Goal: Task Accomplishment & Management: Complete application form

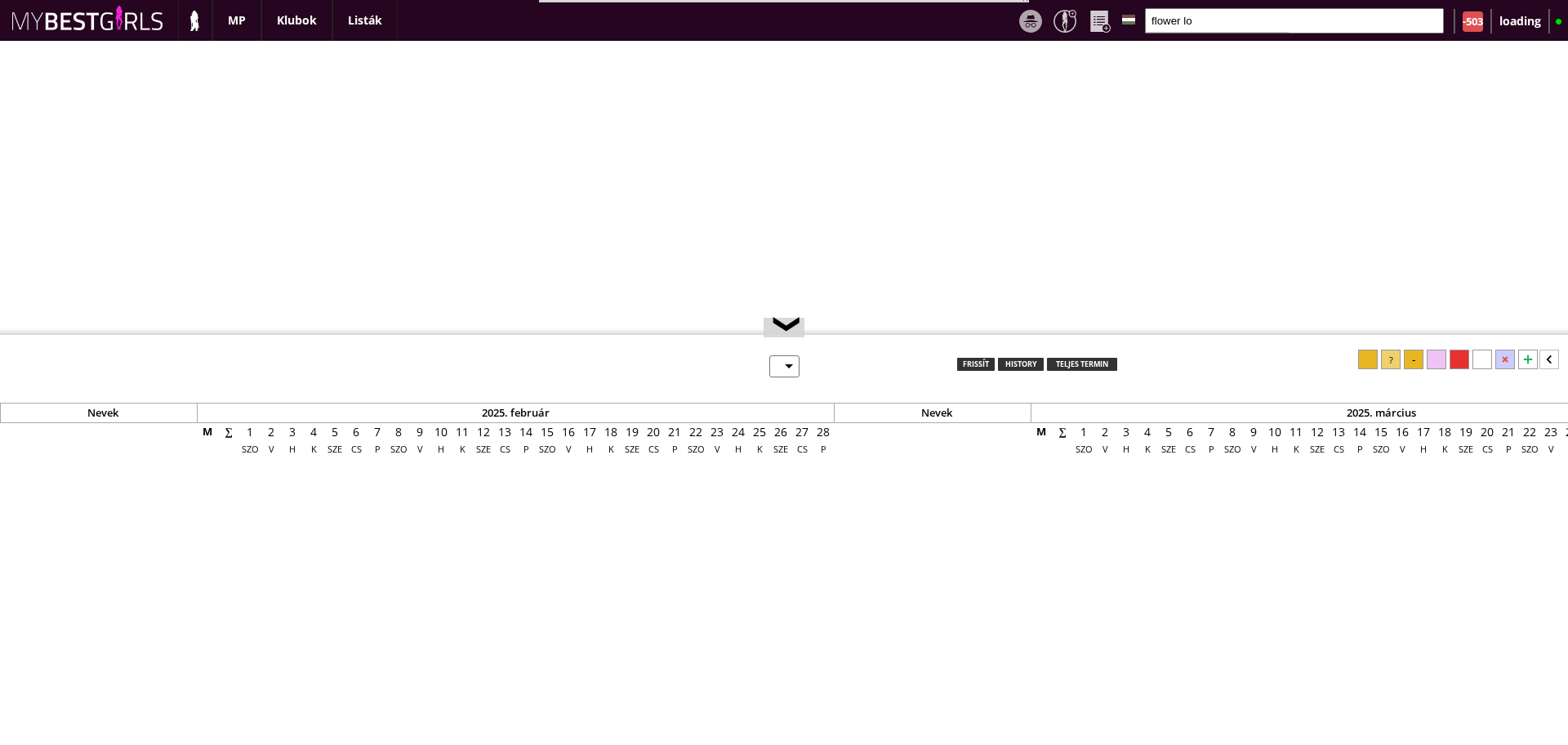
click at [1219, 22] on input "flower lo" at bounding box center [1294, 21] width 299 height 26
click at [1219, 22] on input "flower lo" at bounding box center [1271, 21] width 299 height 26
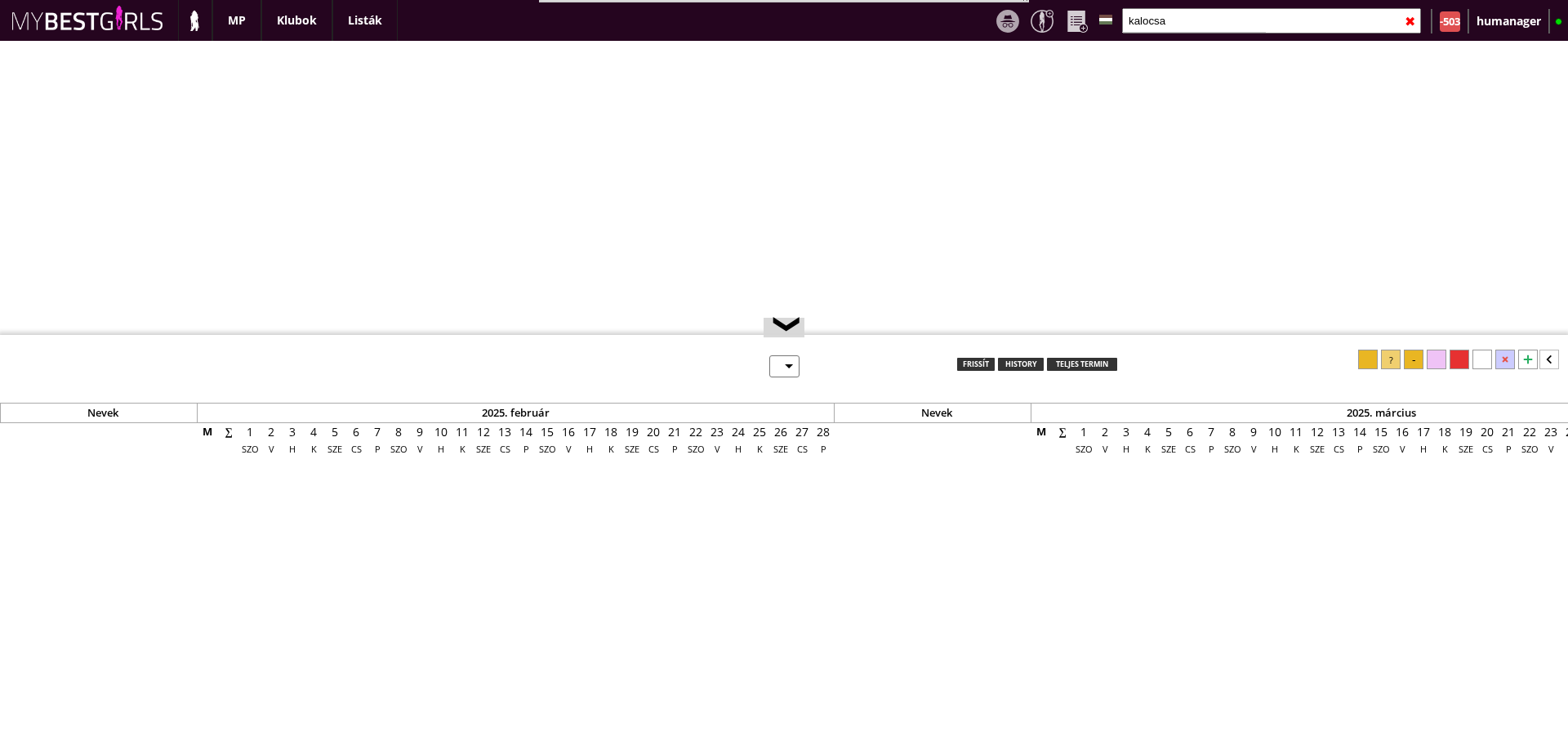
type input "kalocsai"
select select "0"
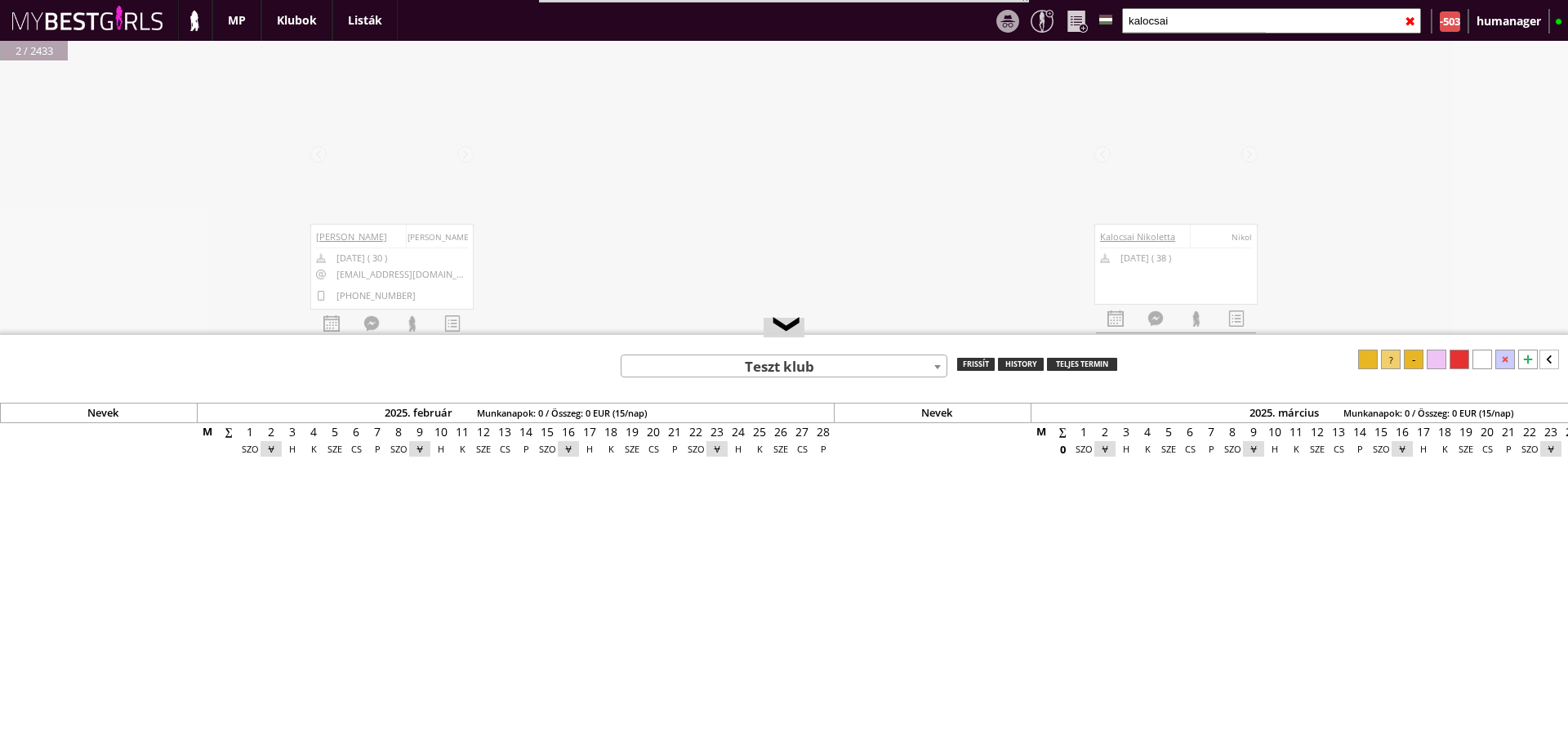
scroll to position [0, 6602]
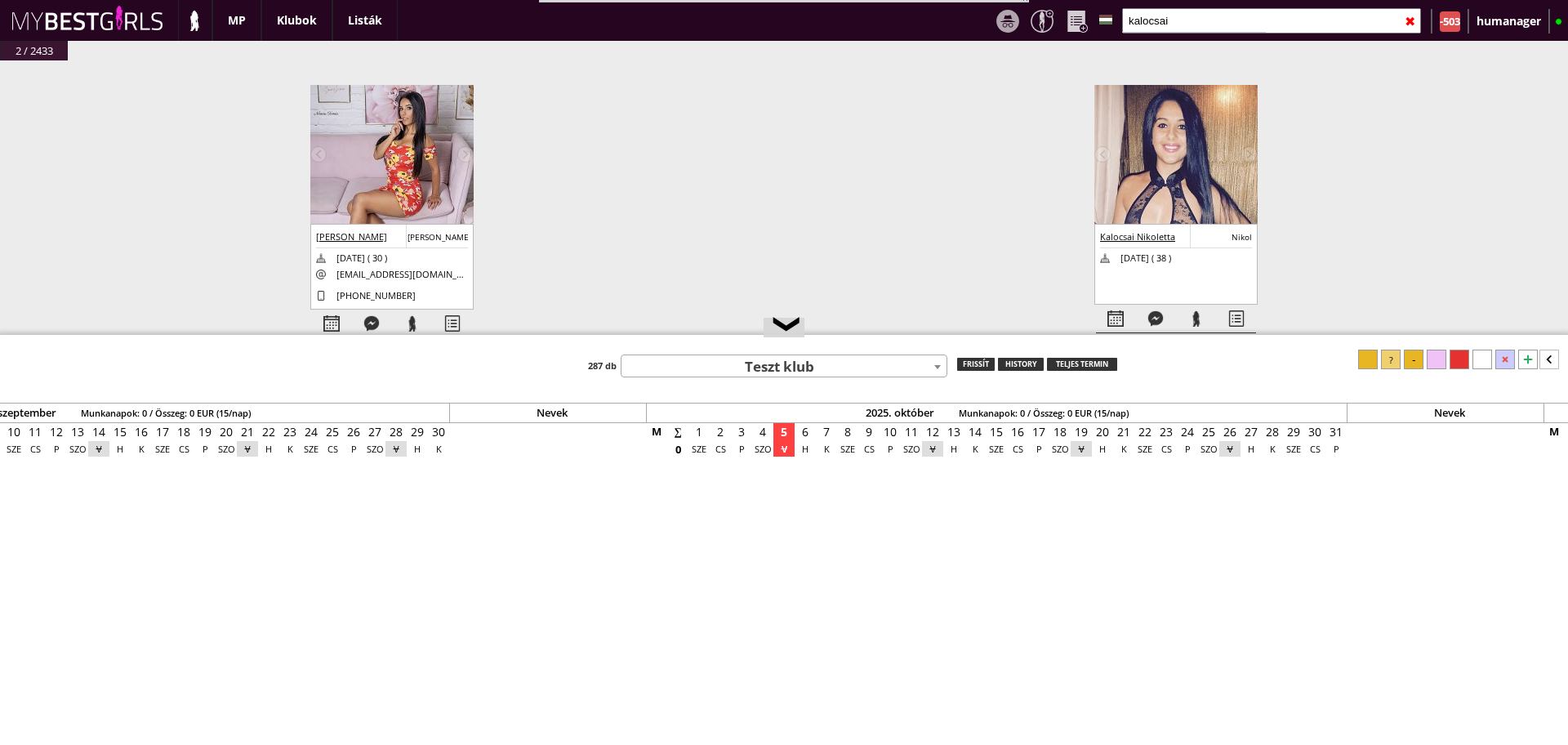
type input "kalocsai"
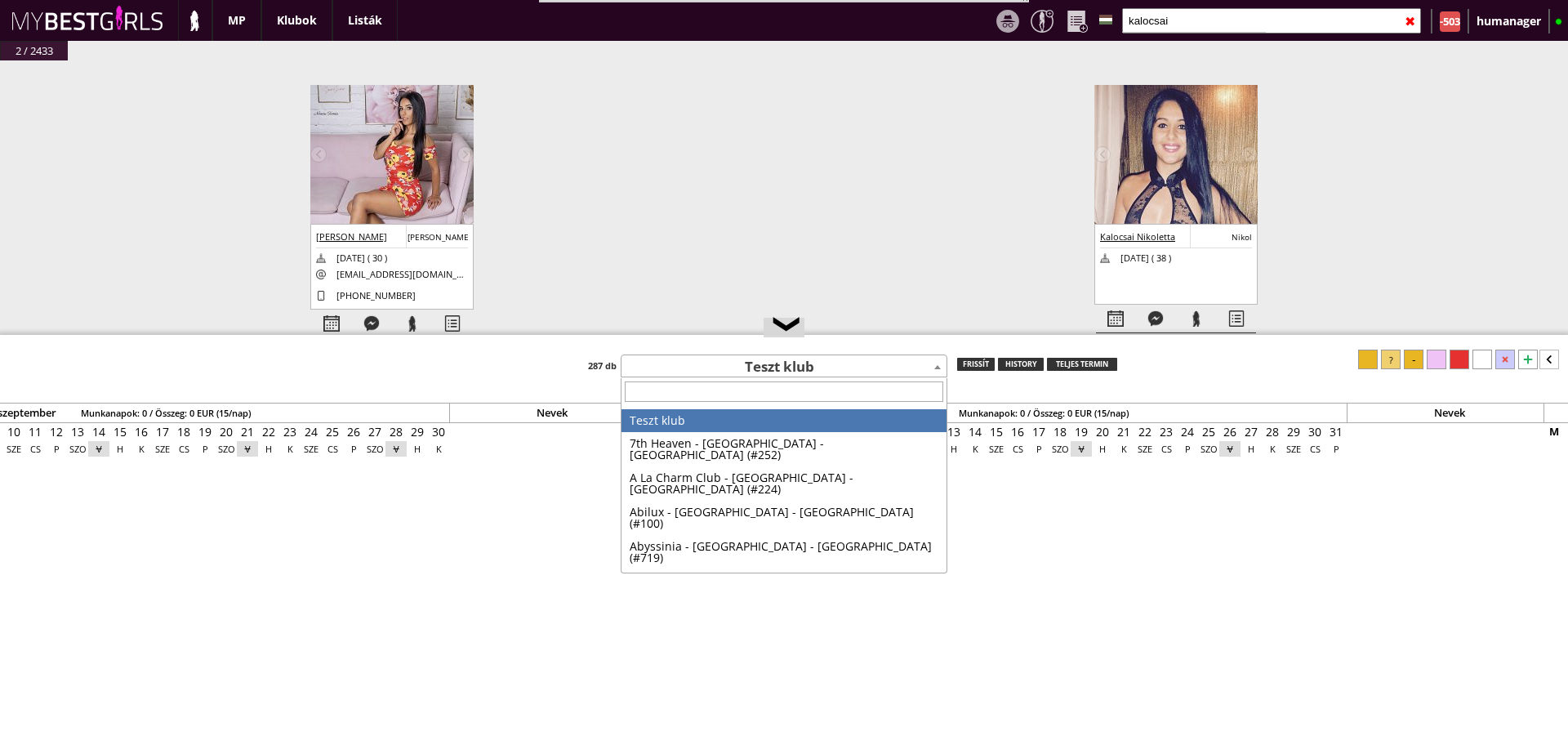
click at [783, 359] on span "Teszt klub" at bounding box center [784, 367] width 325 height 23
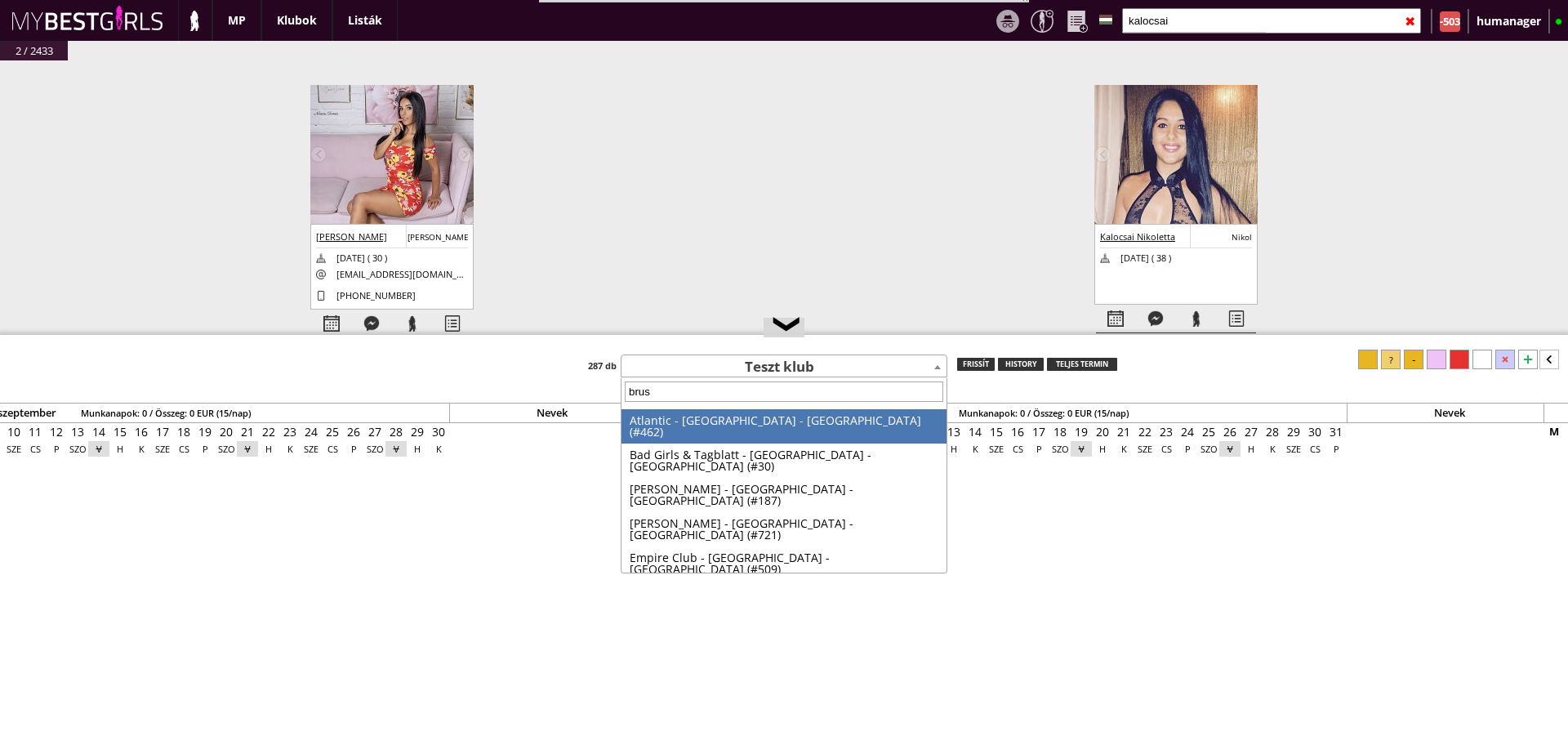
type input "bruss"
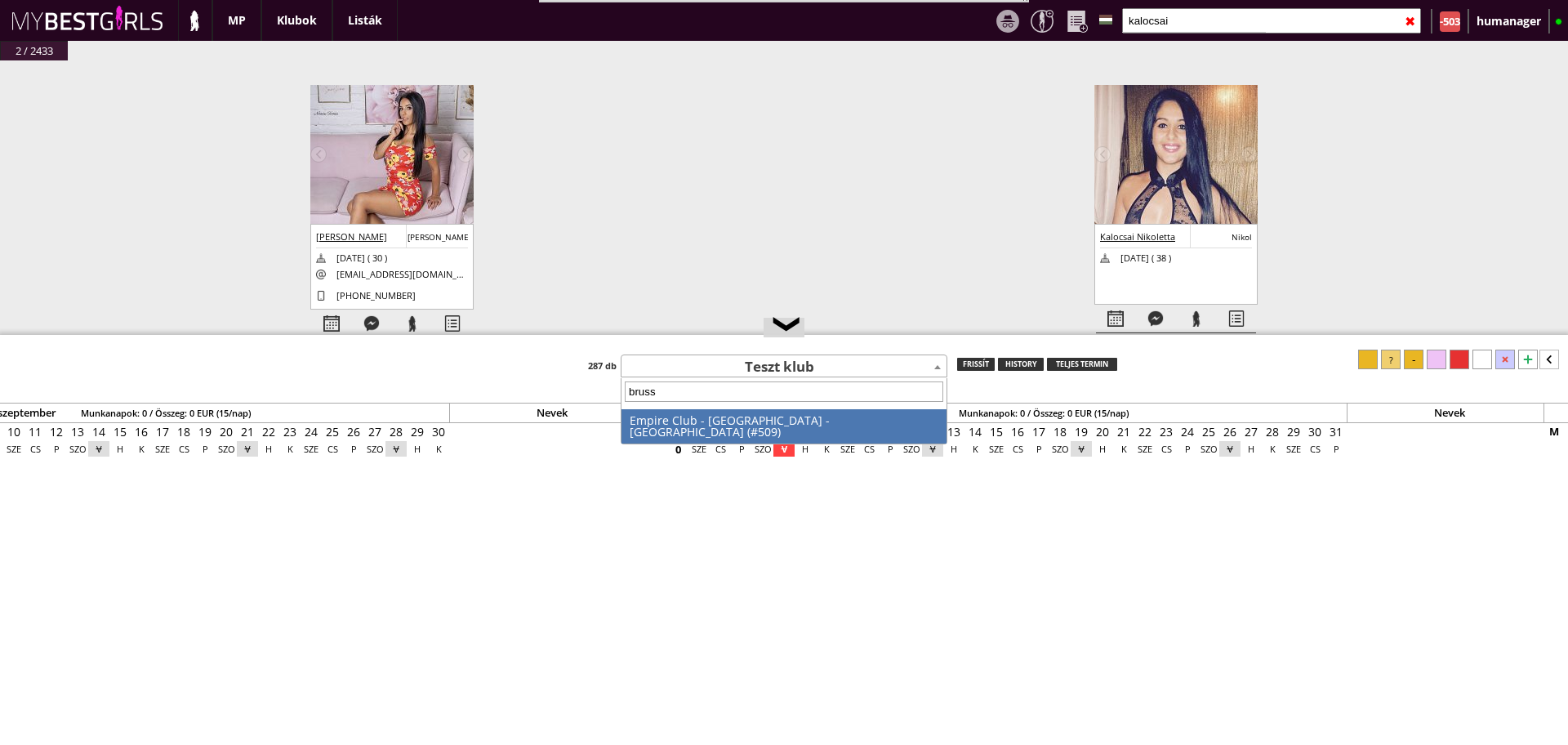
select select "509"
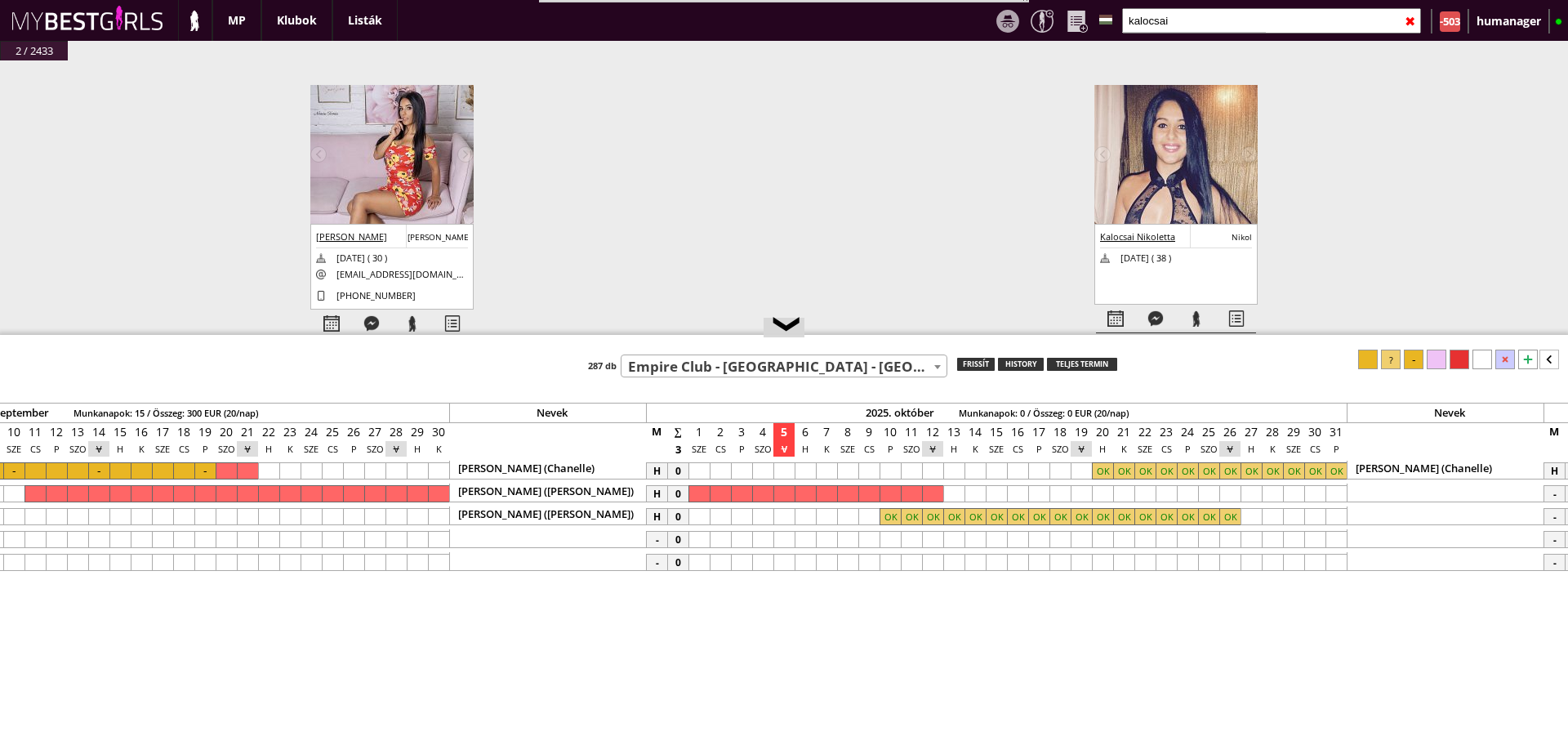
scroll to position [0, 6744]
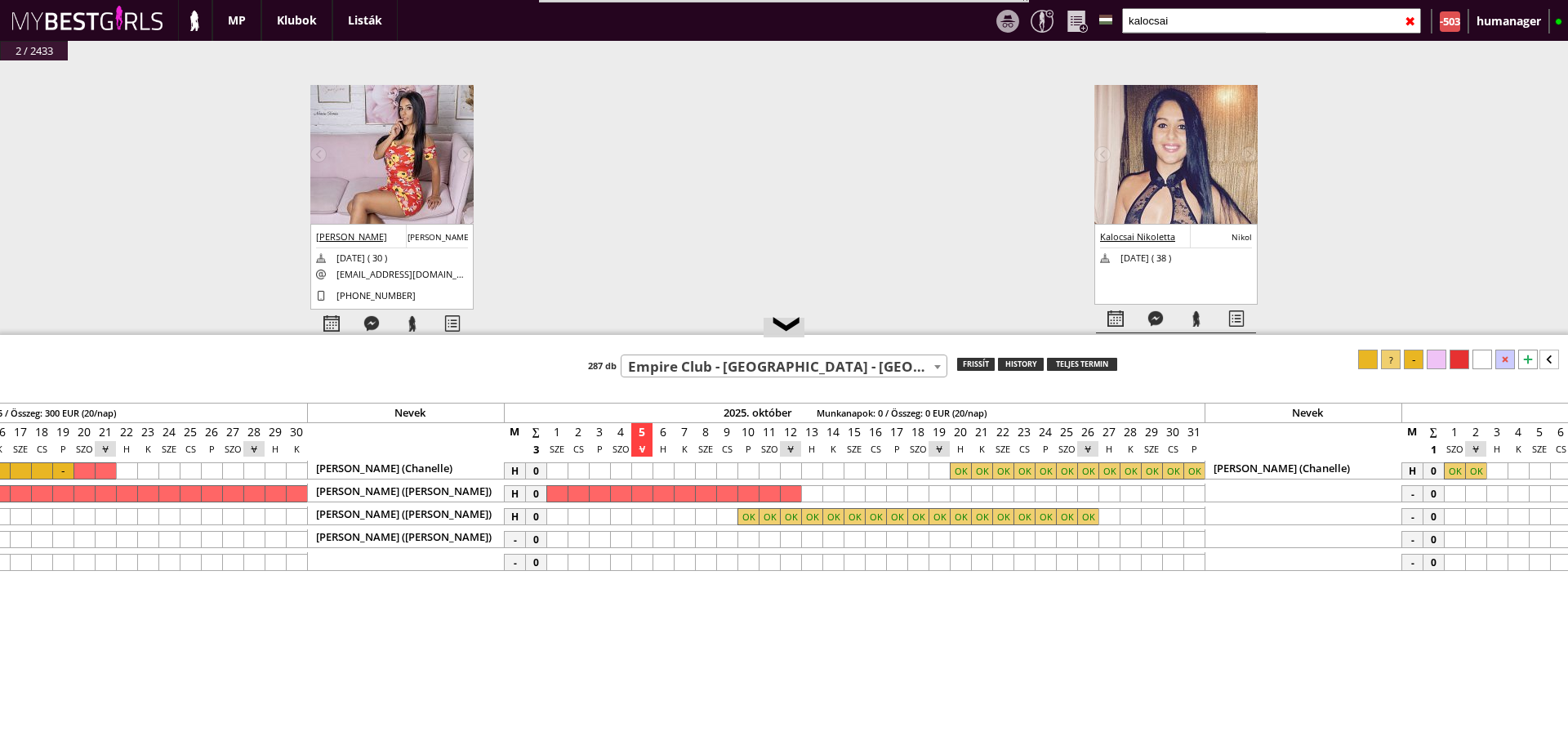
click at [748, 532] on div at bounding box center [748, 539] width 21 height 17
click at [1088, 539] on div at bounding box center [1087, 539] width 21 height 17
click at [1397, 356] on div at bounding box center [1390, 358] width 19 height 19
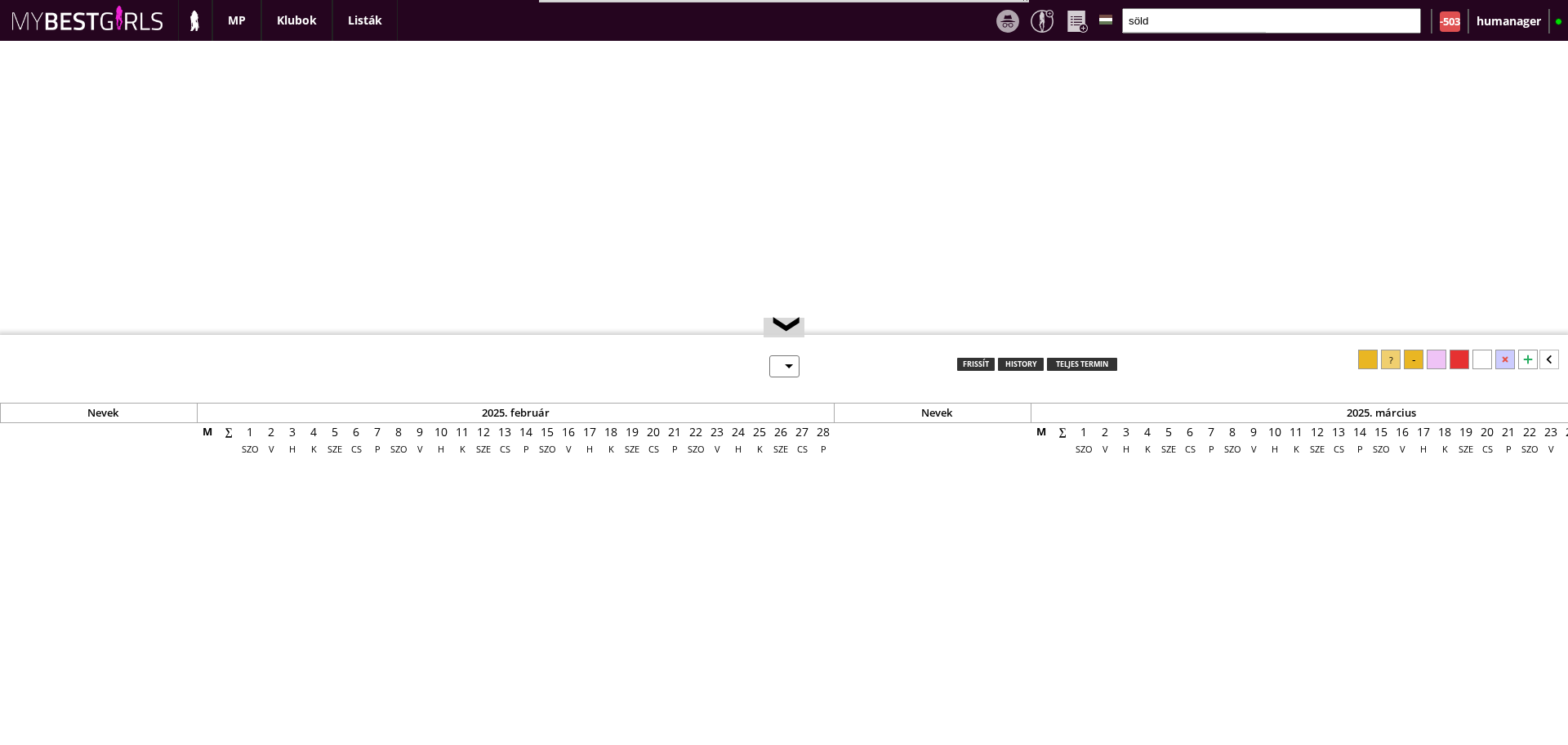
click at [1167, 18] on input "söld" at bounding box center [1271, 21] width 299 height 26
select select "0"
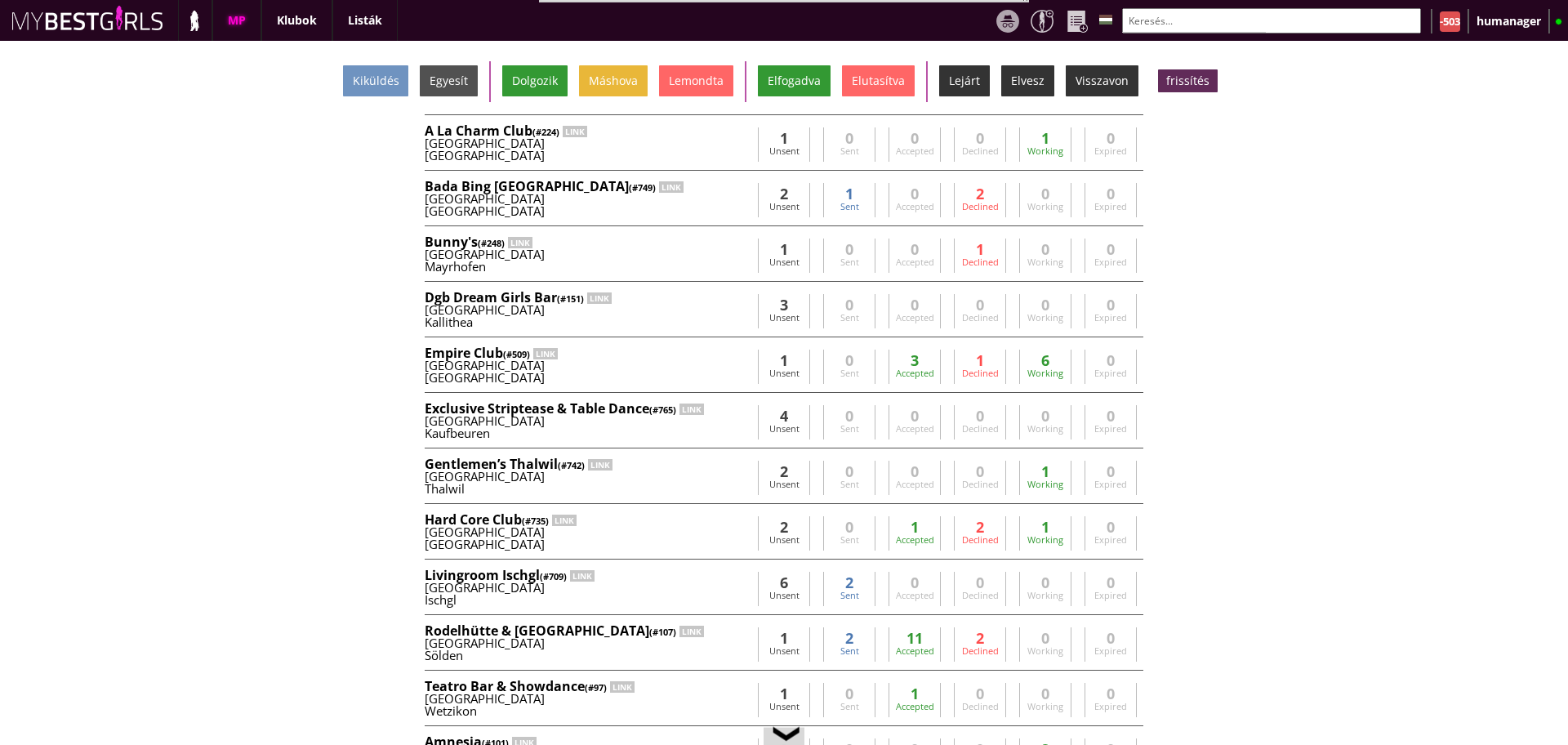
scroll to position [0, 6602]
click at [1167, 18] on input "text" at bounding box center [1271, 21] width 299 height 26
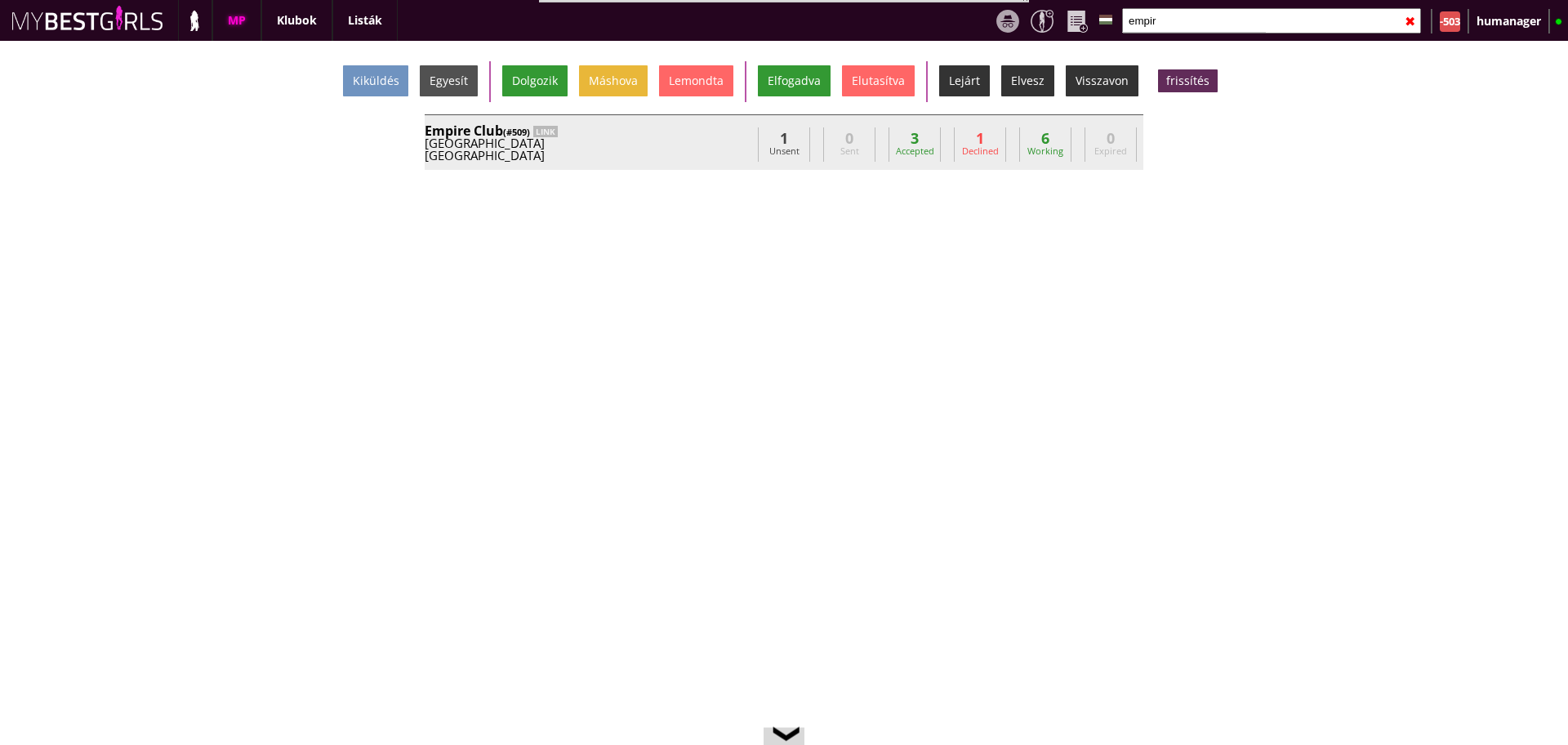
type input "empir"
click at [693, 151] on div "Brussels" at bounding box center [587, 155] width 326 height 12
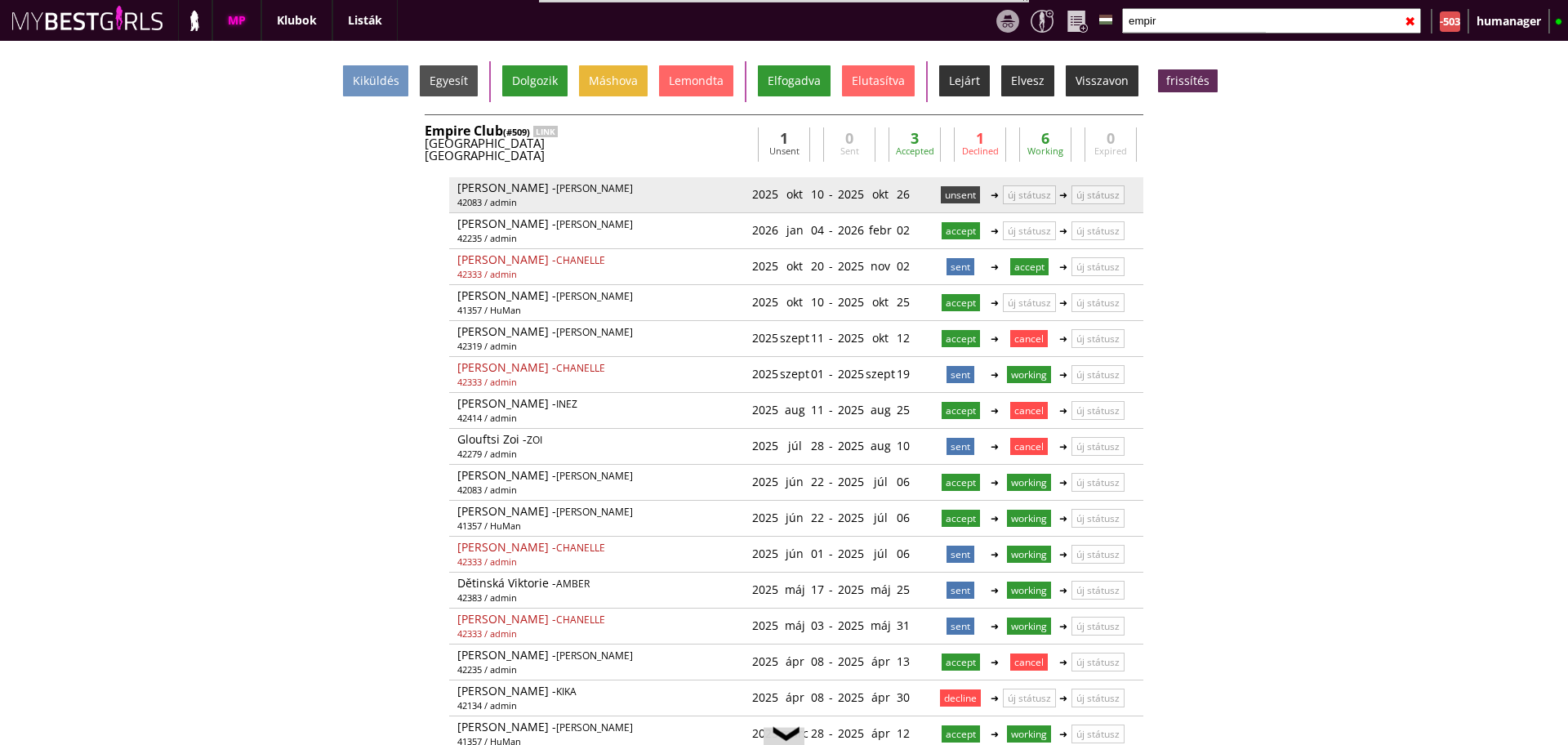
click at [951, 200] on p "unsent" at bounding box center [959, 194] width 39 height 17
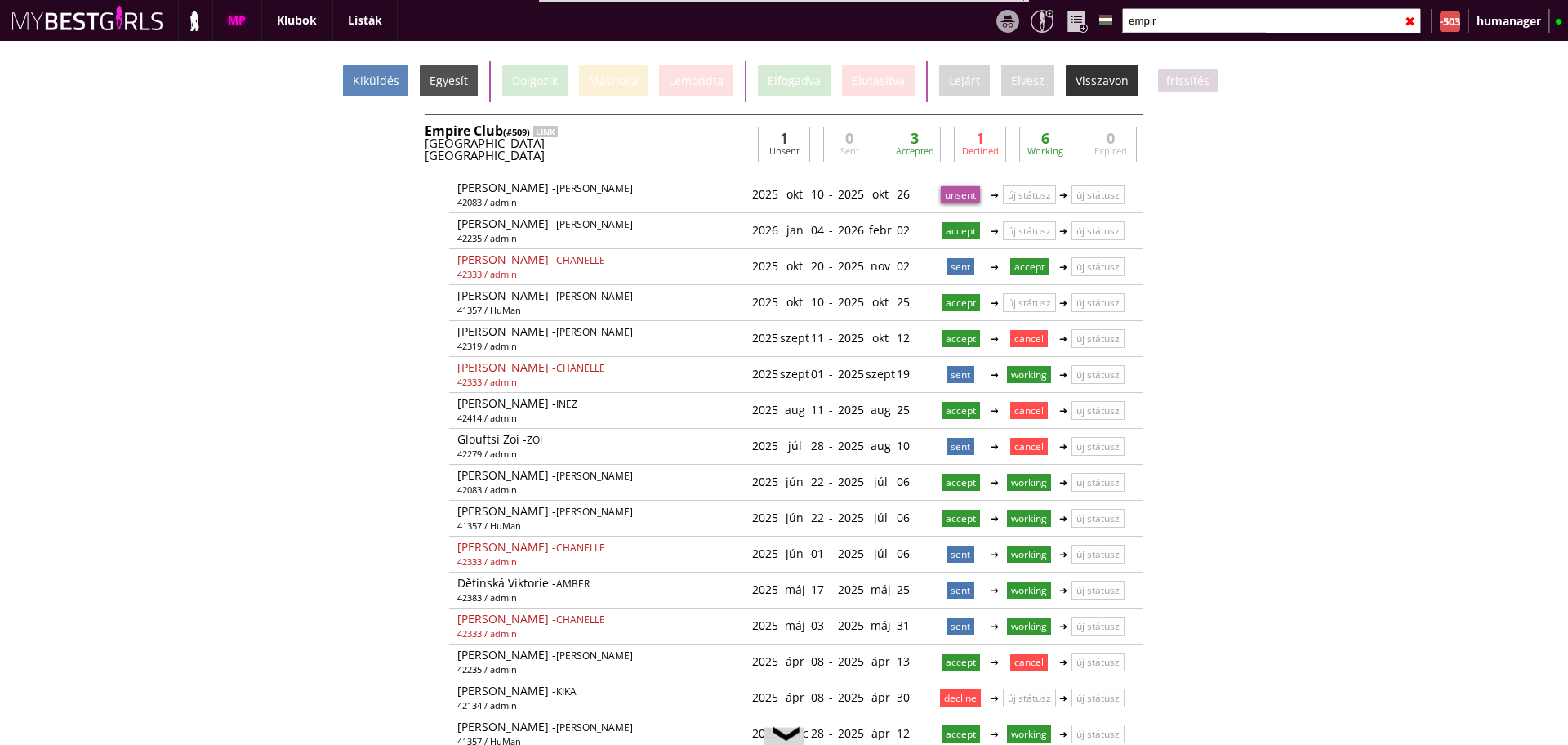
click at [382, 66] on div "Kiküldés" at bounding box center [375, 81] width 65 height 31
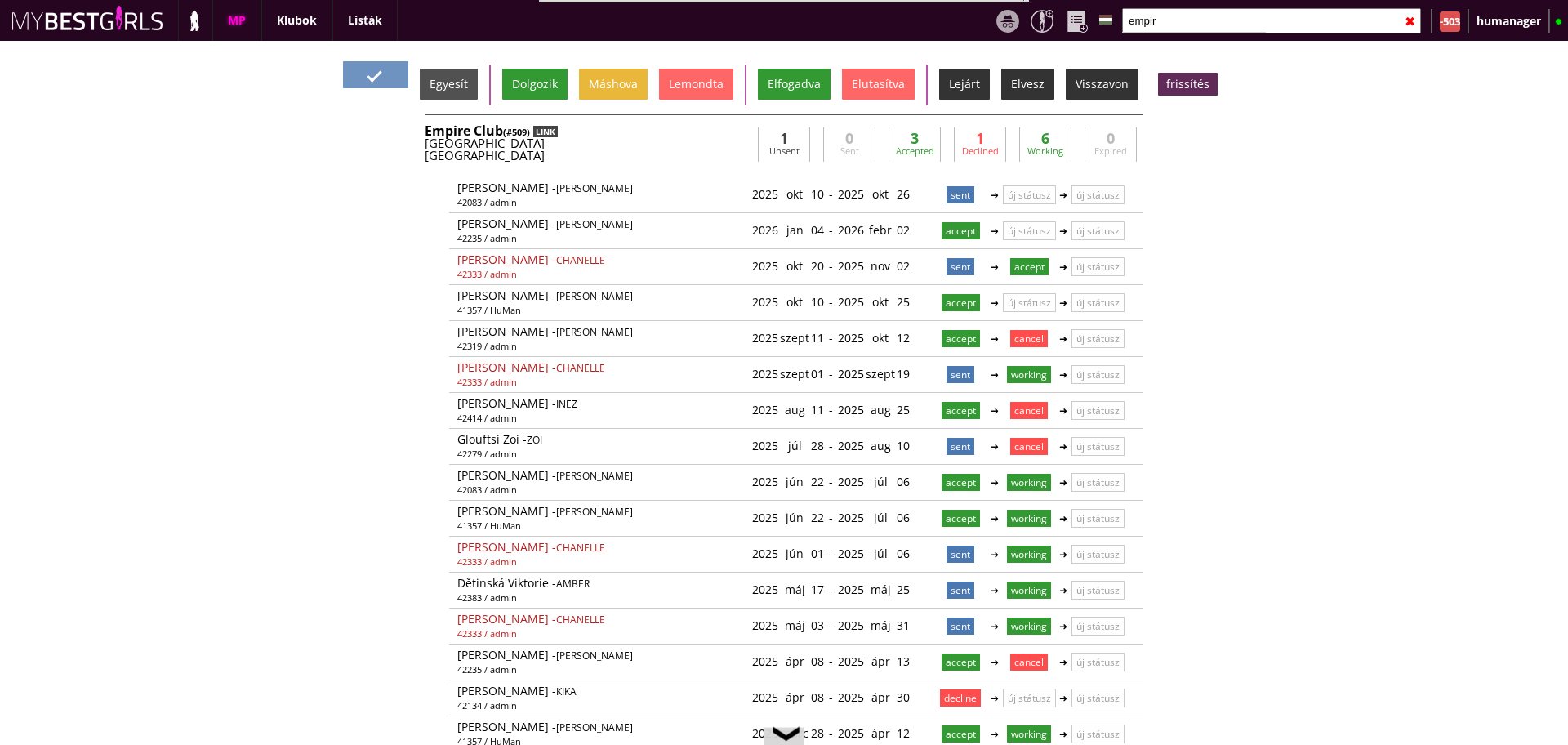
click at [551, 128] on div "LINK" at bounding box center [545, 131] width 25 height 11
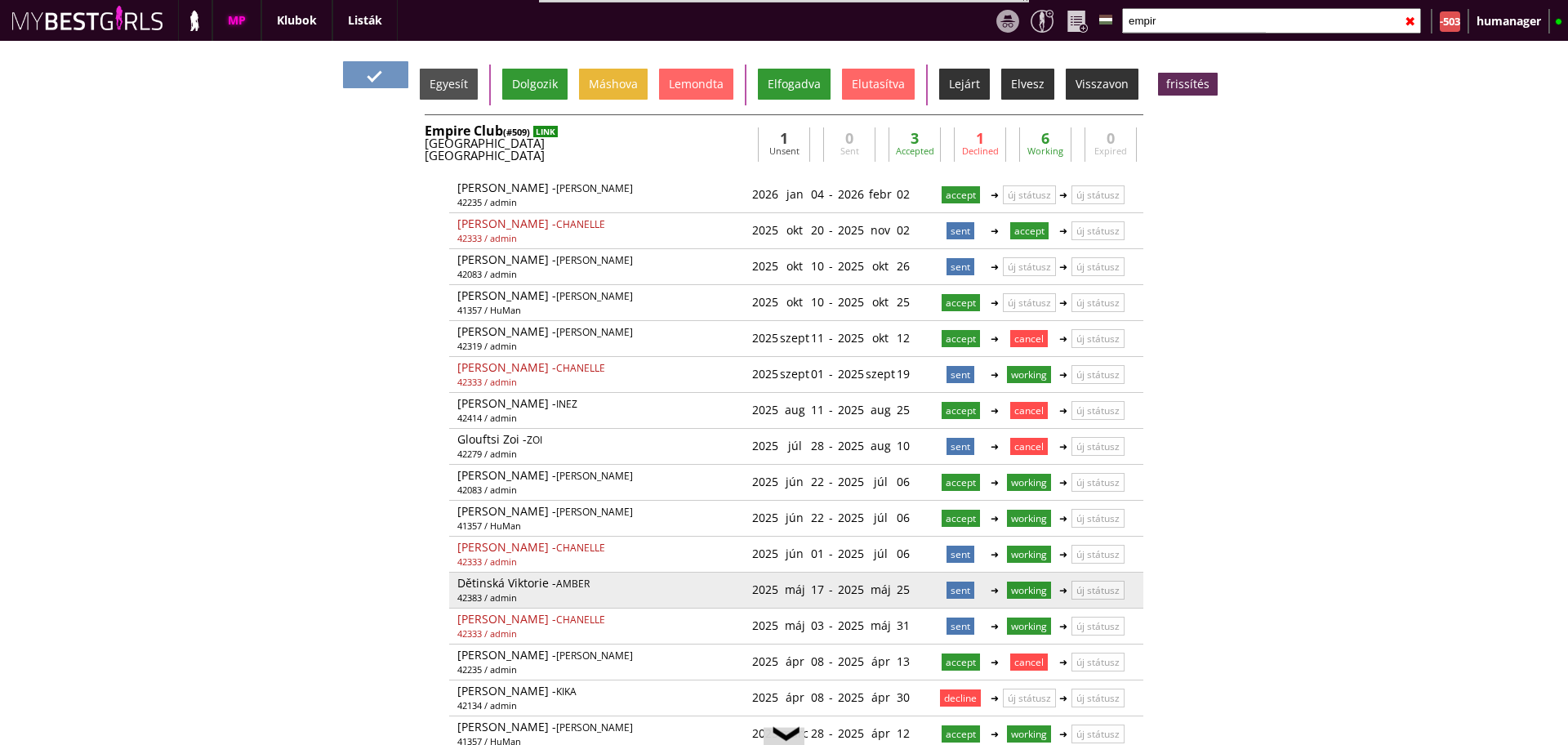
scroll to position [36, 0]
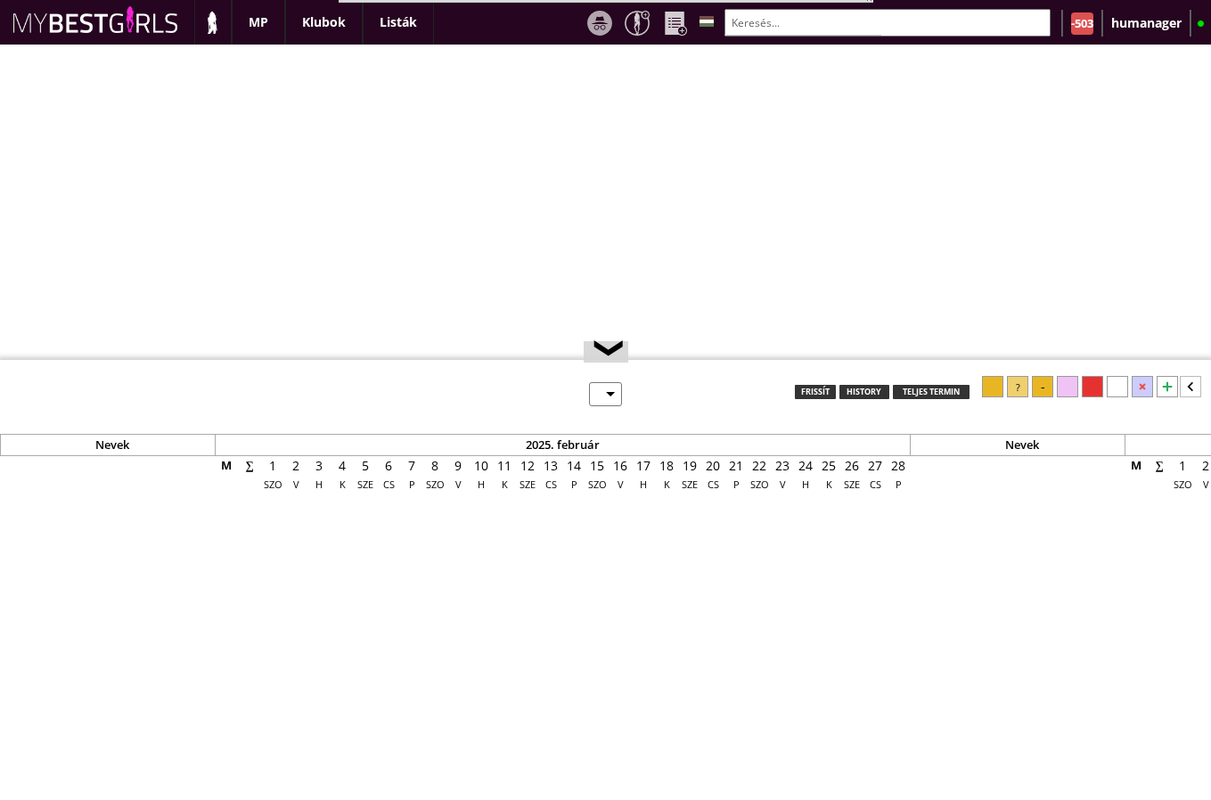
select select "0"
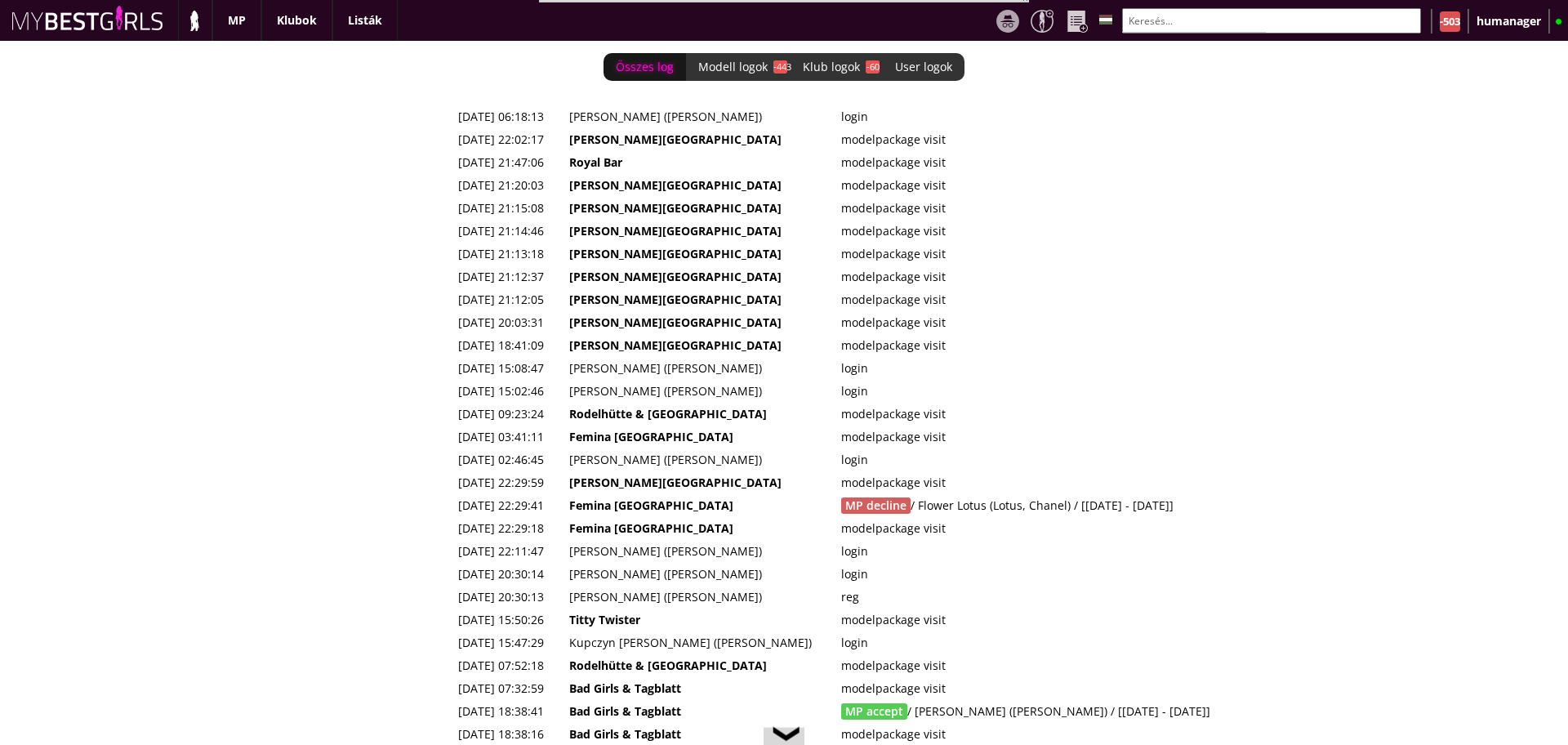
scroll to position [0, 6832]
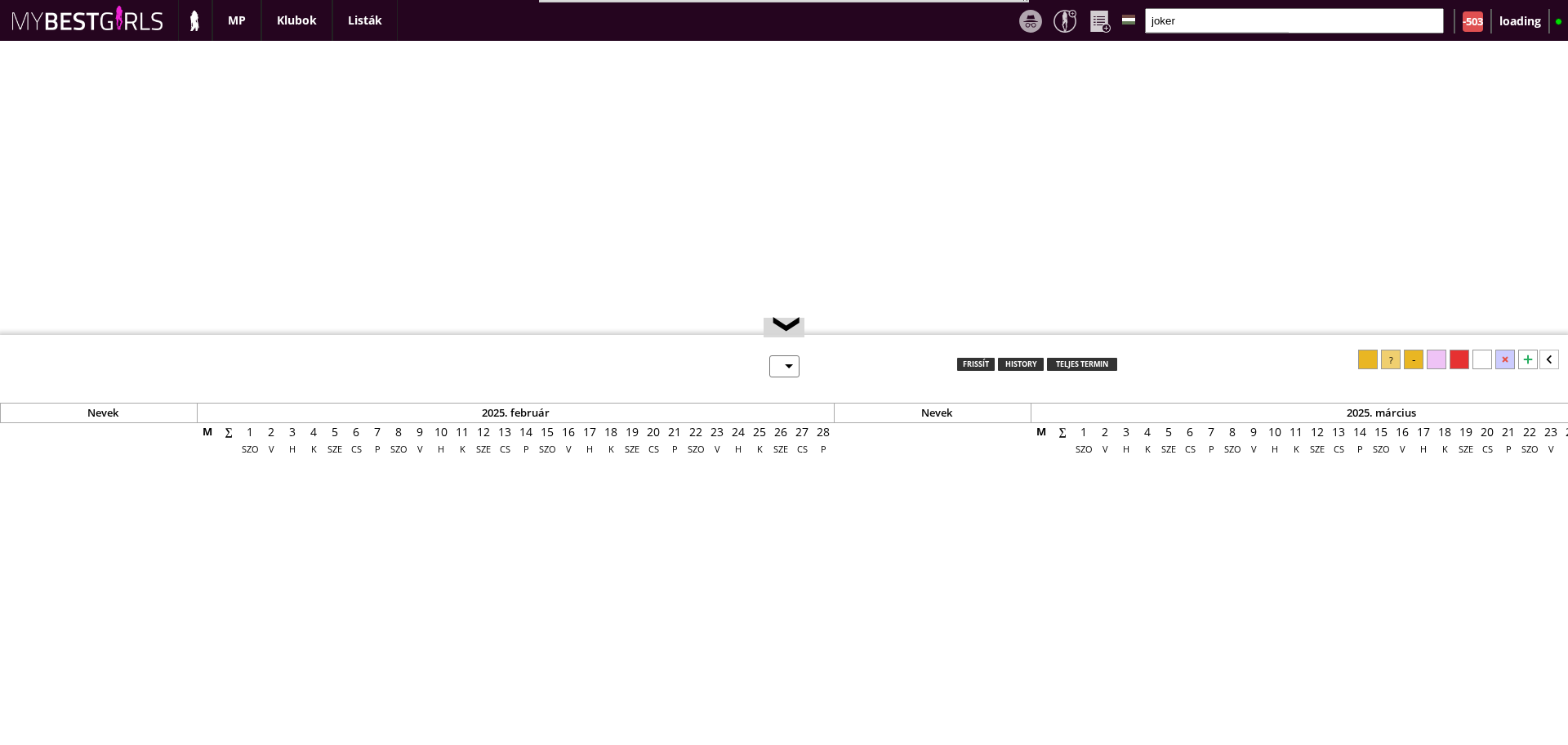
select select "reg"
select select "0"
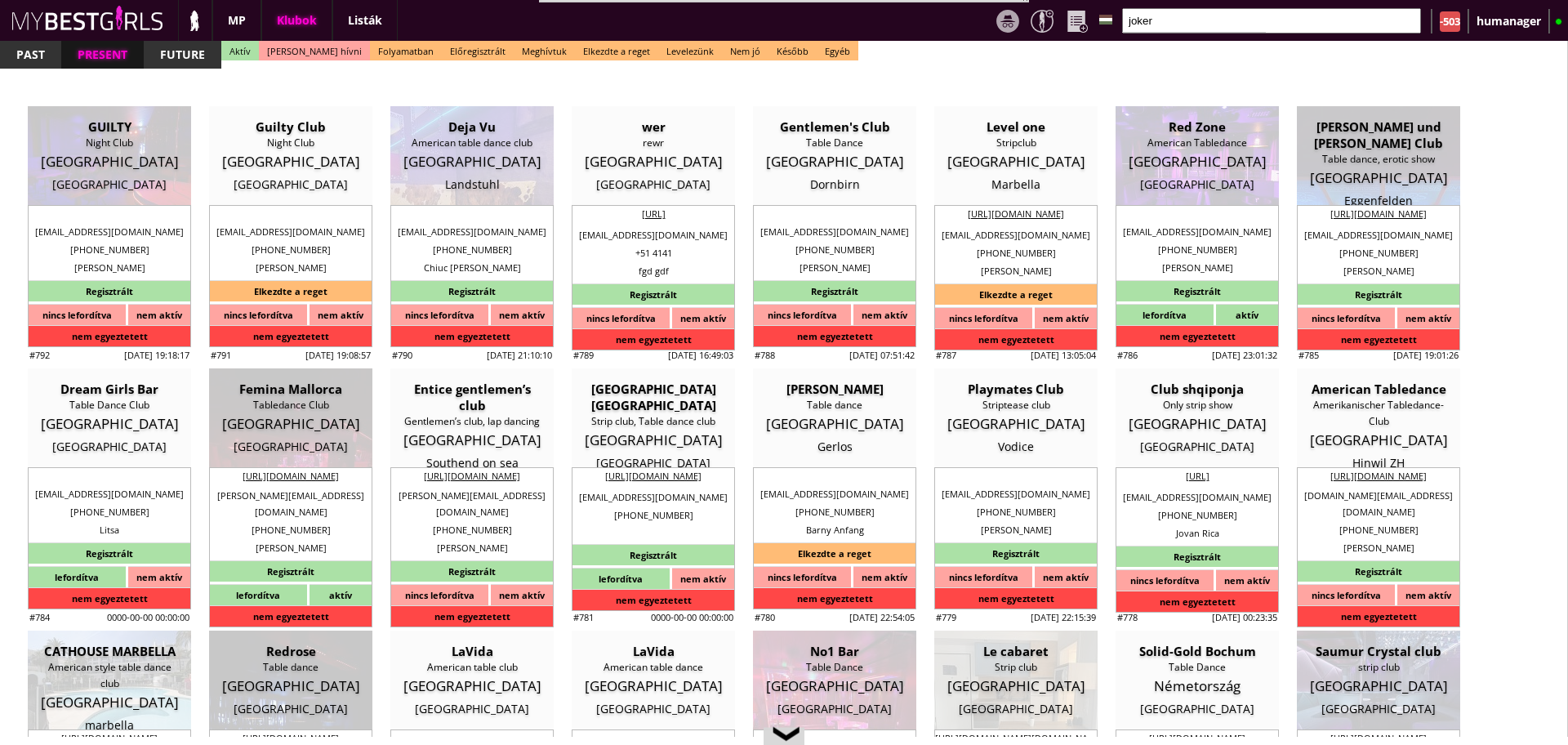
scroll to position [0, 6602]
click at [1168, 12] on input "joker" at bounding box center [1271, 21] width 299 height 26
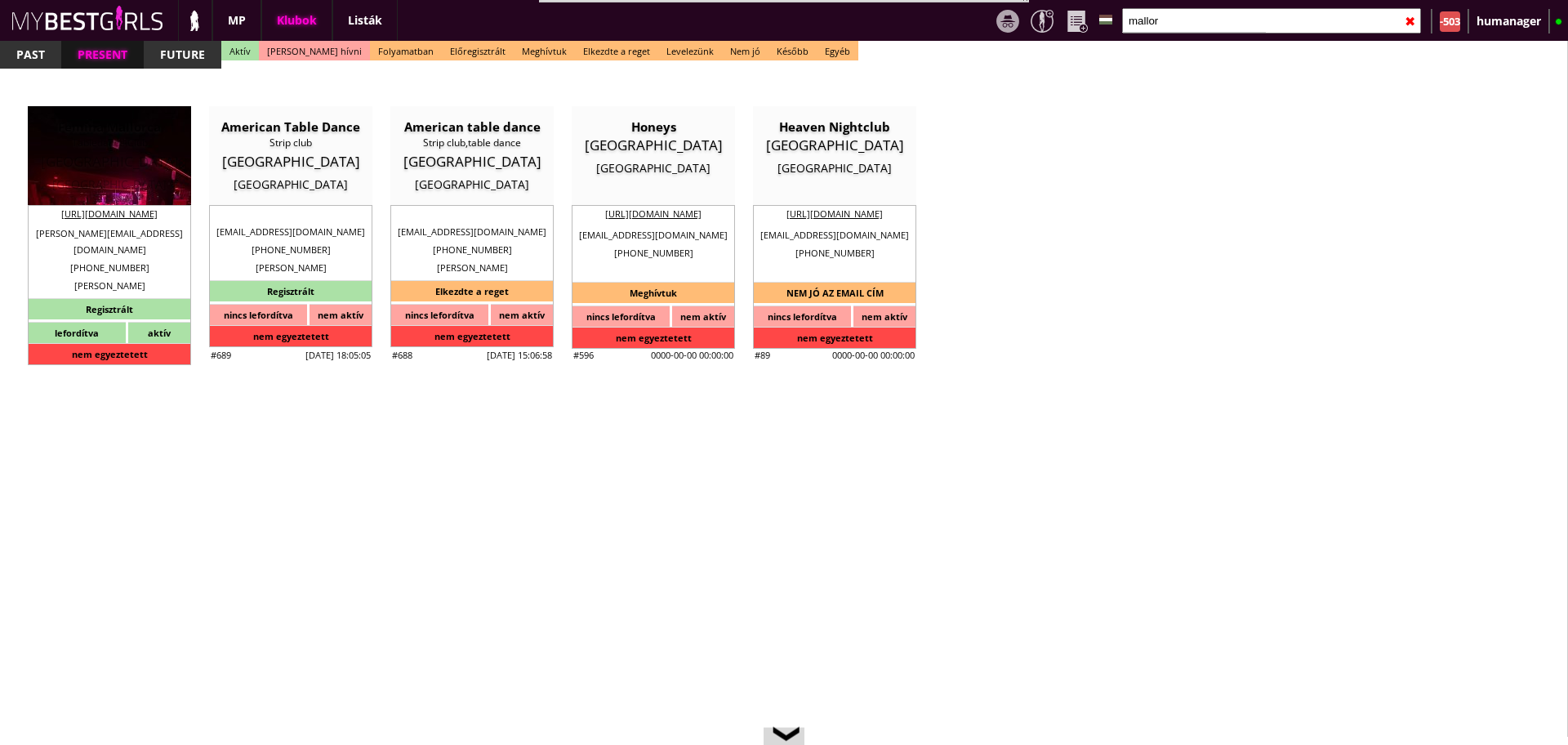
type input "mallor"
click at [86, 177] on div "Munich" at bounding box center [109, 184] width 138 height 16
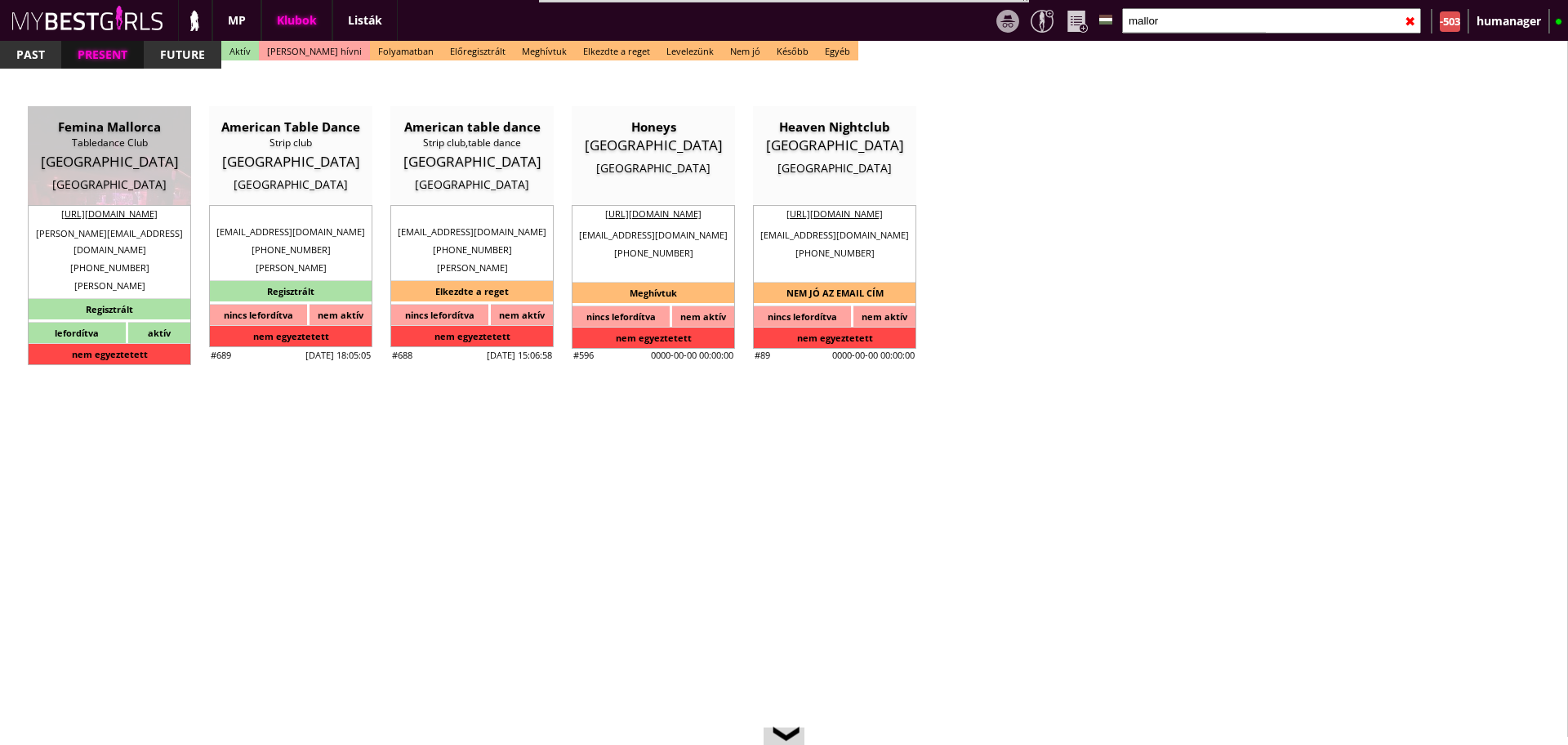
type input "Munich"
checkbox input "false"
type input "15.00"
type input "EUR"
type input "Femina Mallorca"
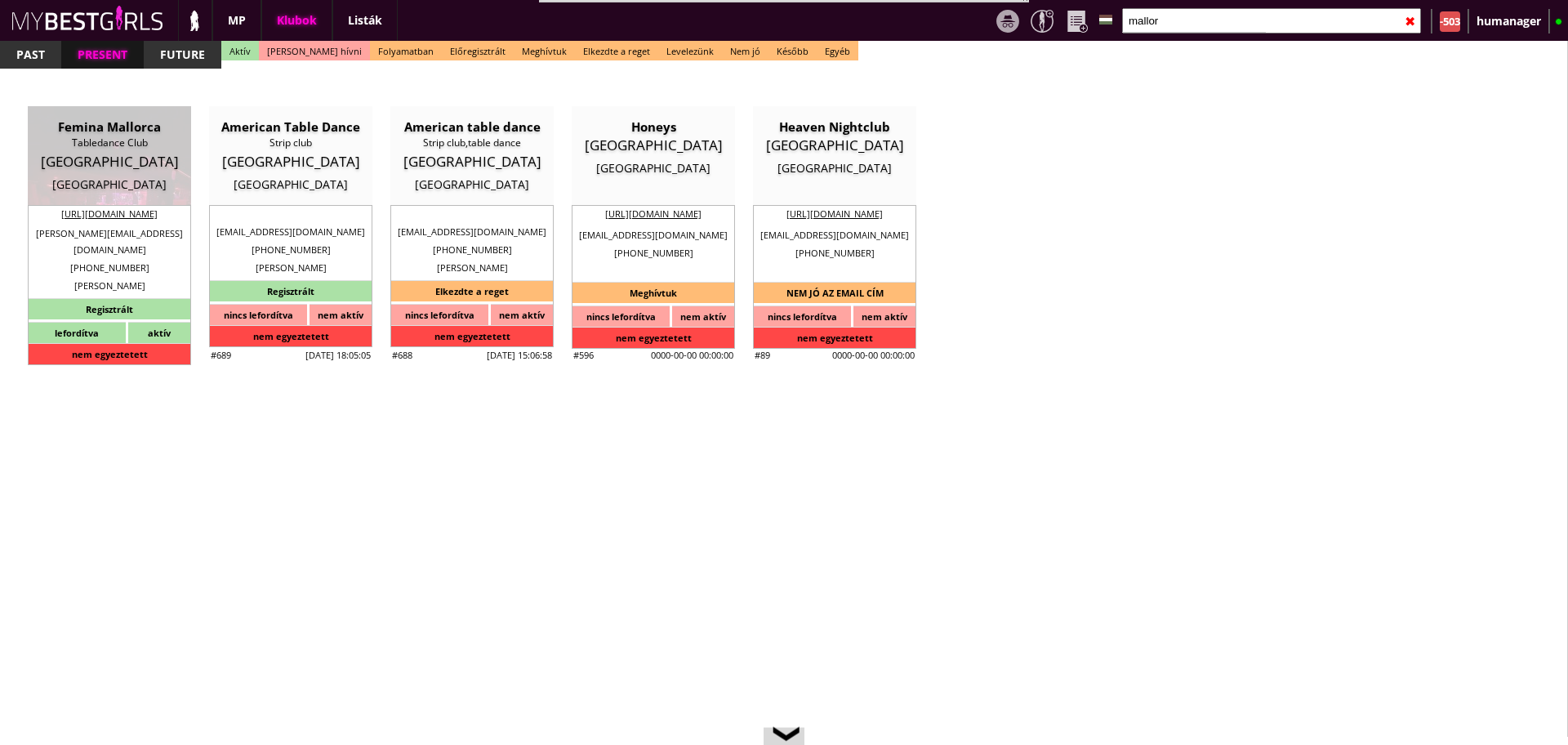
type input "Tabledance Club"
type input "07610"
type input "Carrer de Miquel Pellisa, 3, Platja de Palma, 07610 Palma, Illes Balears, Spain"
type input "christoph.nitsch@gmx.de"
type input "https://www.femina-tabledance-mallorca.es/"
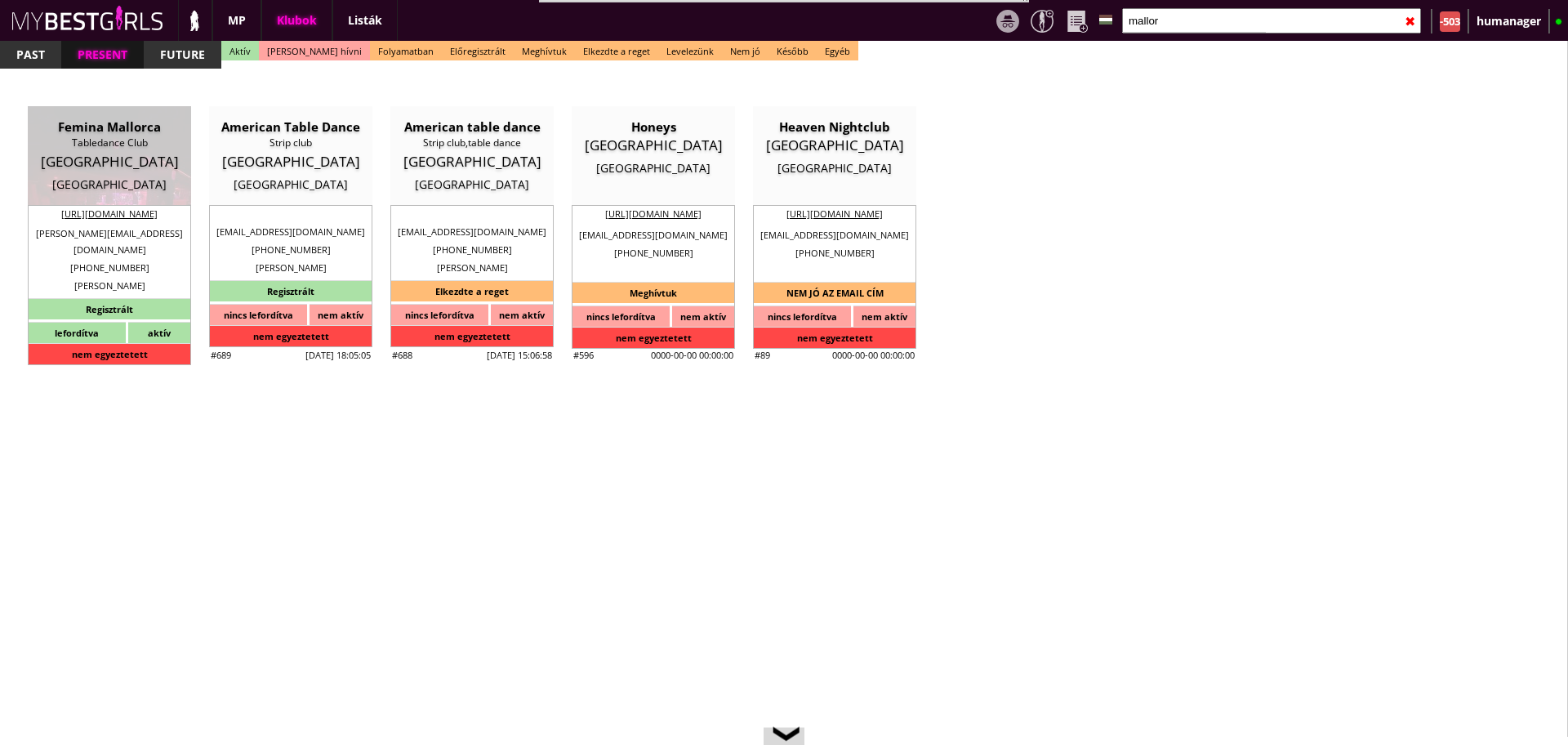
type textarea "Dance&AnimateGmbH DE311270394 81375 Mallorca Lichtensteinstr. 2a"
type input "Dance&AnimateGmbH"
type input "DE311270394"
type input "81375"
type input "Mallorca"
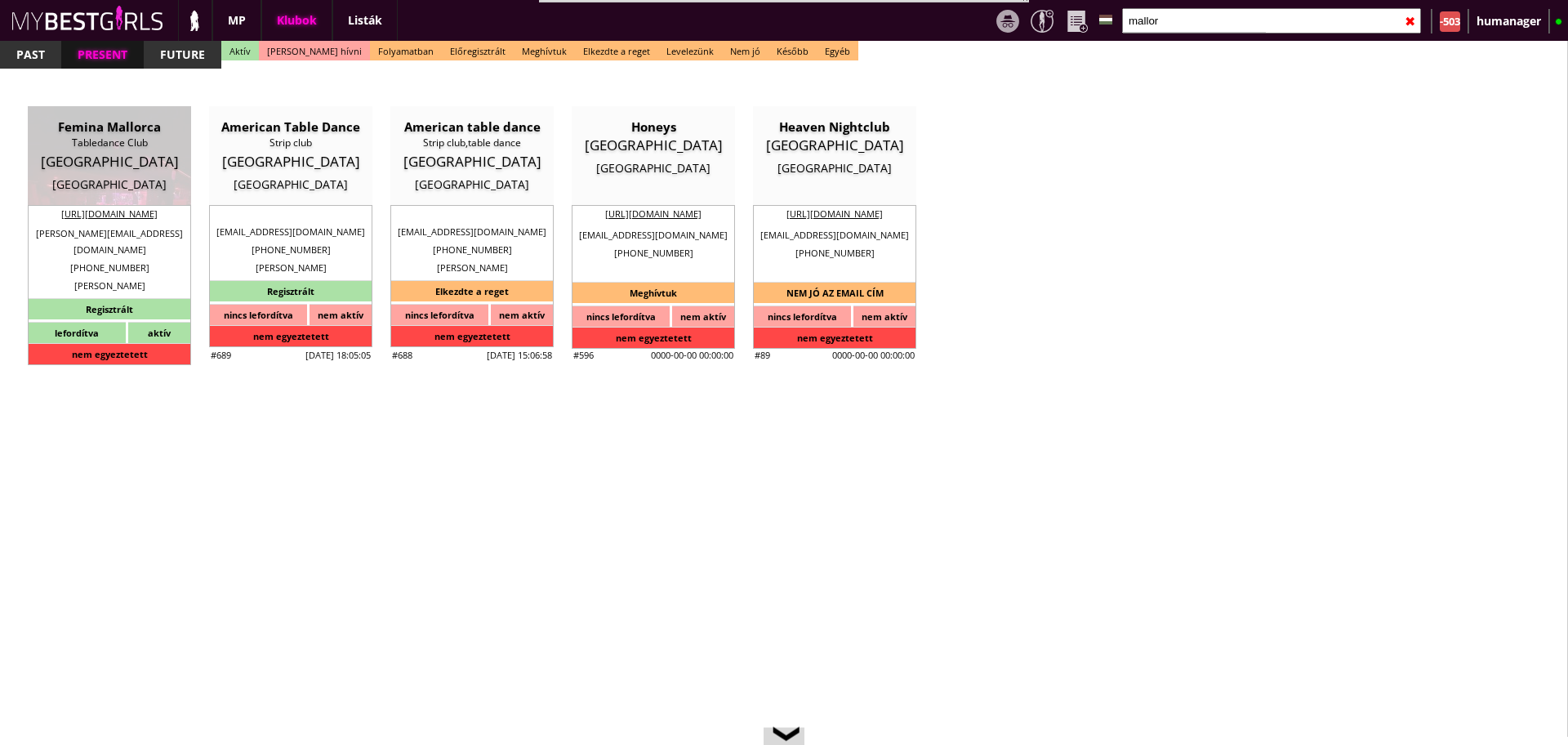
type input "Lichtensteinstr. 2a"
type input "Witalij"
type input "Goerner"
type input "49"
type input "17680873778"
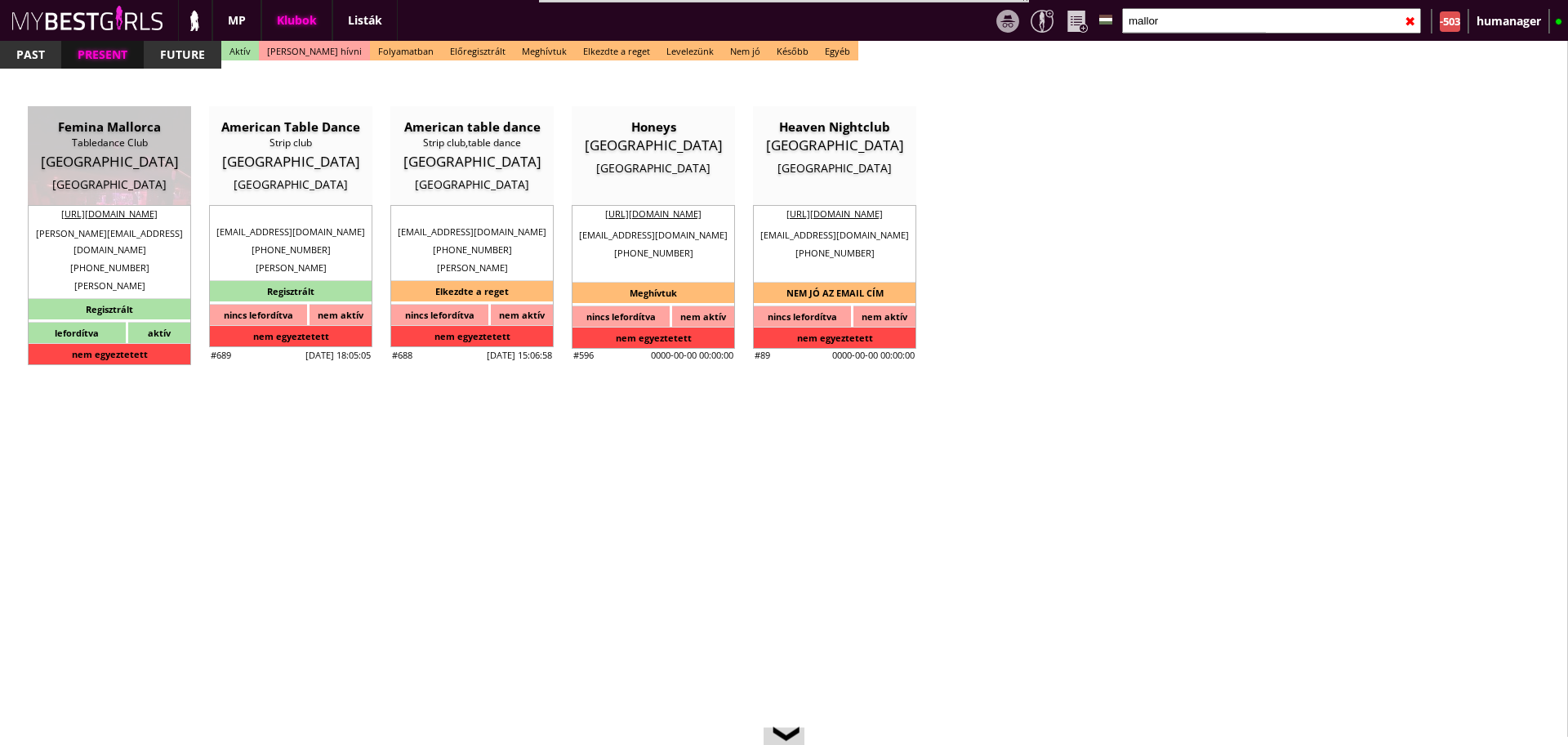
type input "w.goerner@yahoo.com"
type input "Christoph"
type input "Nitsch"
type input "49"
type input "163 4542612"
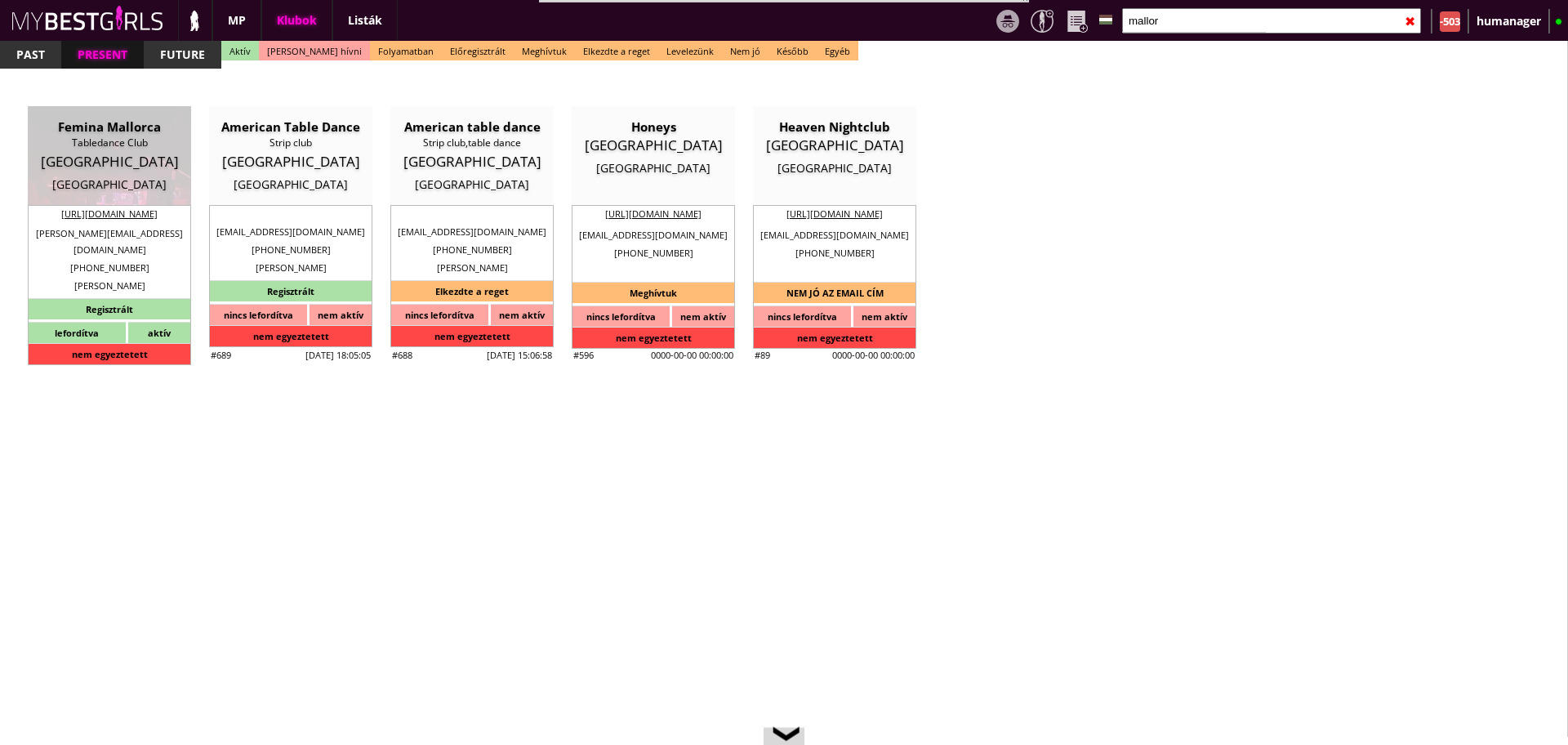
type input "christoph.nitsch@gmx.de"
type textarea "Dance&Animate GmbH DE311270394 81375 München Lichtensteinstr. 2a"
type input "1"
select select "months"
type input "2"
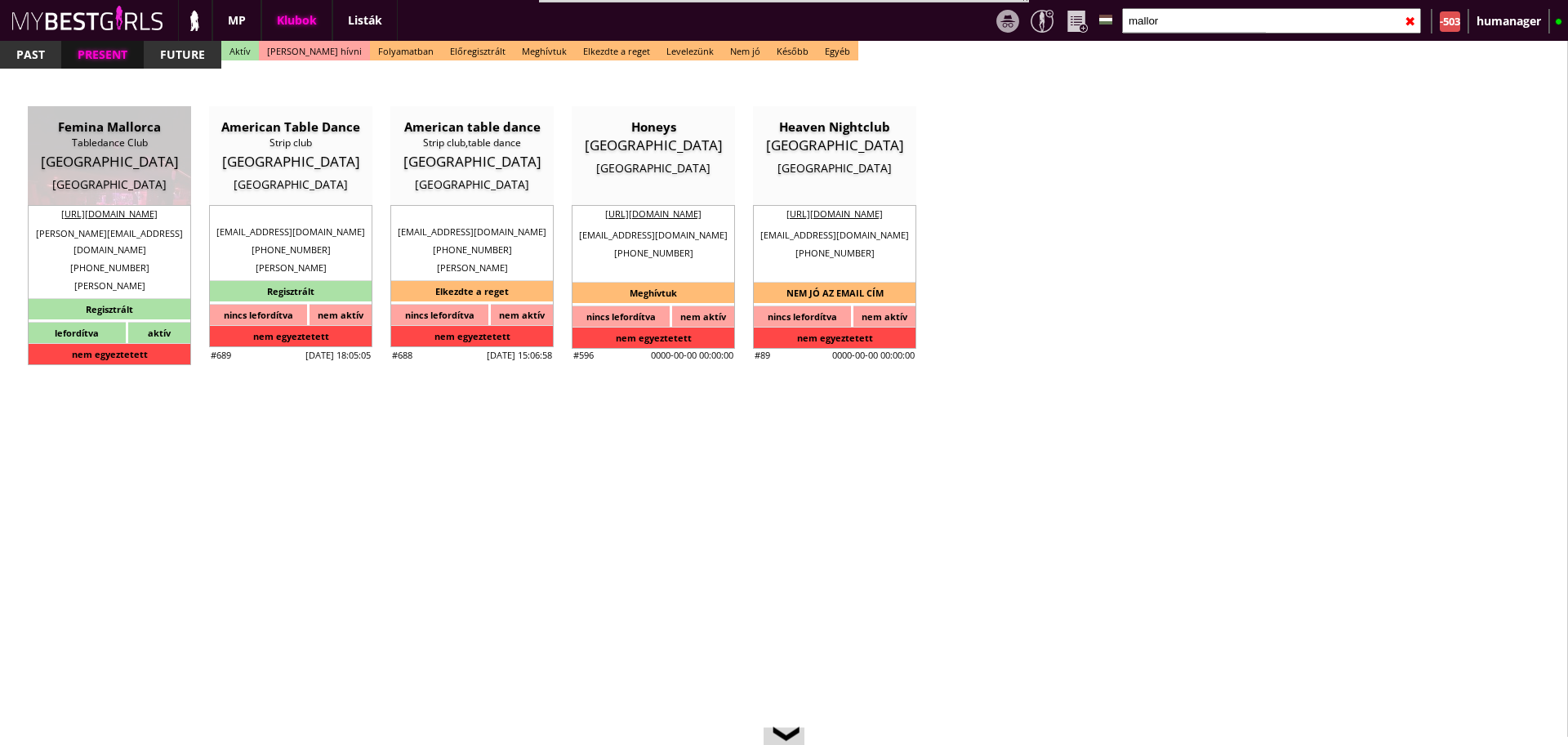
select select "weeks"
select select "0"
type input "15.00"
type input "1-2-3-4"
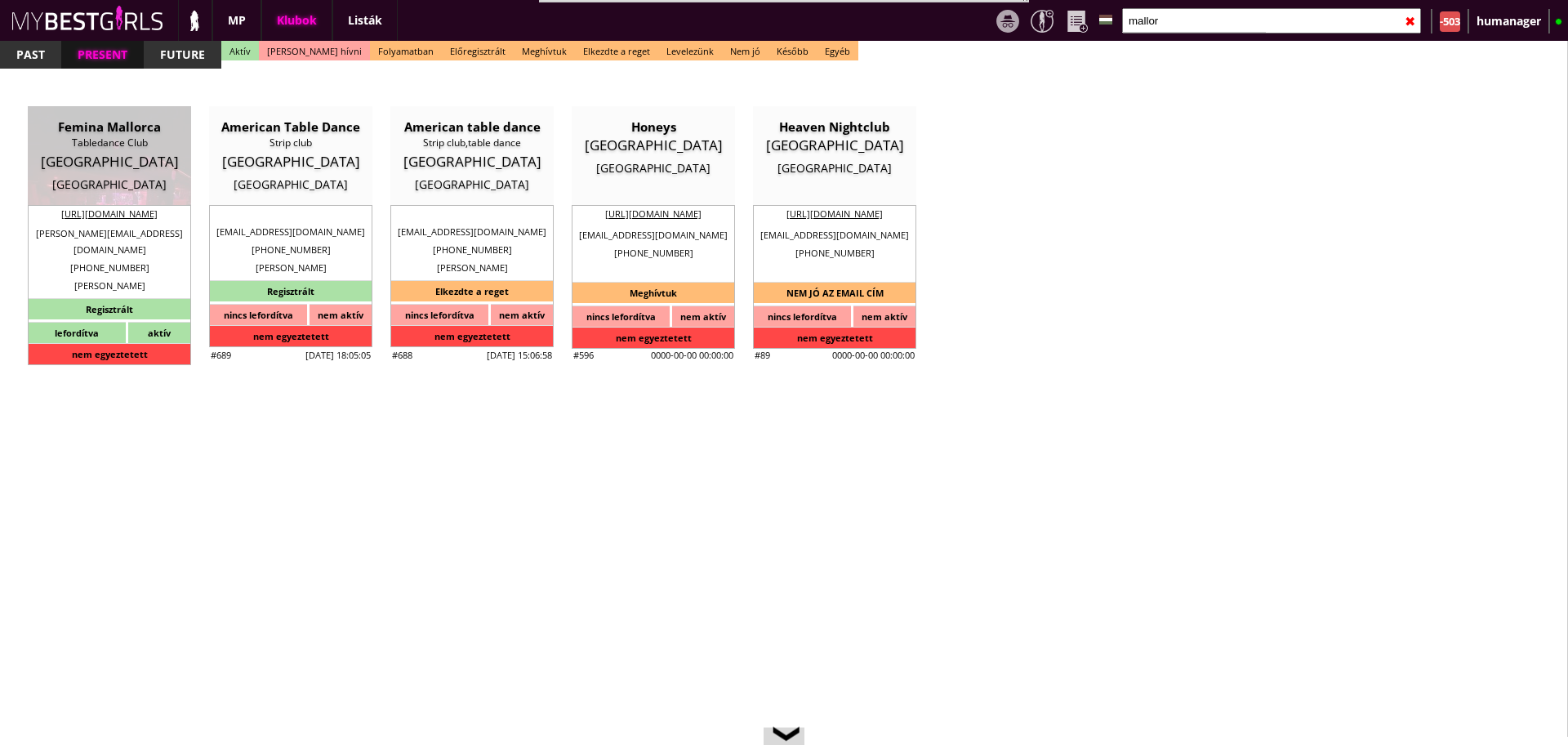
checkbox input "true"
checkbox input "false"
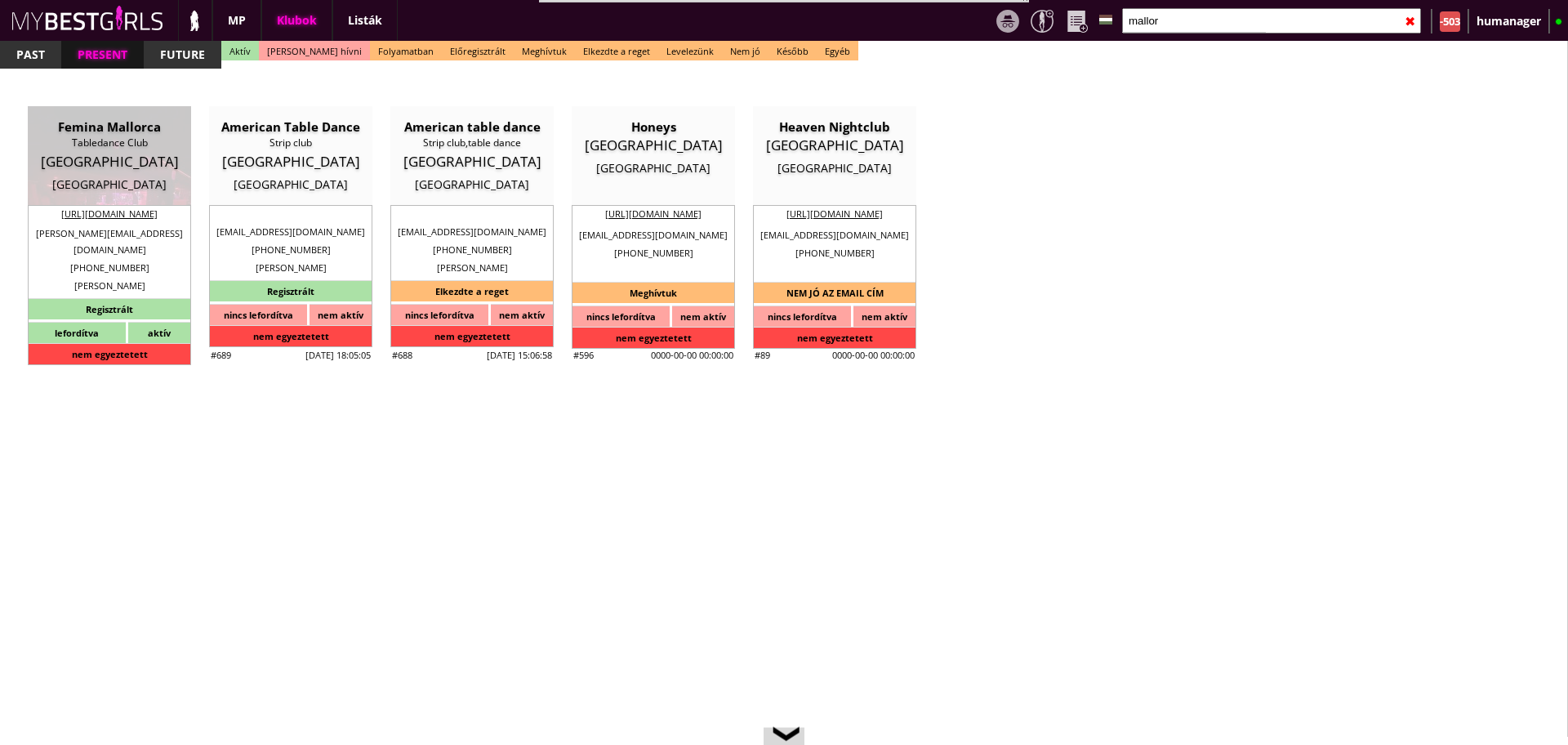
checkbox input "true"
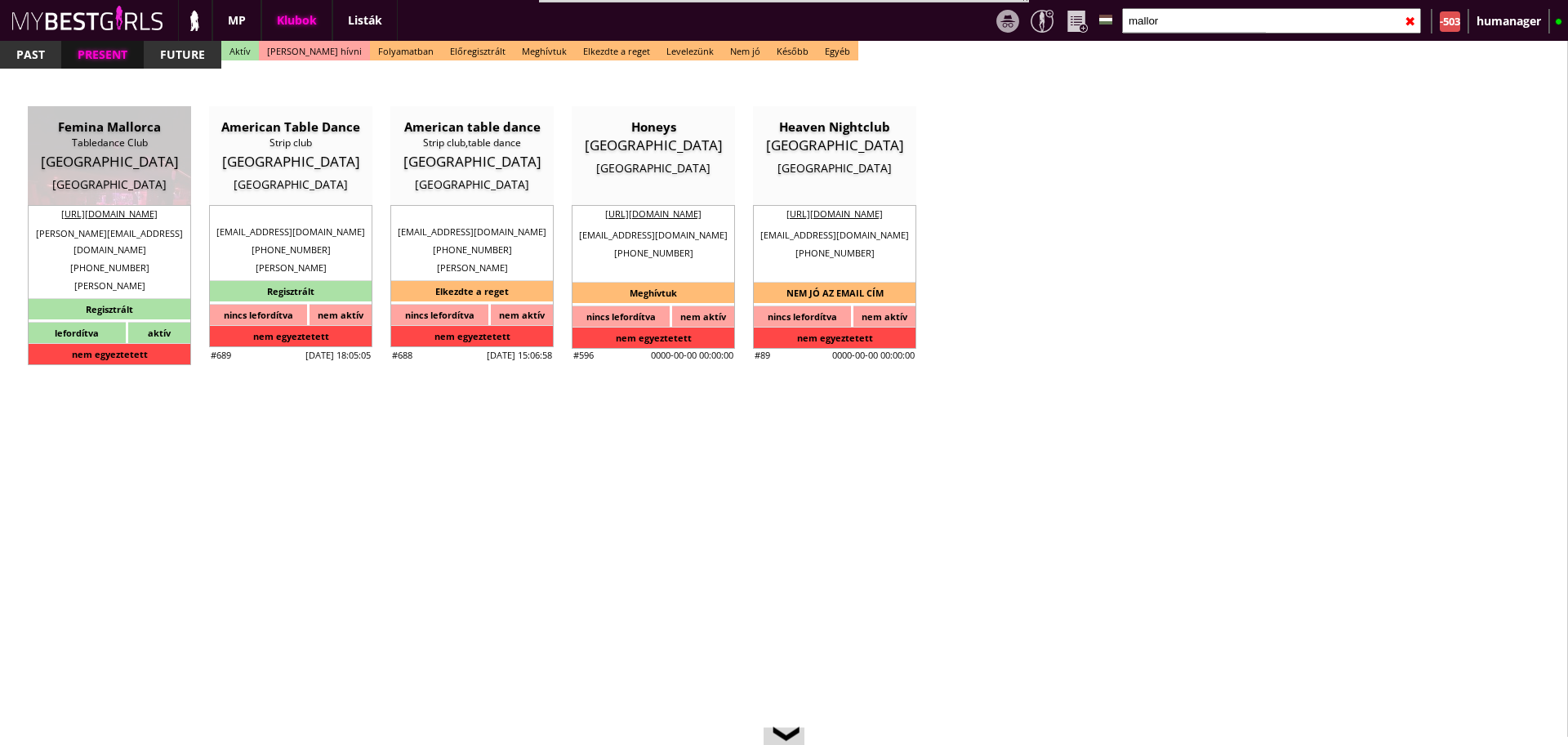
checkbox input "true"
type input "5-6"
checkbox input "false"
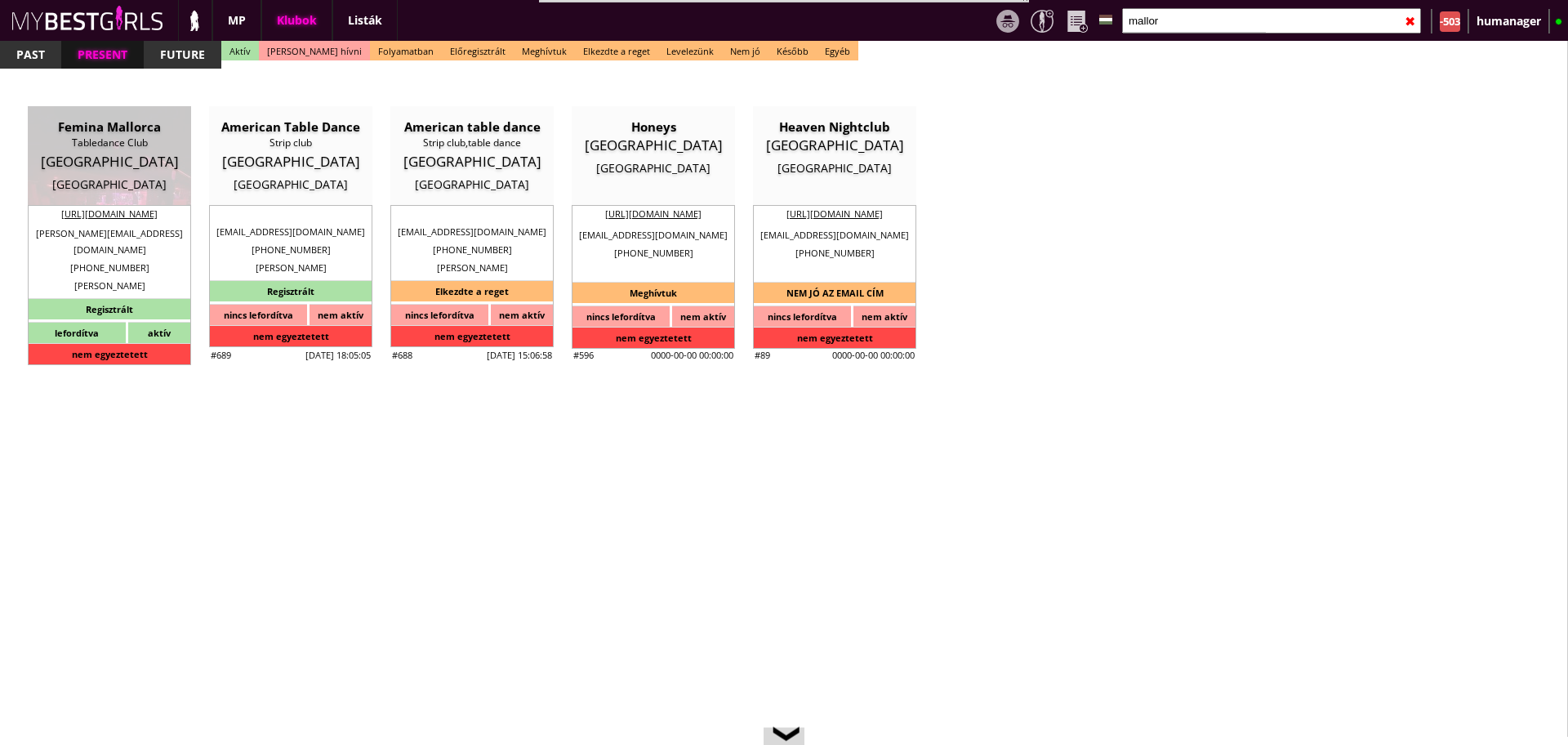
checkbox input "true"
type input "4-5"
type input "2"
type input "40.00"
type input "0.00"
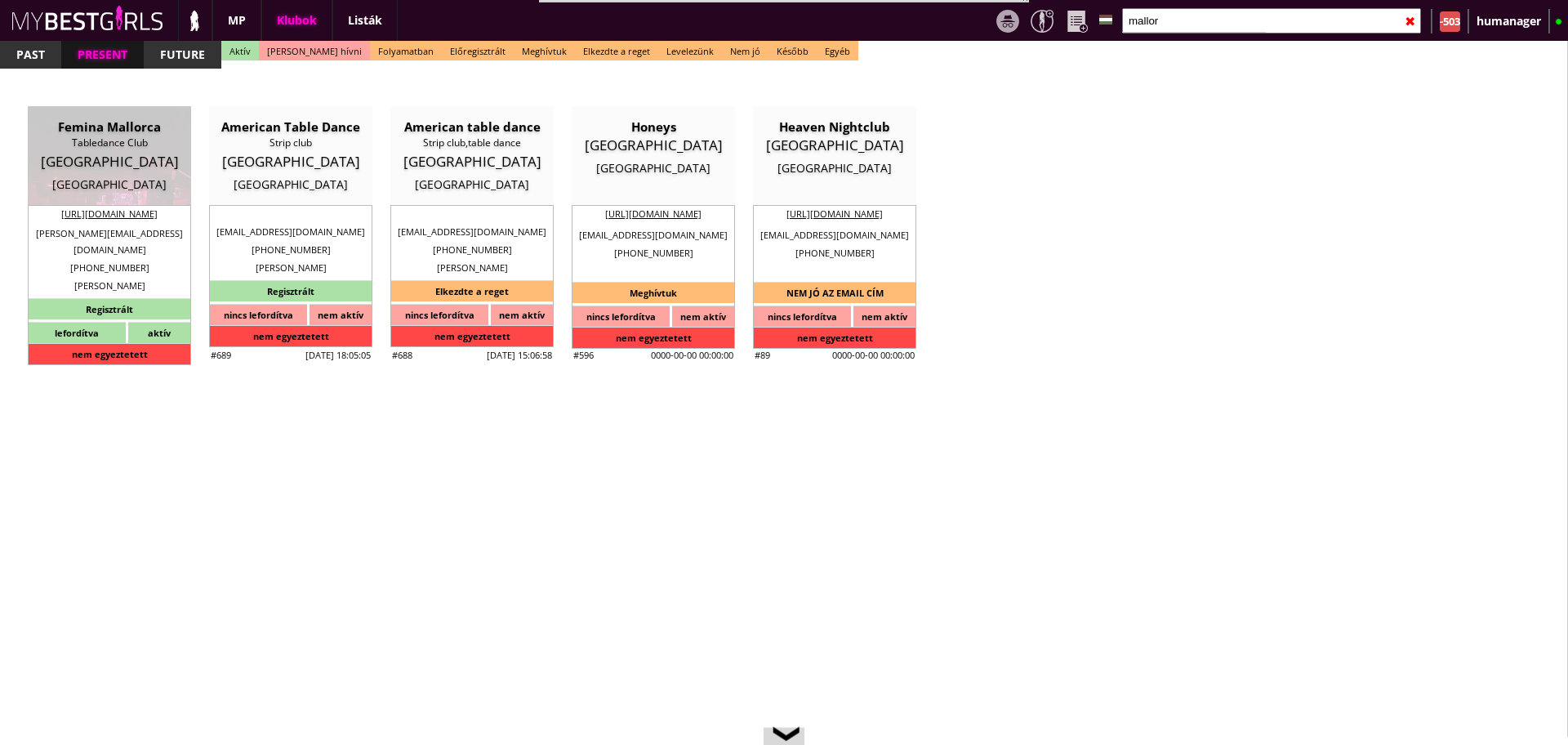
checkbox input "true"
type input "50%"
checkbox input "false"
checkbox input "true"
type input "60"
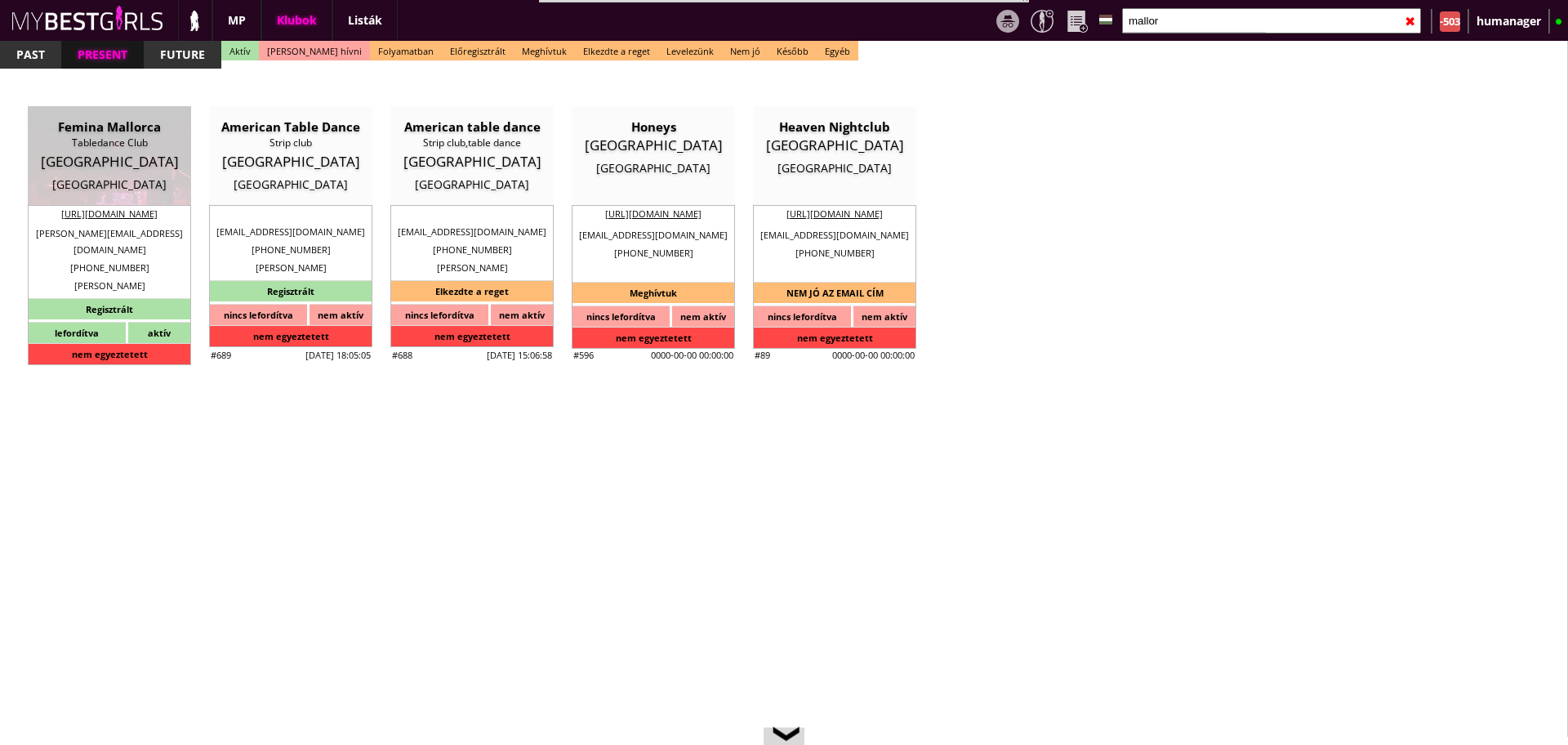
type input "30"
checkbox input "false"
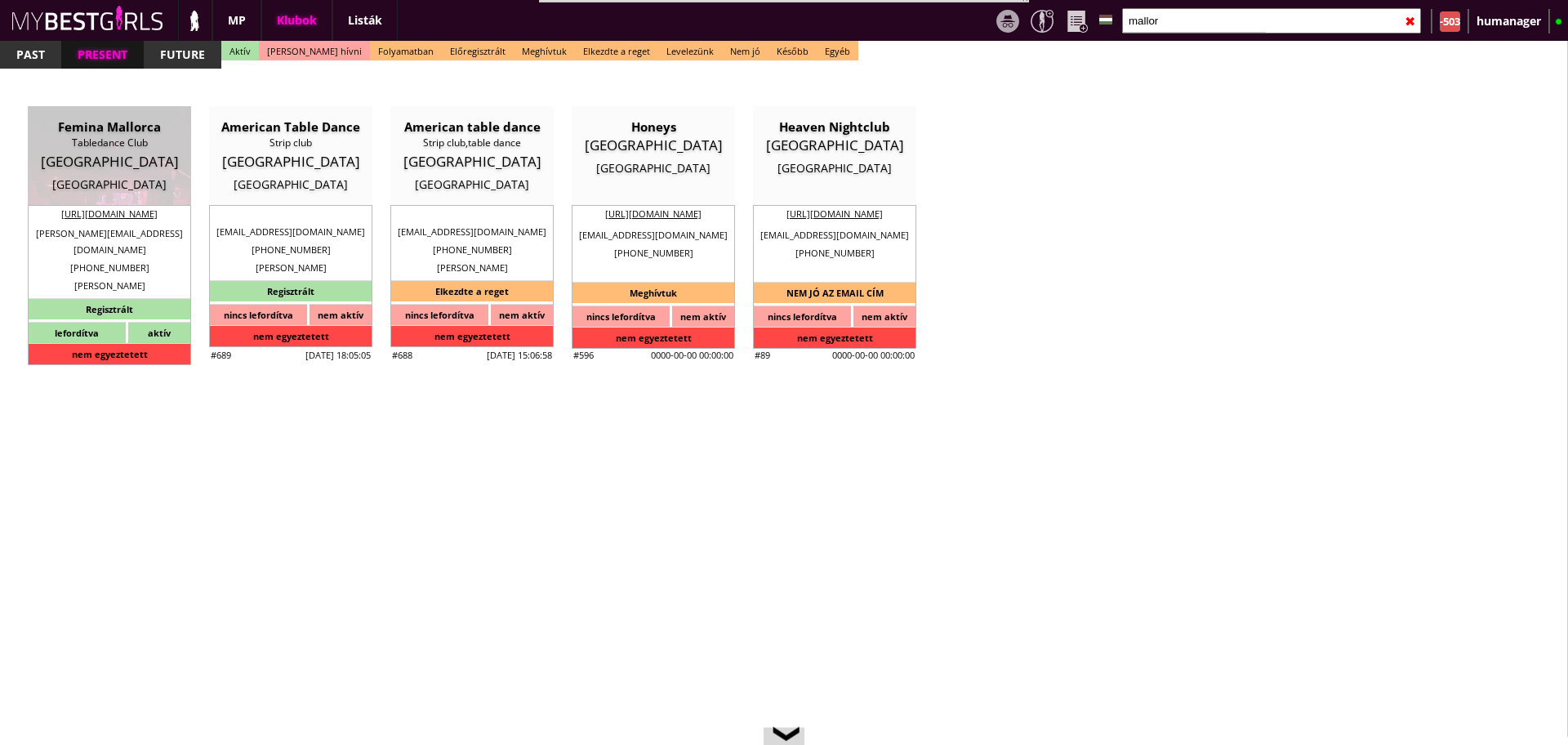
checkbox input "false"
select select "christoph.nitsch@gmx.de"
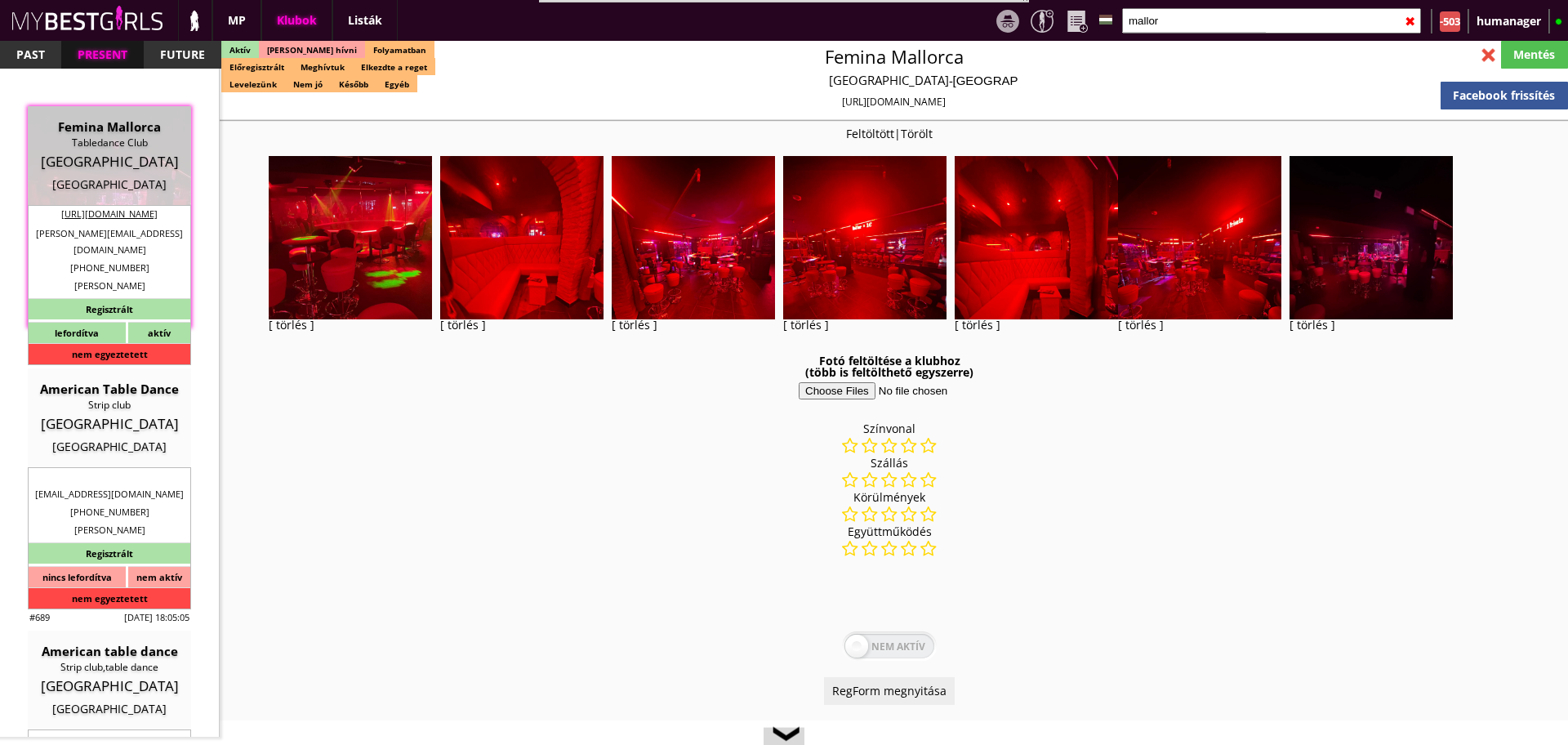
checkbox input "true"
type input "Szuper új, igényes klub Spanyolországban"
type input "Szuper lehetőség a gyönyörű spanyol szigeten!"
type input "Table dance, private dance, italkonzumálás"
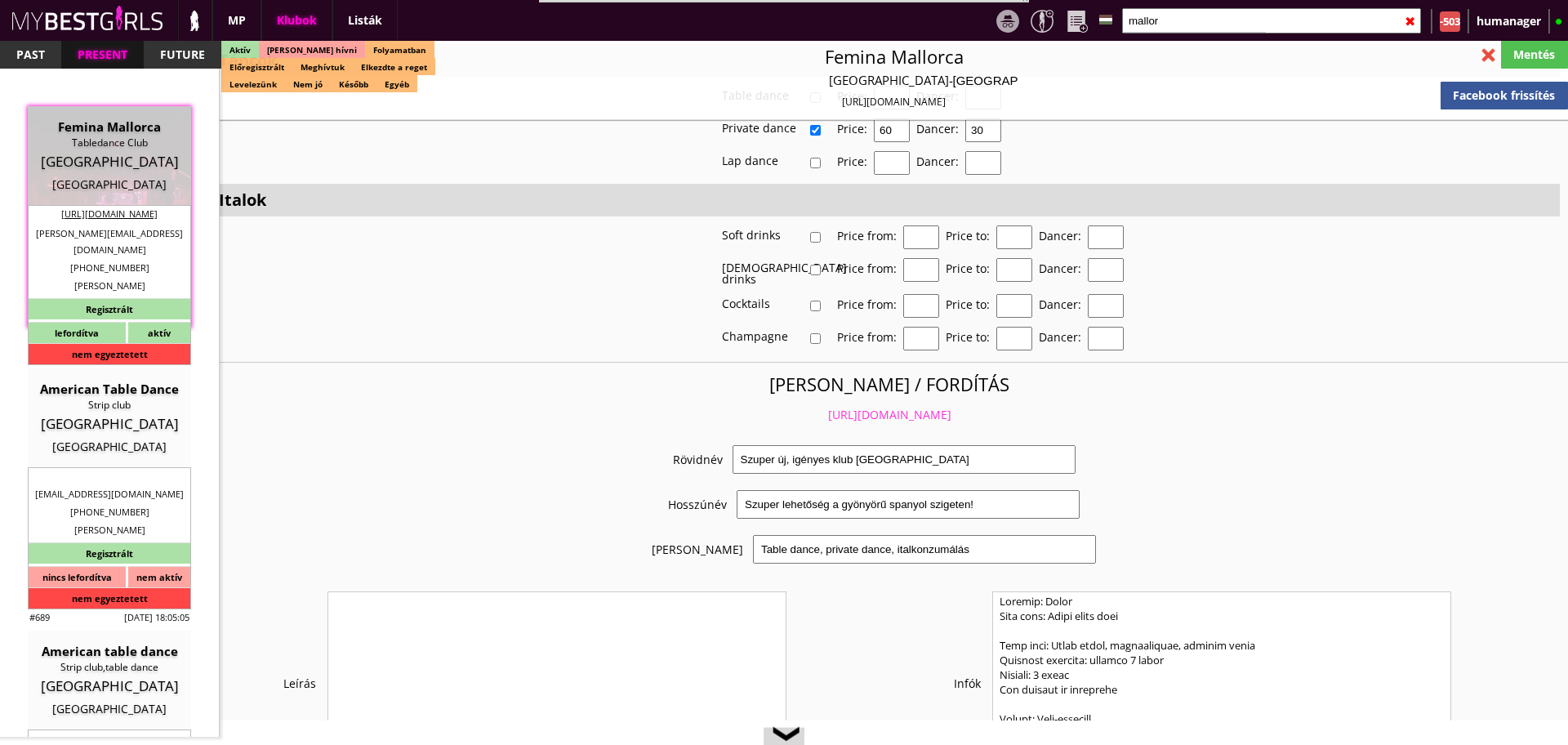
scroll to position [3058, 0]
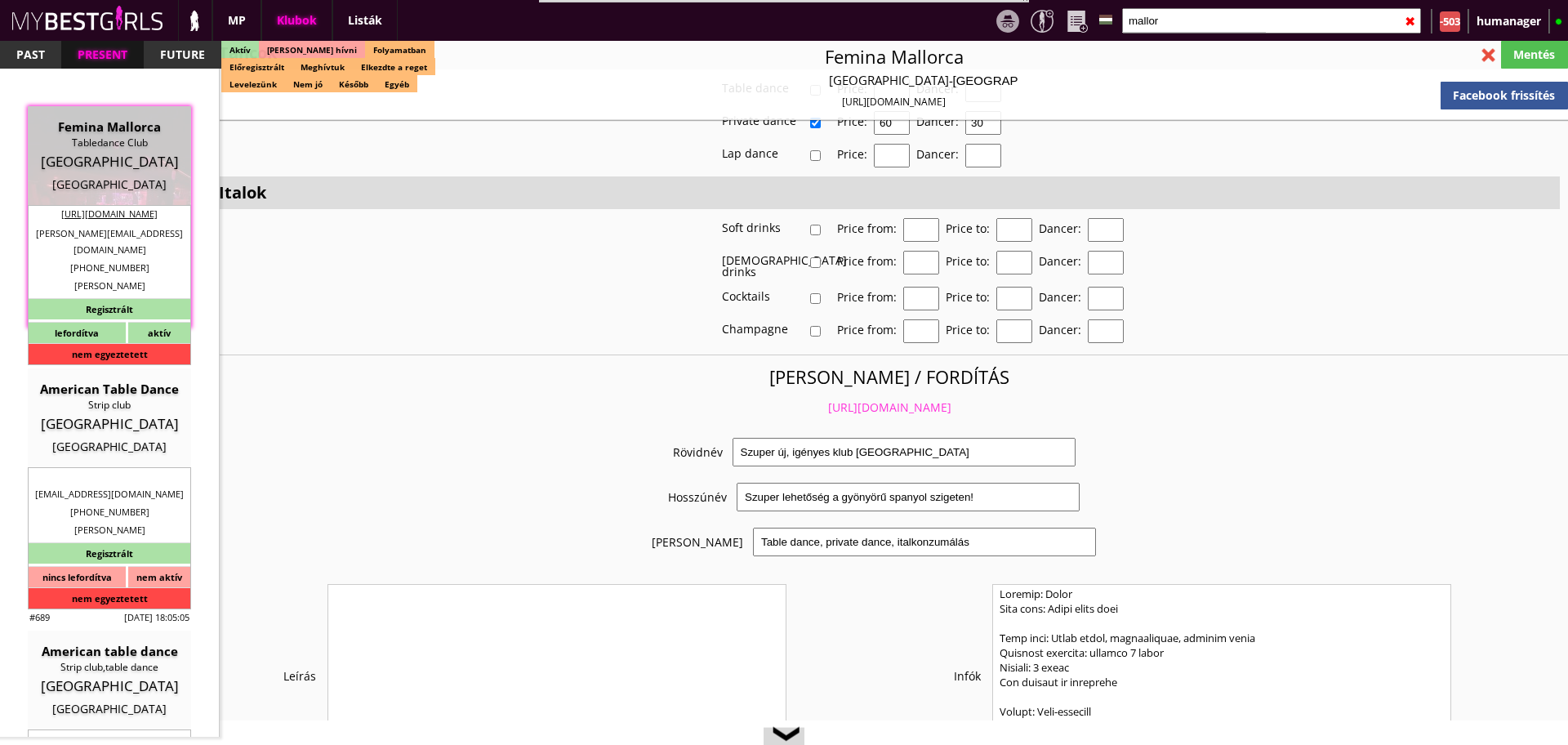
click at [829, 400] on link "https://mybestgirls.com/szuper-uj,-igenyes-klub-spanyolorszagban" at bounding box center [889, 407] width 124 height 16
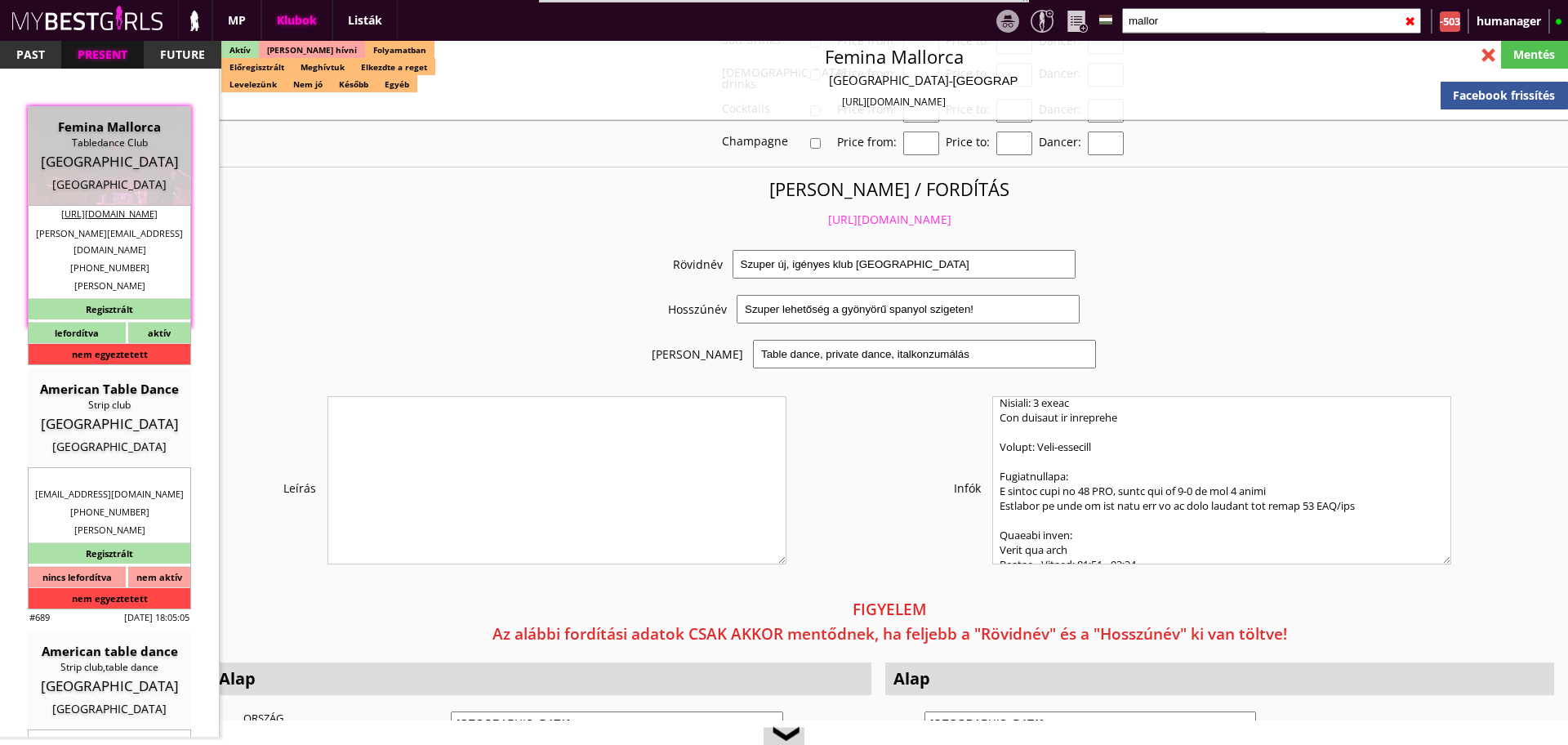
scroll to position [78, 0]
click at [1120, 466] on textarea at bounding box center [1222, 480] width 459 height 169
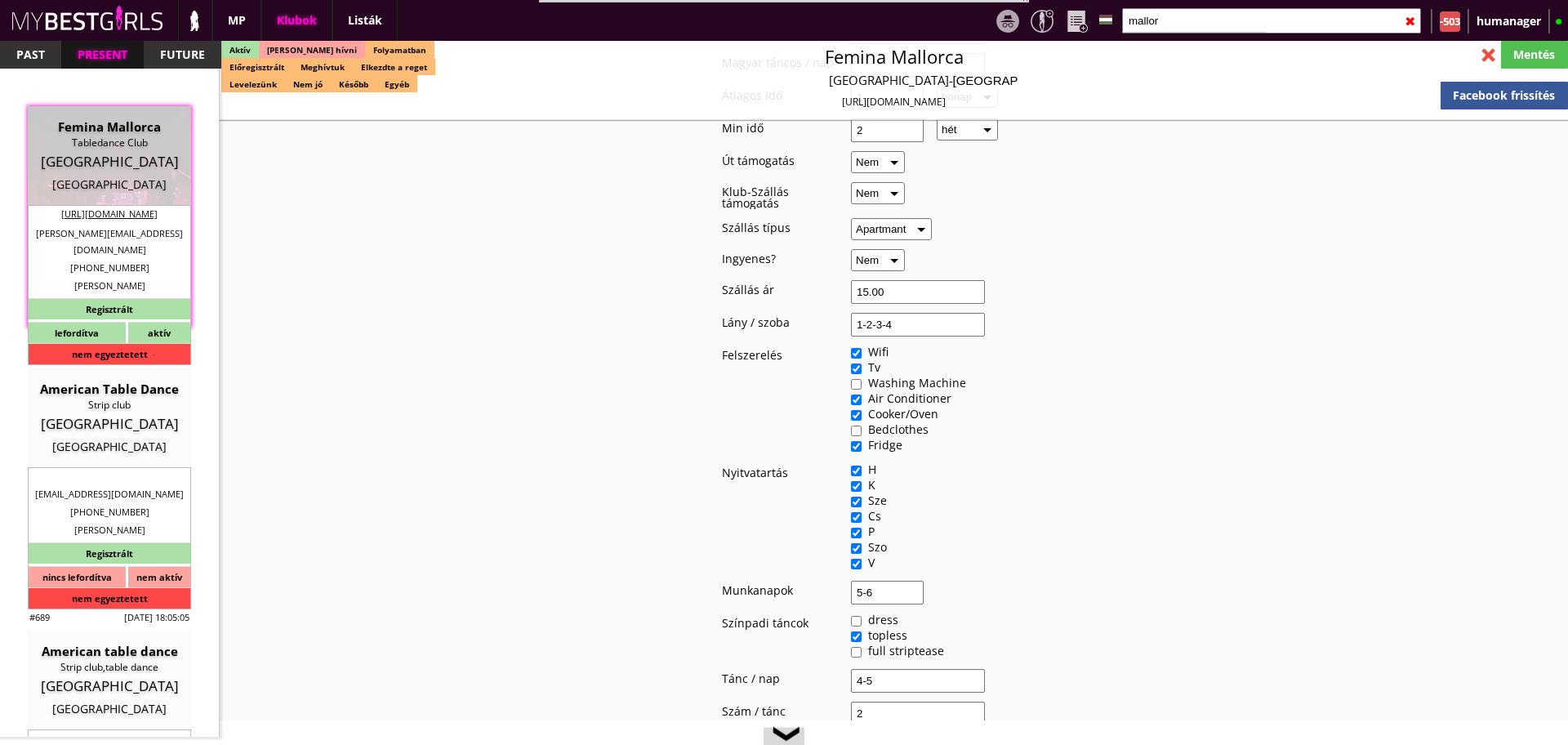
scroll to position [2128, 0]
type textarea "Country: Spain Club type: Table dance club Work type: Stage dance, consummation…"
click at [874, 255] on select "Igen Nem" at bounding box center [877, 266] width 54 height 22
select select "1"
click at [850, 255] on select "Igen Nem" at bounding box center [877, 266] width 54 height 22
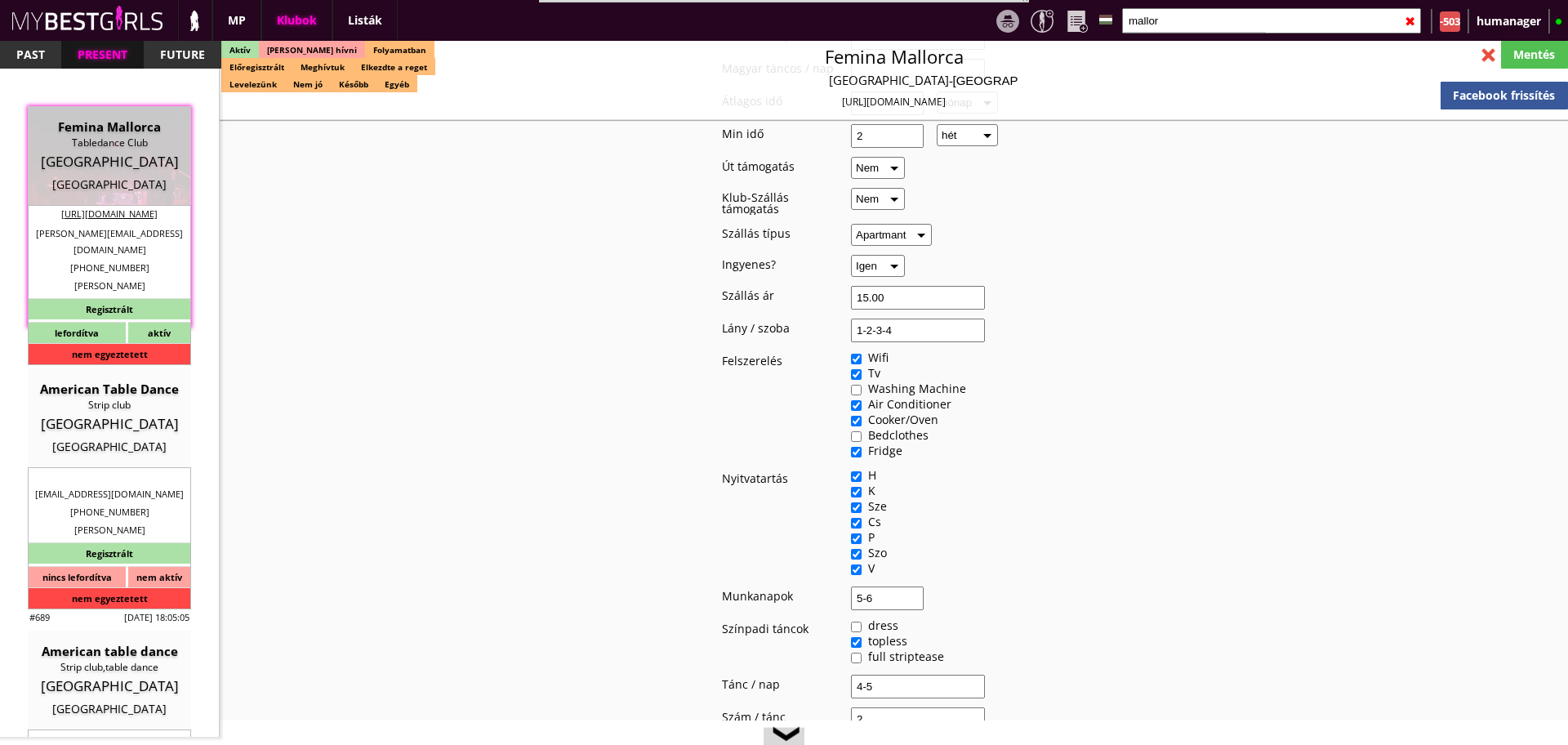
click at [892, 286] on input "15.00" at bounding box center [917, 298] width 134 height 24
click at [892, 286] on input at bounding box center [917, 298] width 134 height 24
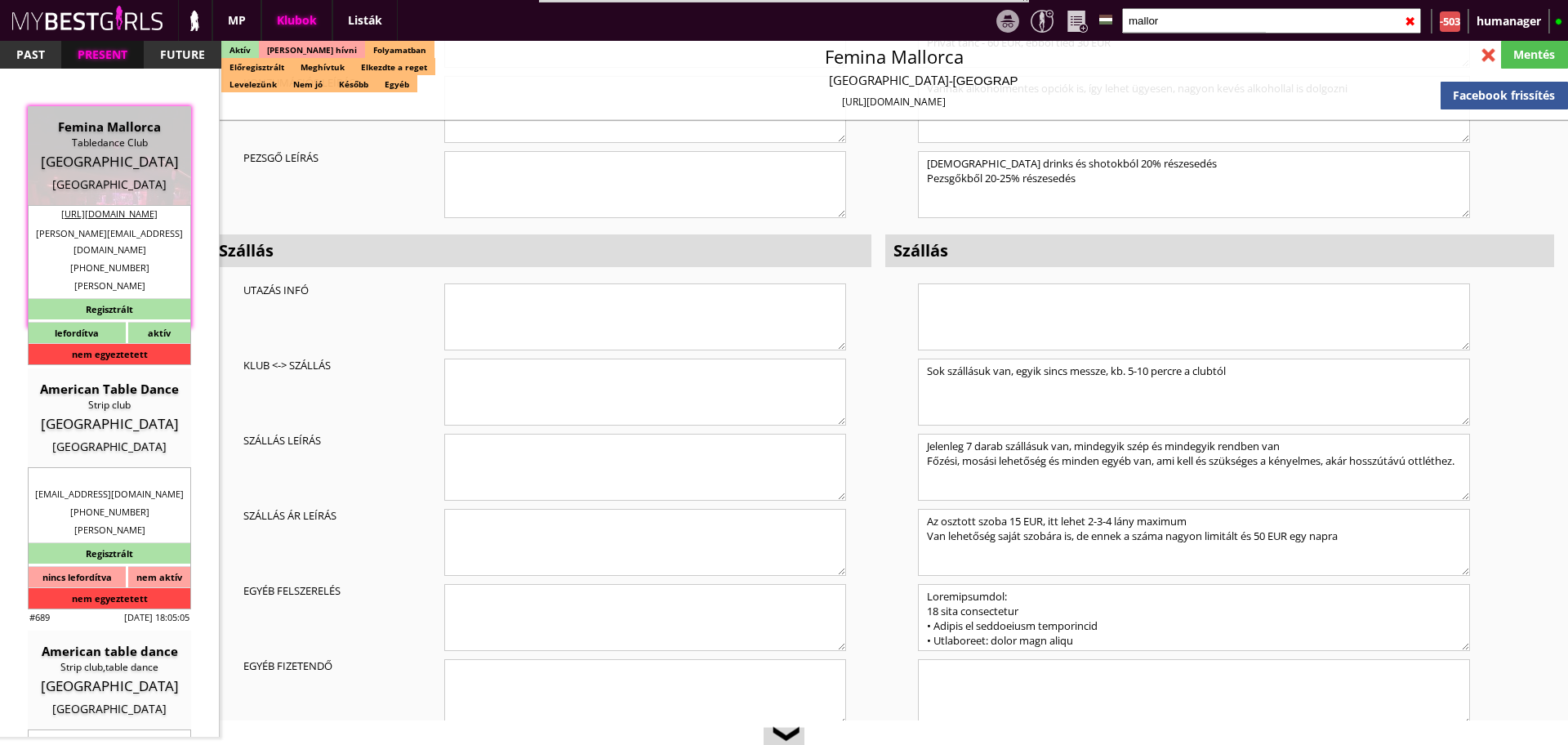
scroll to position [4539, 0]
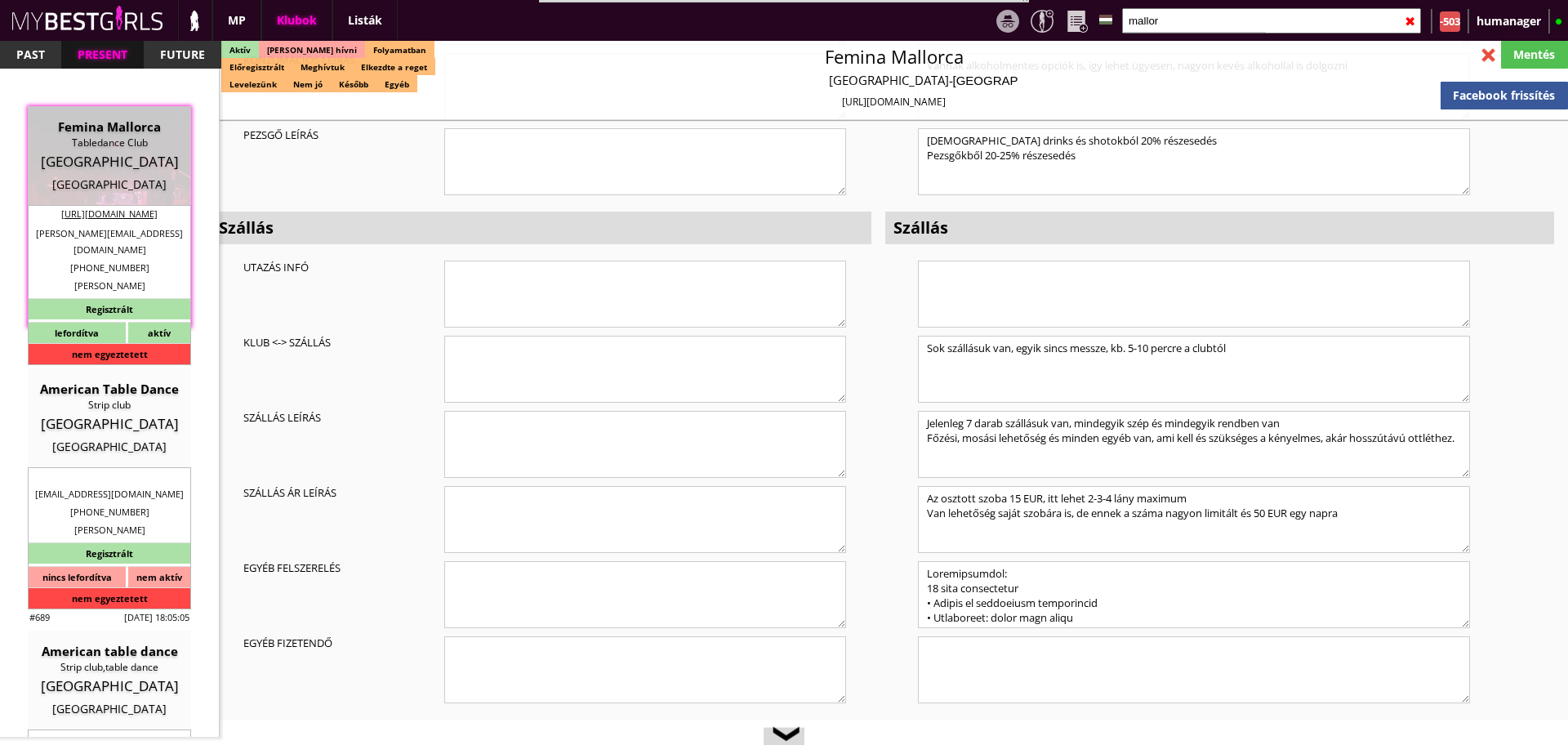
click at [1068, 486] on textarea "Az osztott szoba 15 EUR, itt lehet 2-3-4 lány maximum Van lehetőség saját szobá…" at bounding box center [1193, 519] width 552 height 67
type textarea "INGYENES 2-3-4 lány maximum/szoba Van lehetőség saját szobára is, de ennek a sz…"
click at [1513, 47] on div "Mentés" at bounding box center [1534, 55] width 67 height 27
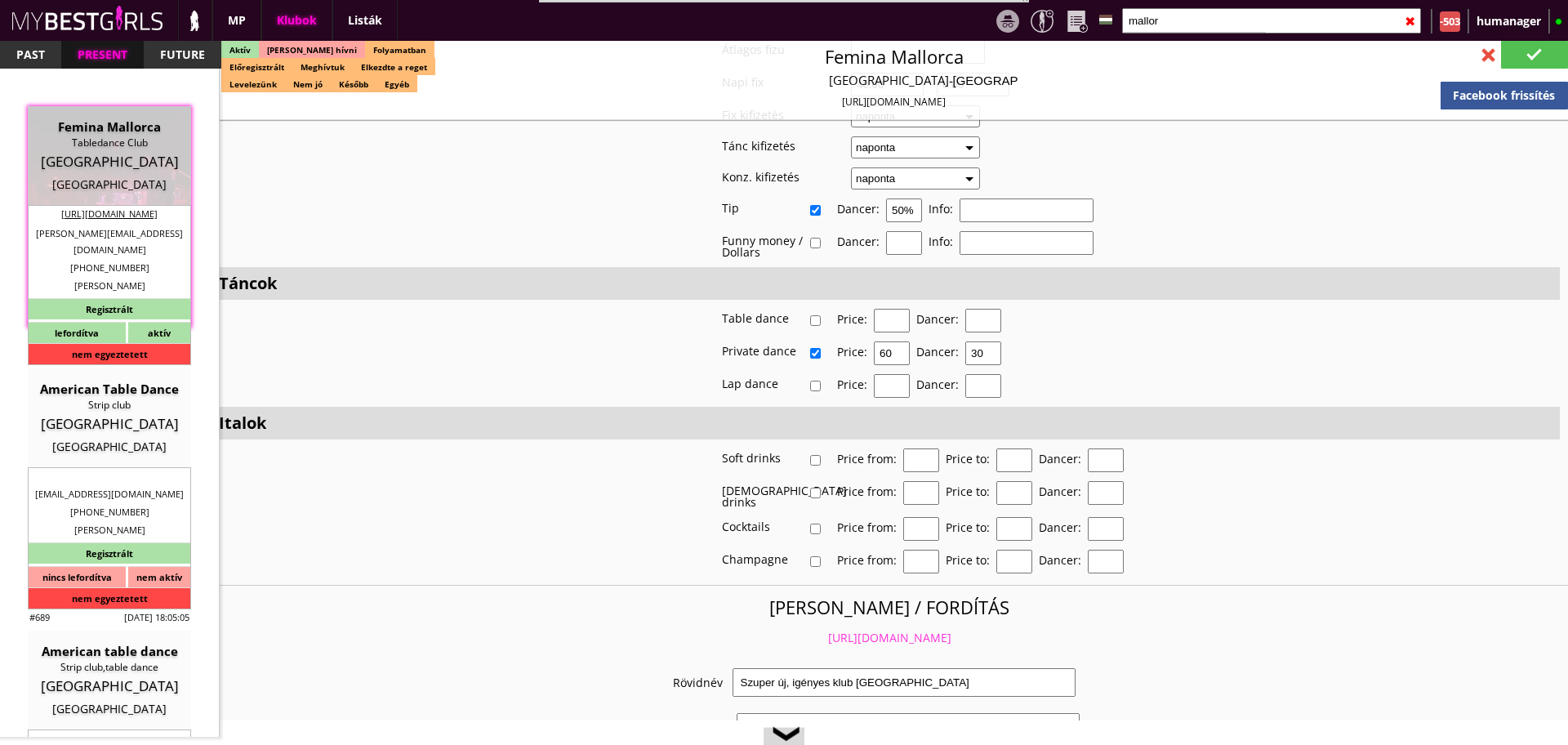
scroll to position [2636, 0]
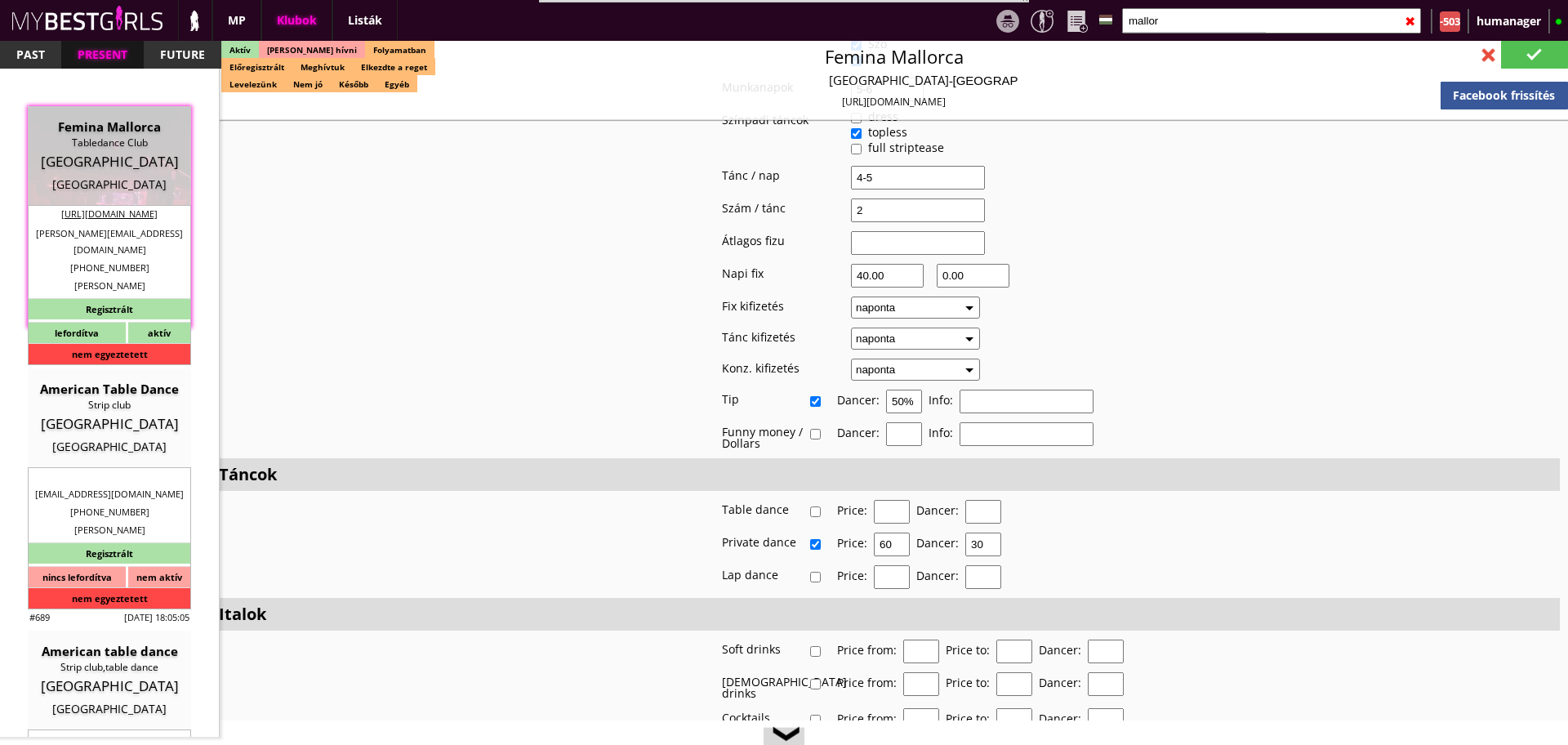
type input "Munich"
checkbox input "false"
type input "15.00"
type input "EUR"
type input "Femina Mallorca"
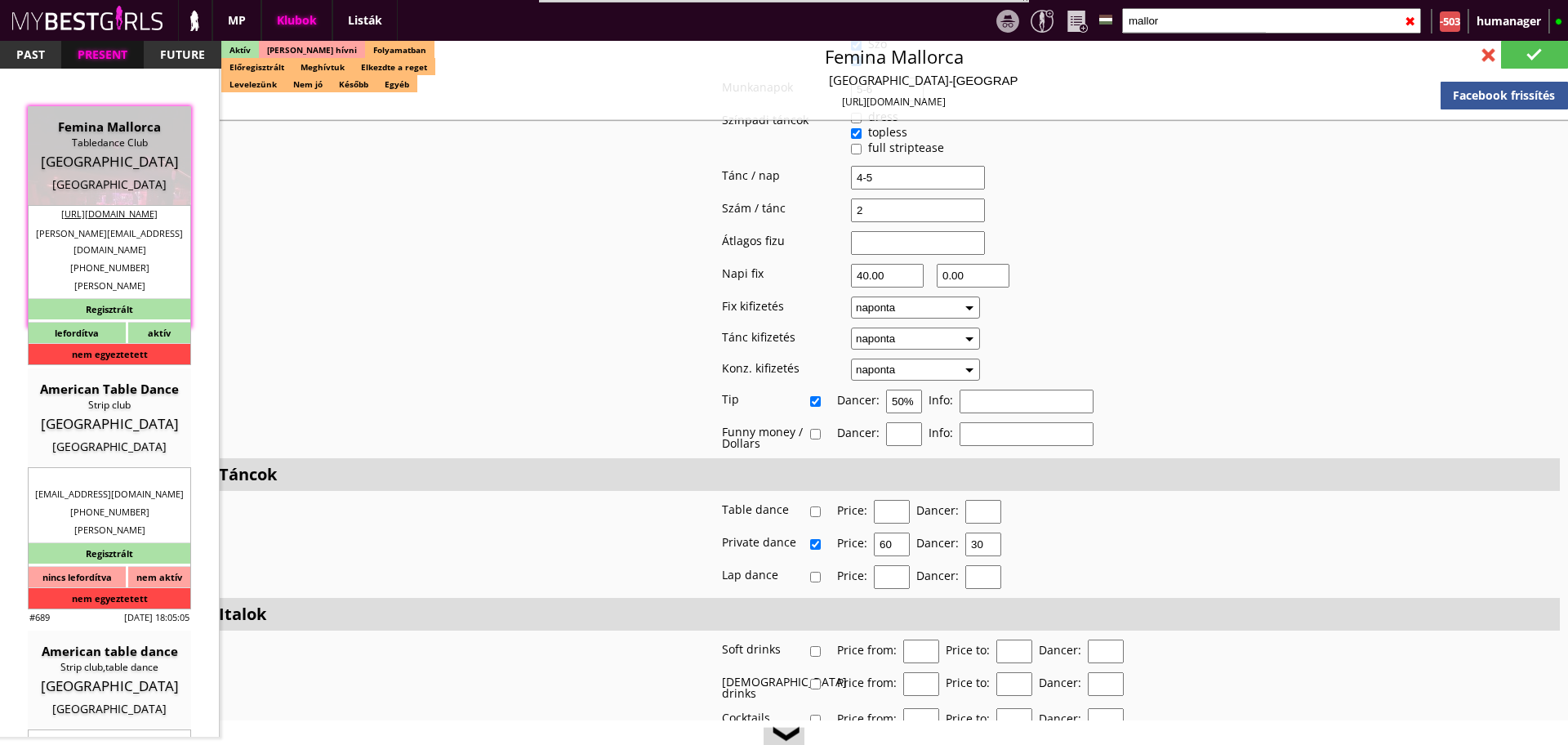
type input "Tabledance Club"
type input "07610"
type input "Carrer de Miquel Pellisa, 3, Platja de Palma, 07610 Palma, Illes Balears, Spain"
type input "christoph.nitsch@gmx.de"
type input "https://www.femina-tabledance-mallorca.es/"
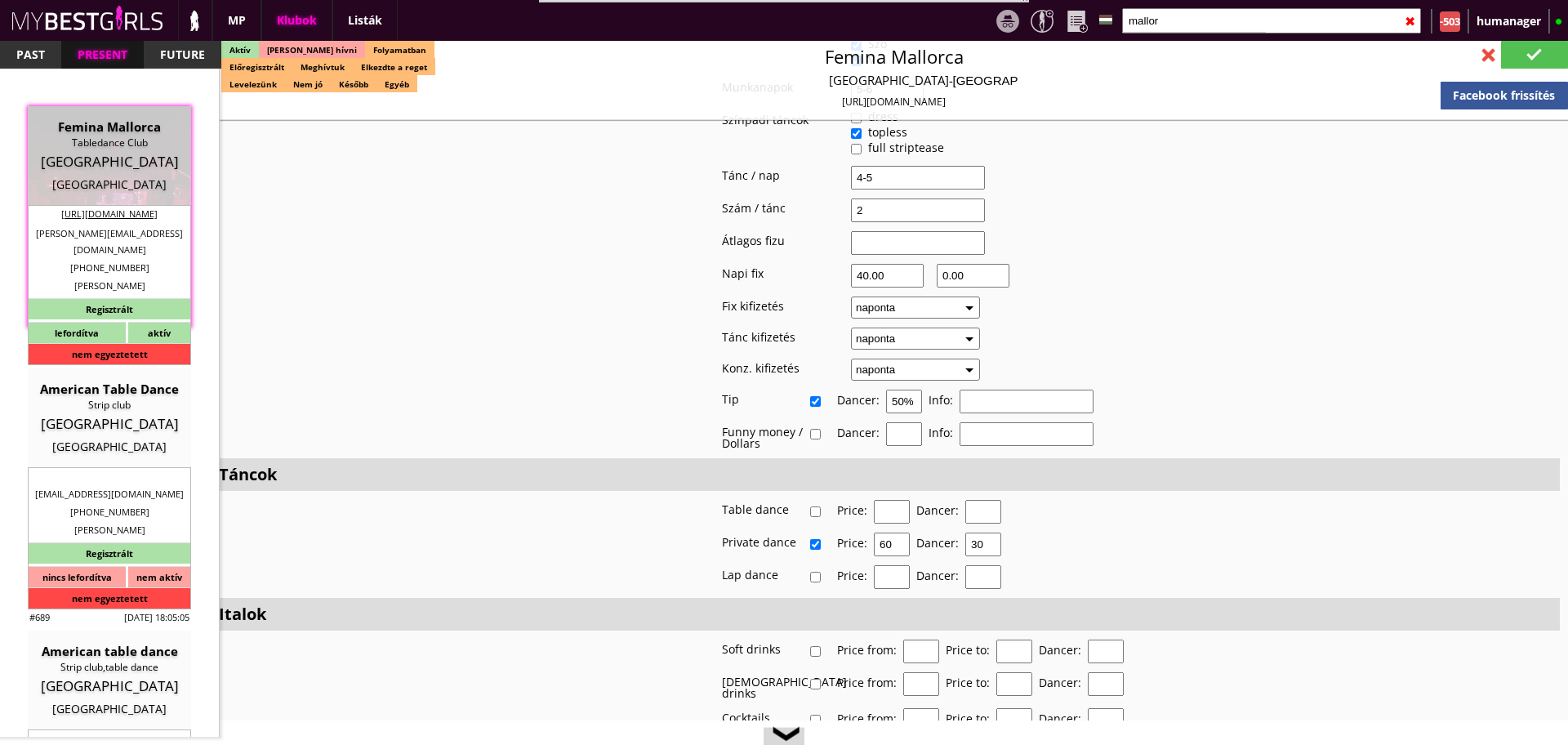
type textarea "Dance&AnimateGmbH DE311270394 81375 Mallorca Lichtensteinstr. 2a"
type input "Dance&AnimateGmbH"
type input "DE311270394"
type input "81375"
type input "Mallorca"
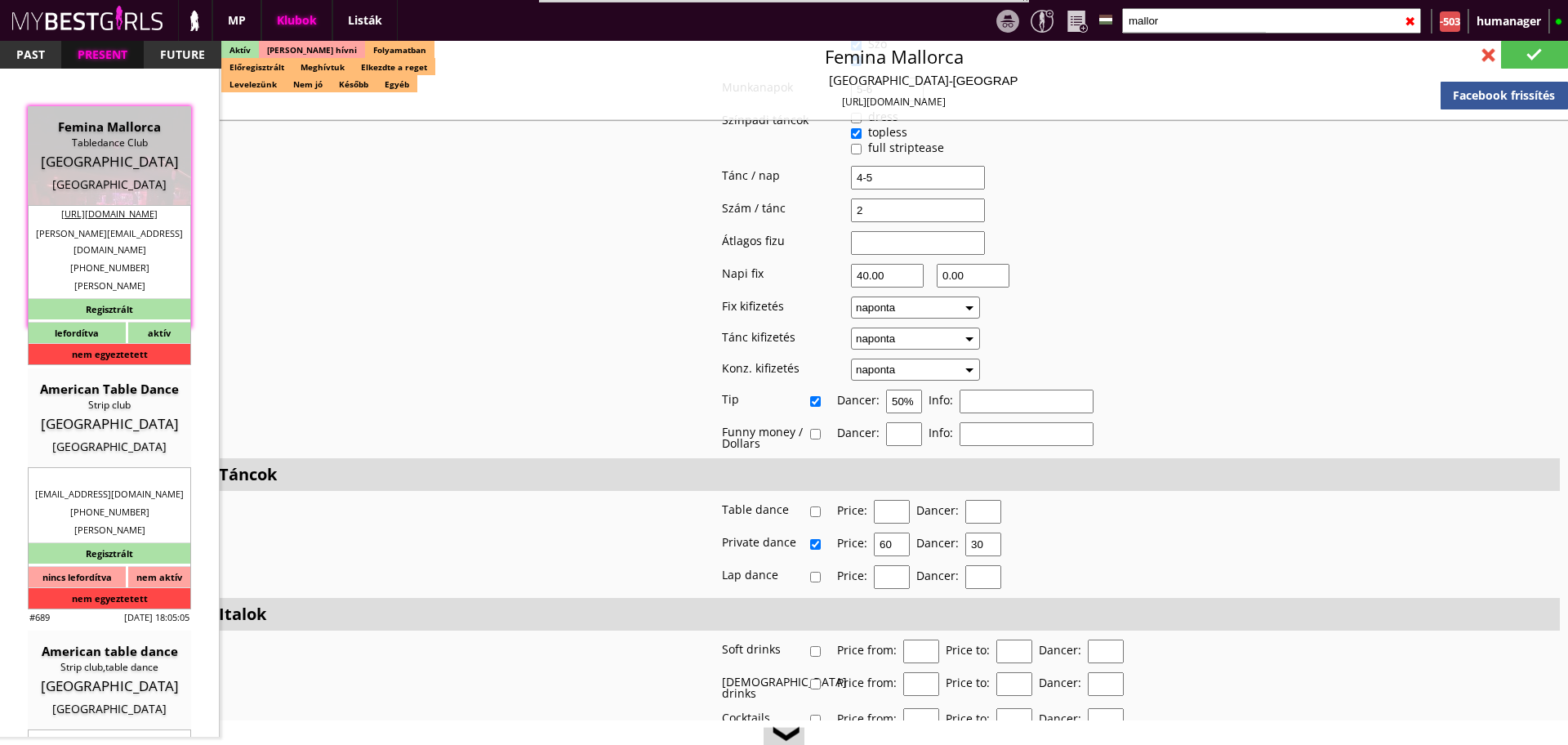
type input "Lichtensteinstr. 2a"
type input "Witalij"
type input "Goerner"
type input "49"
type input "17680873778"
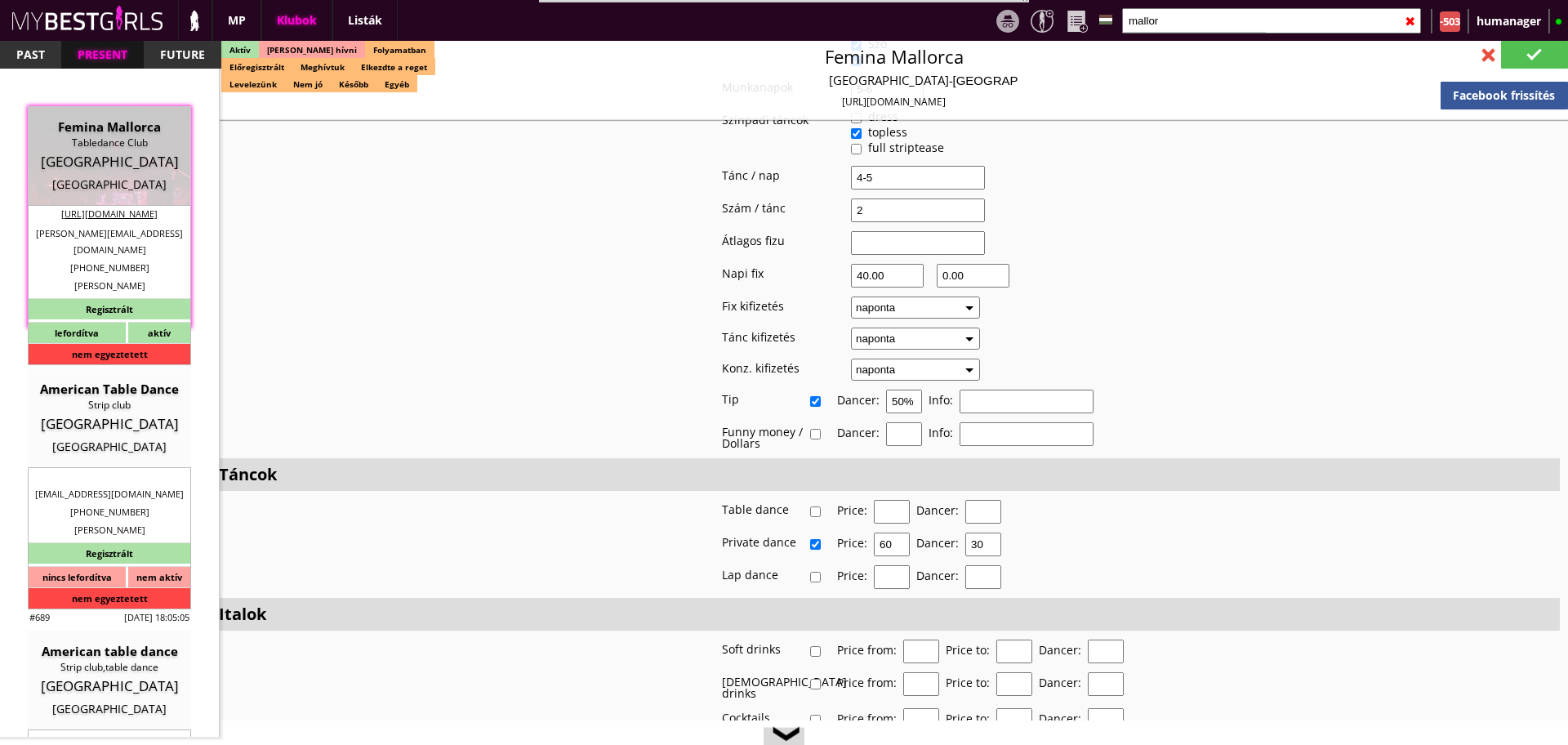
type input "w.goerner@yahoo.com"
type input "Christoph"
type input "Nitsch"
type input "49"
type input "163 4542612"
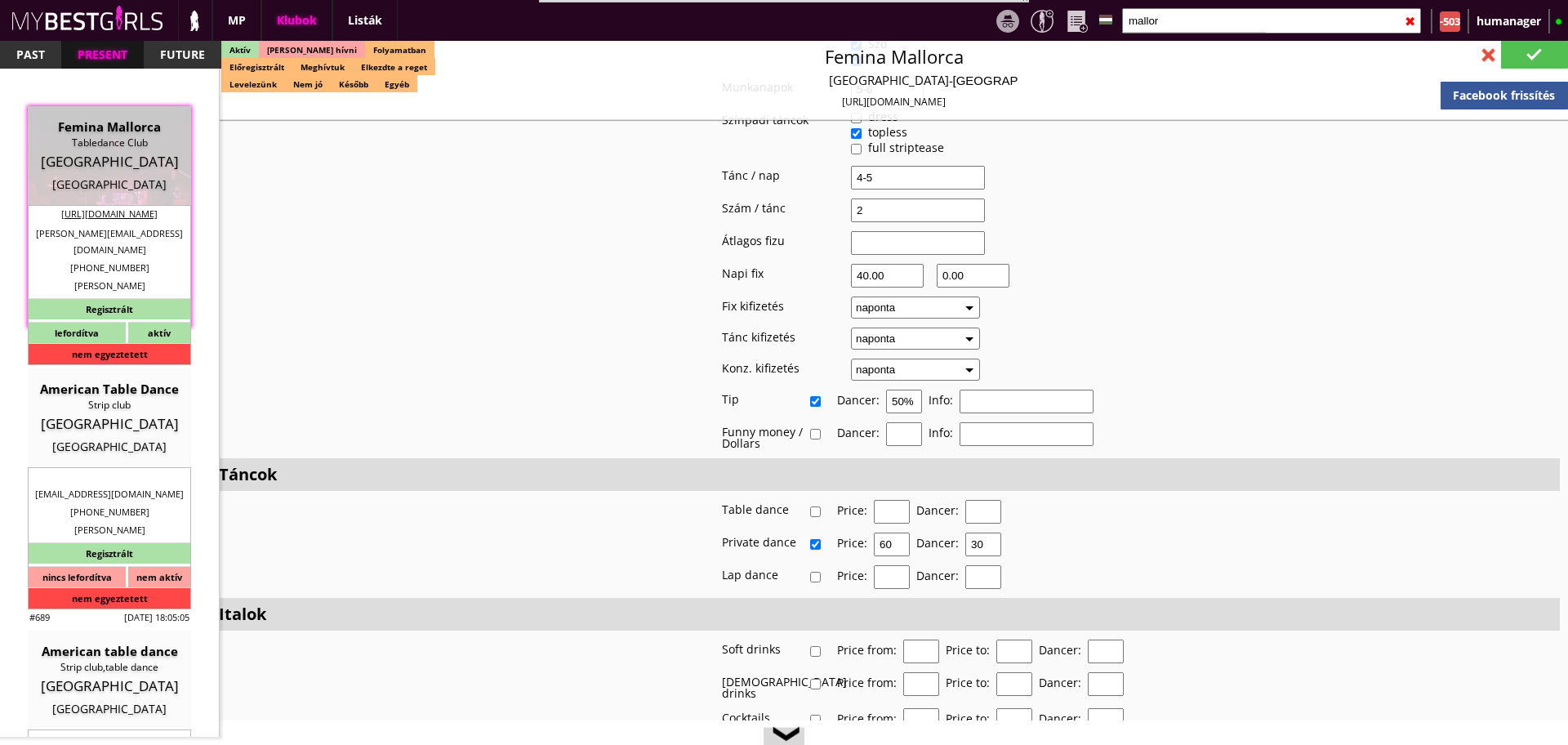
type input "christoph.nitsch@gmx.de"
type textarea "Dance&Animate GmbH DE311270394 81375 München Lichtensteinstr. 2a"
type input "1"
type input "2"
type input "0.00"
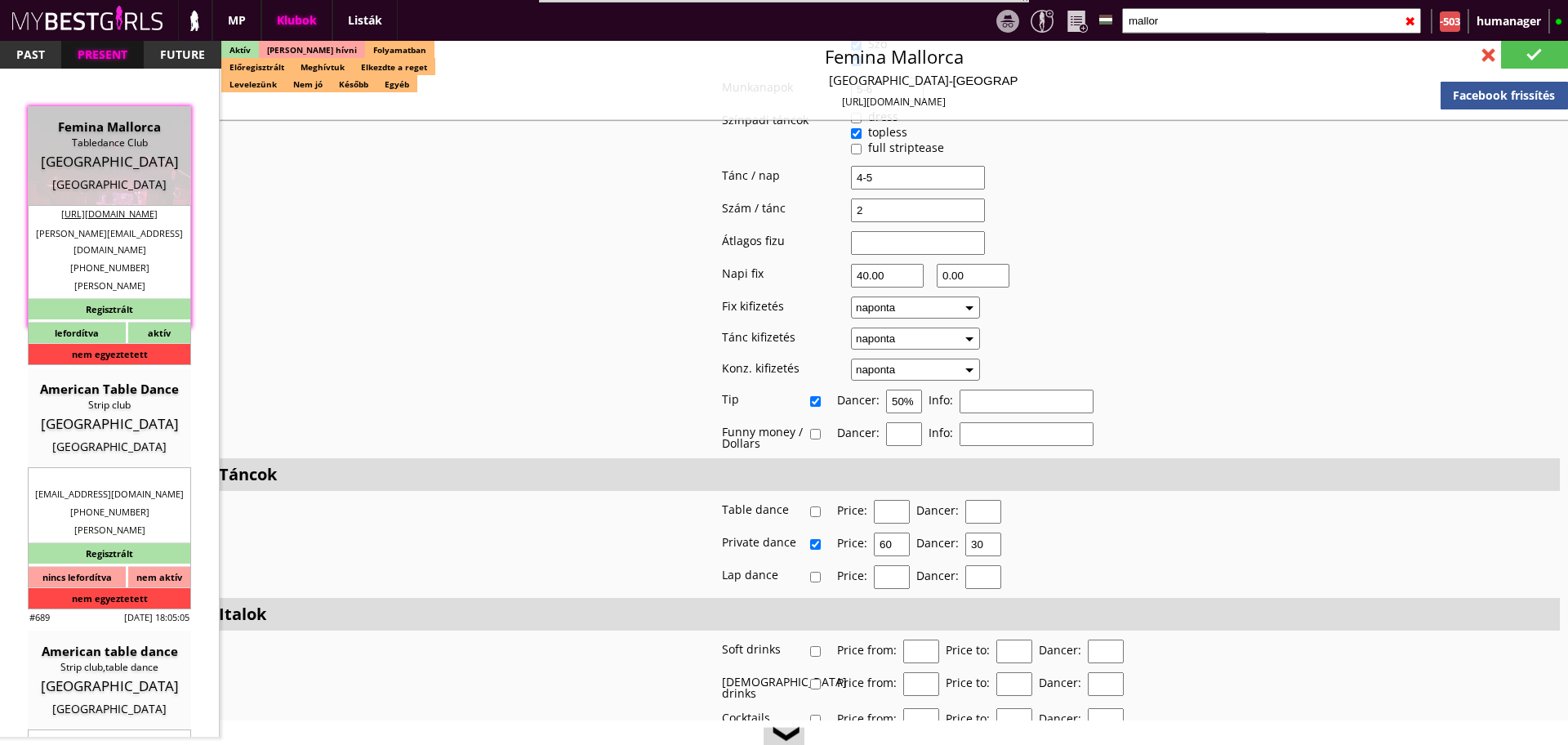
type input "1-2-3-4"
checkbox input "true"
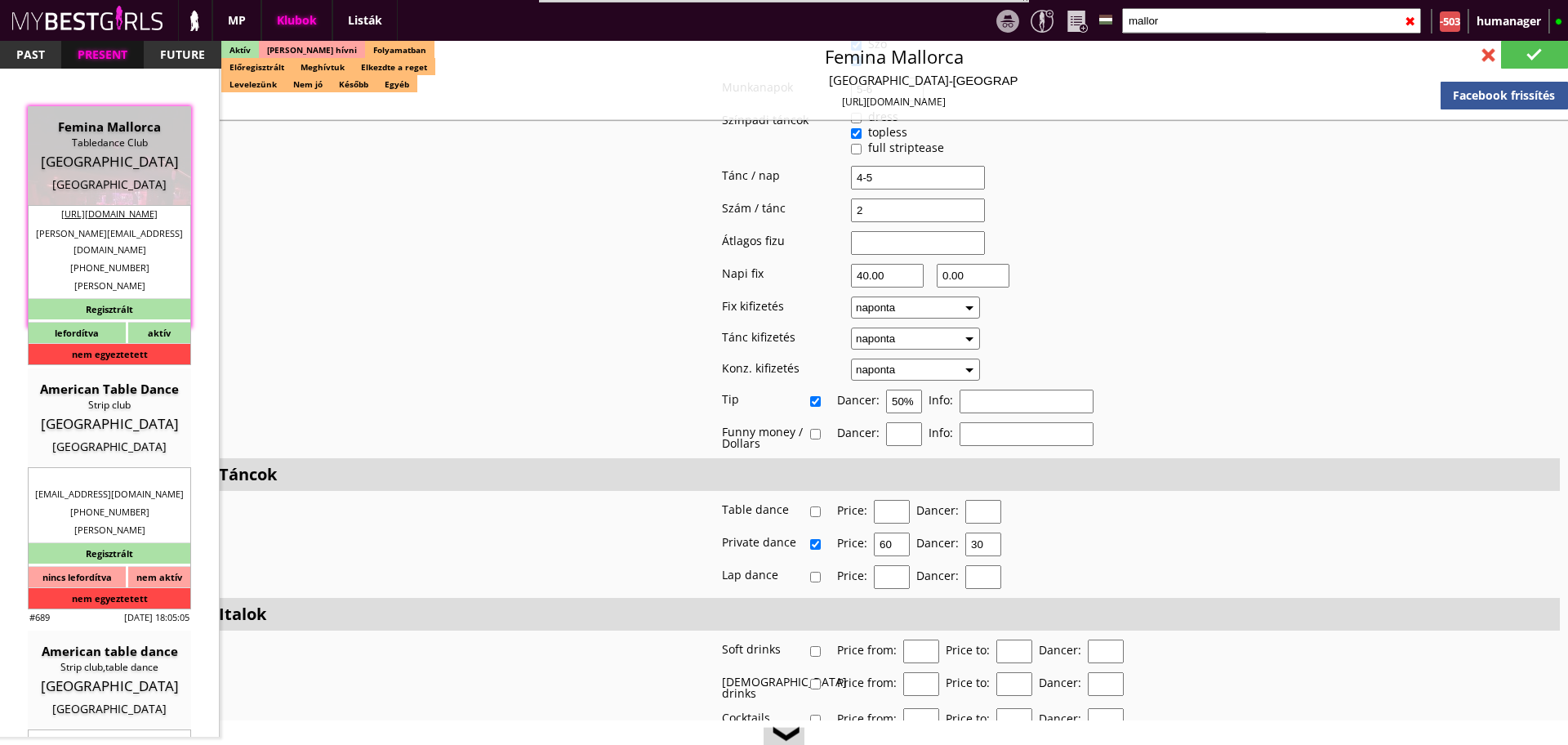
checkbox input "true"
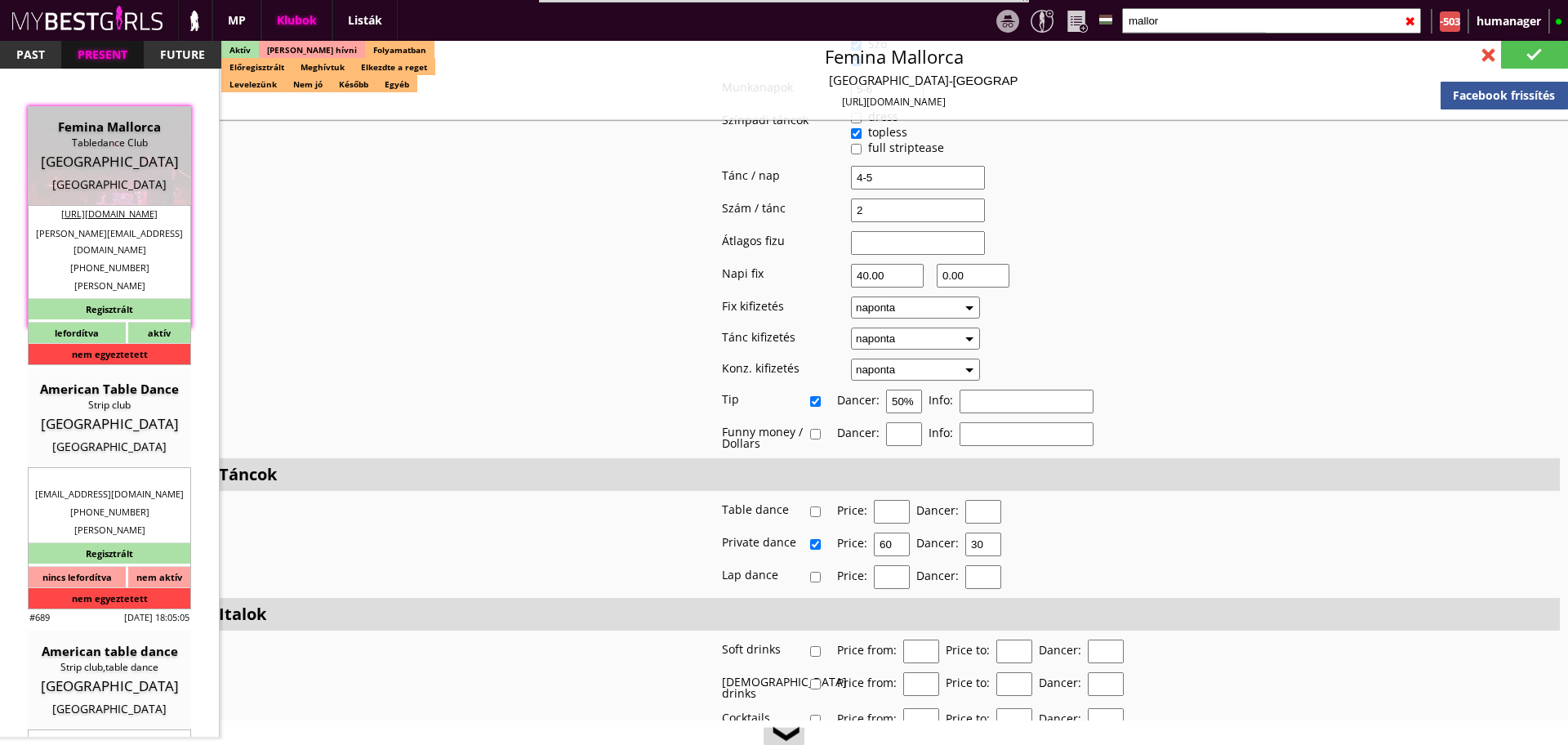
checkbox input "true"
type input "5-6"
checkbox input "true"
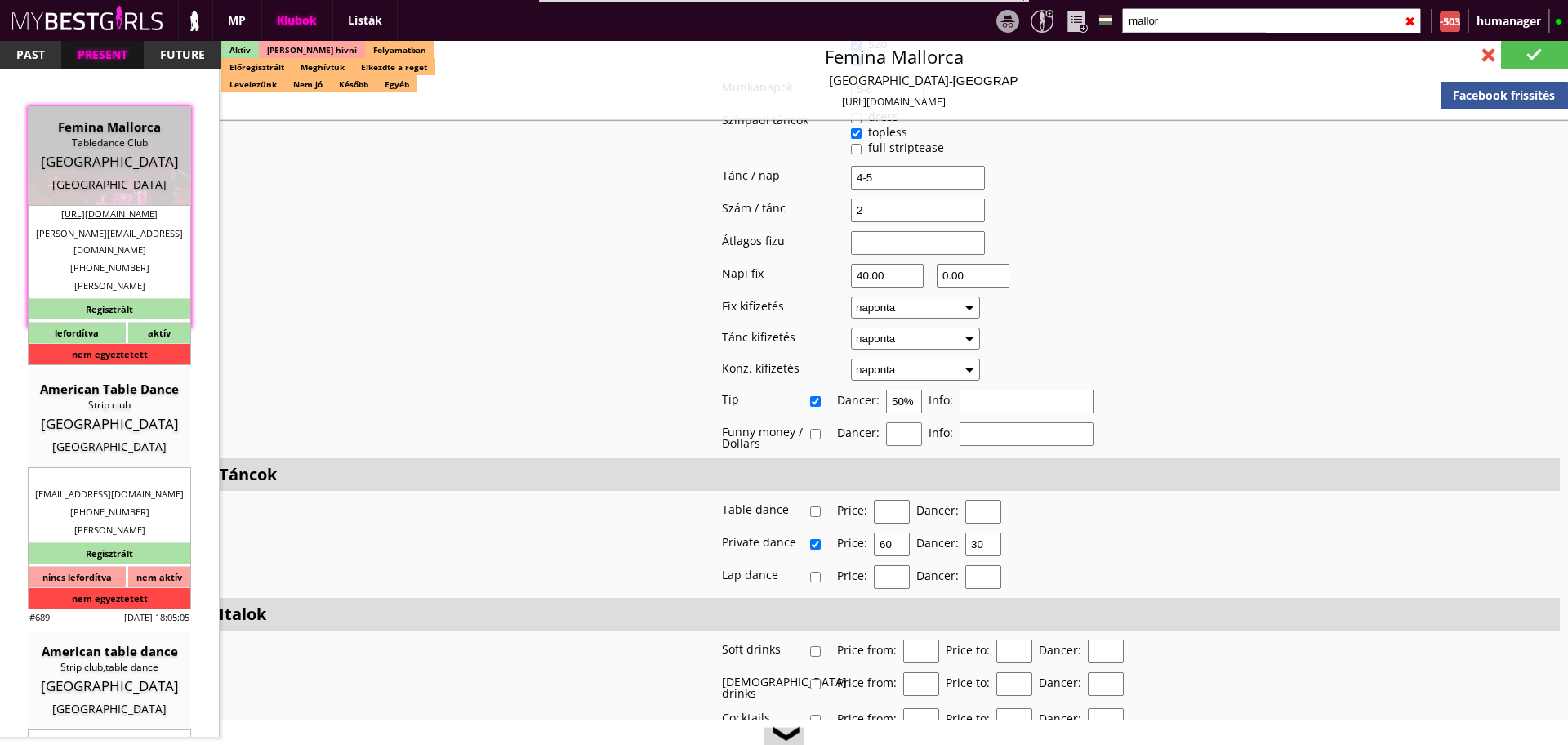
type input "4-5"
type input "2"
type input "40.00"
type input "0.00"
checkbox input "true"
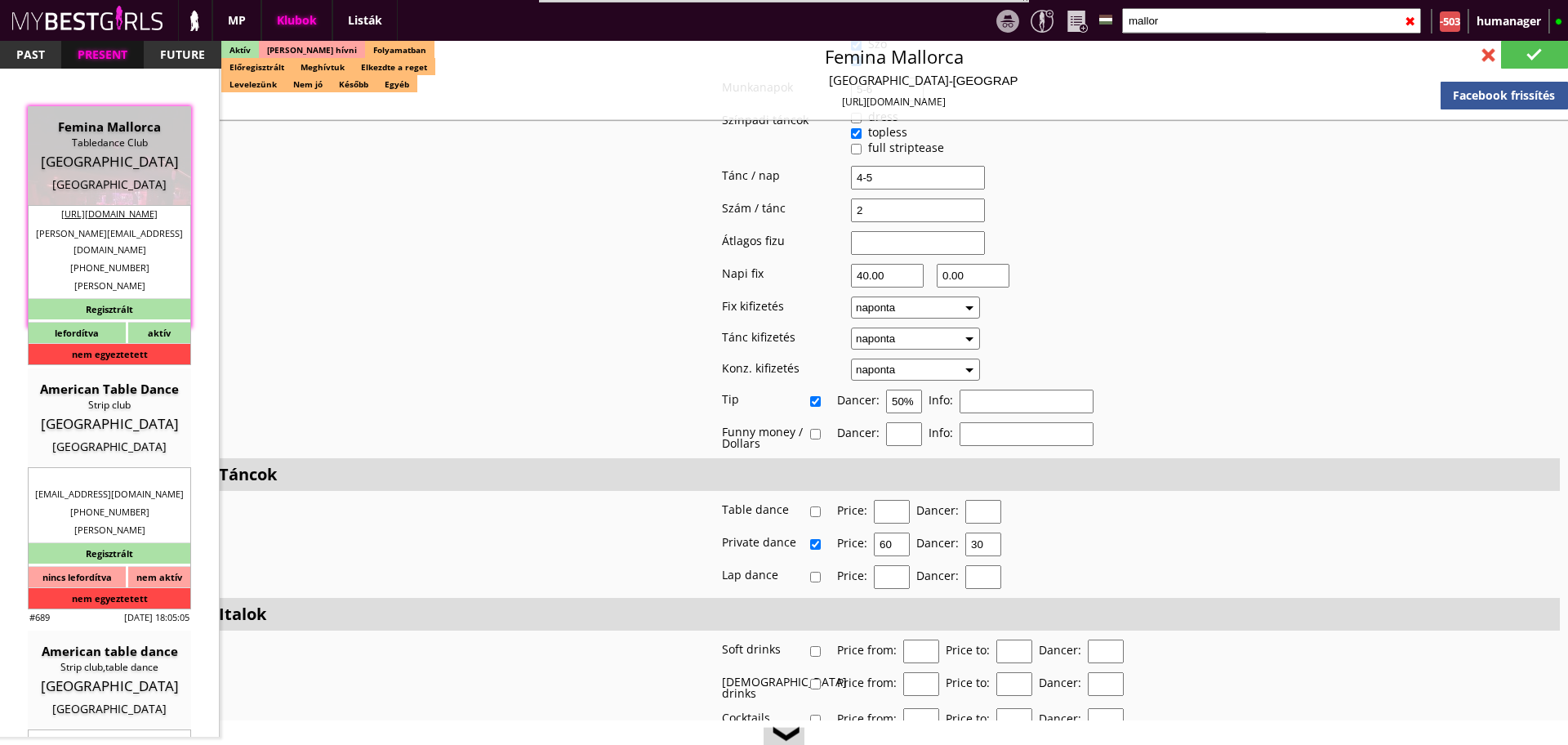
type input "50%"
checkbox input "true"
type input "60"
type input "30"
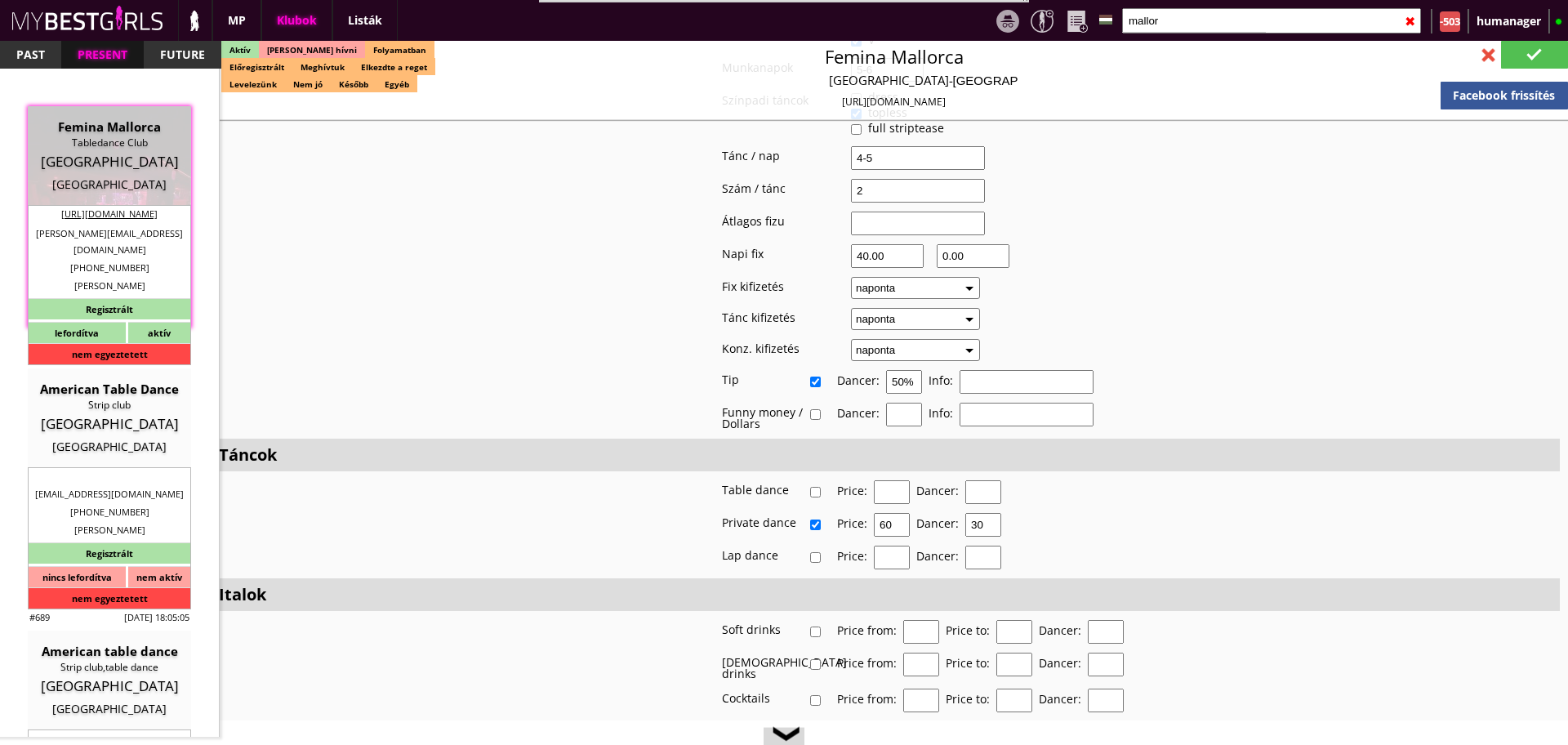
checkbox input "true"
type input "Szuper új, igényes klub Spanyolországban"
type input "Szuper lehetőség a gyönyörű spanyol szigeten!"
type input "Table dance, private dance, italkonzumálás"
type textarea "Country: Spain Club type: Table dance club Work type: Stage dance, consummation…"
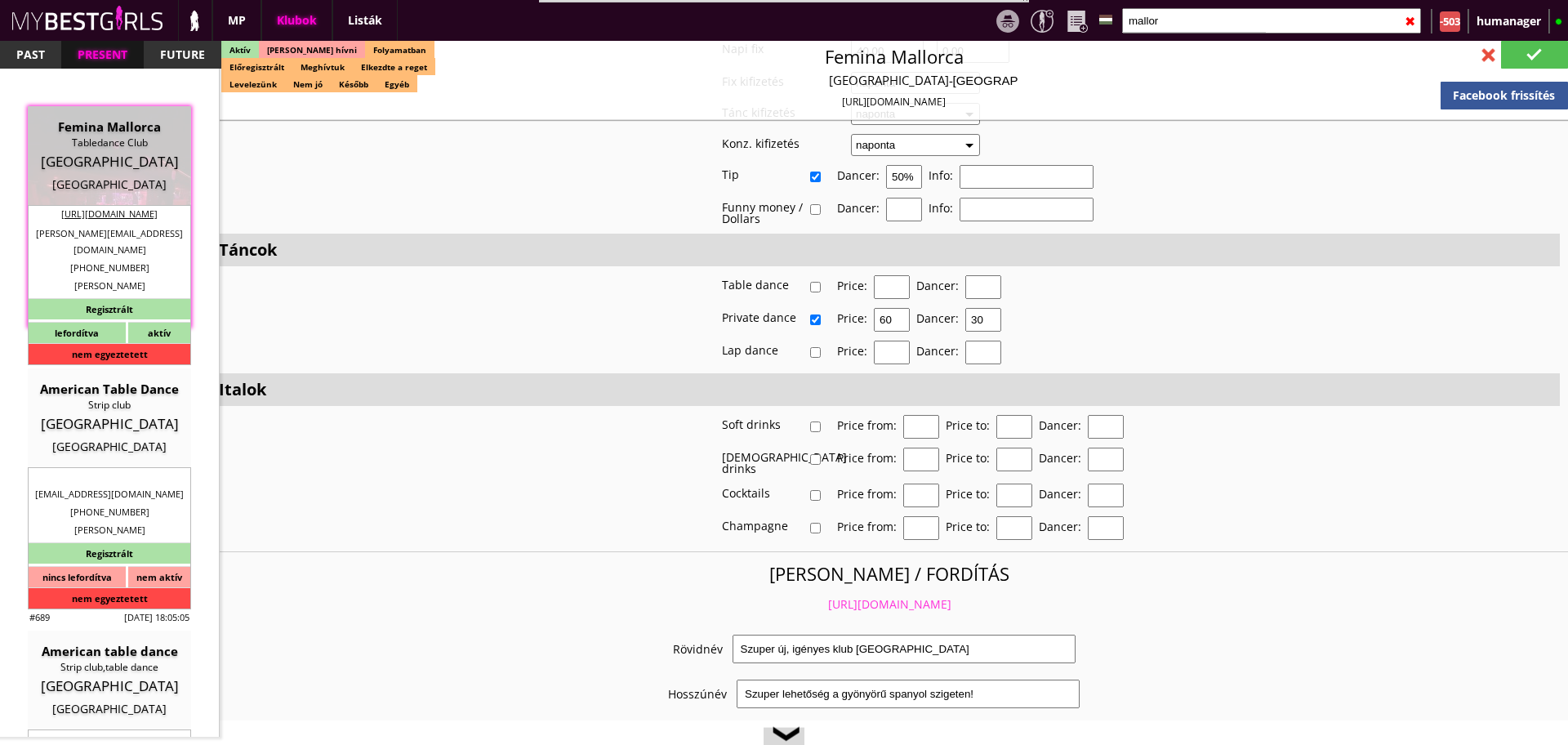
scroll to position [2923, 0]
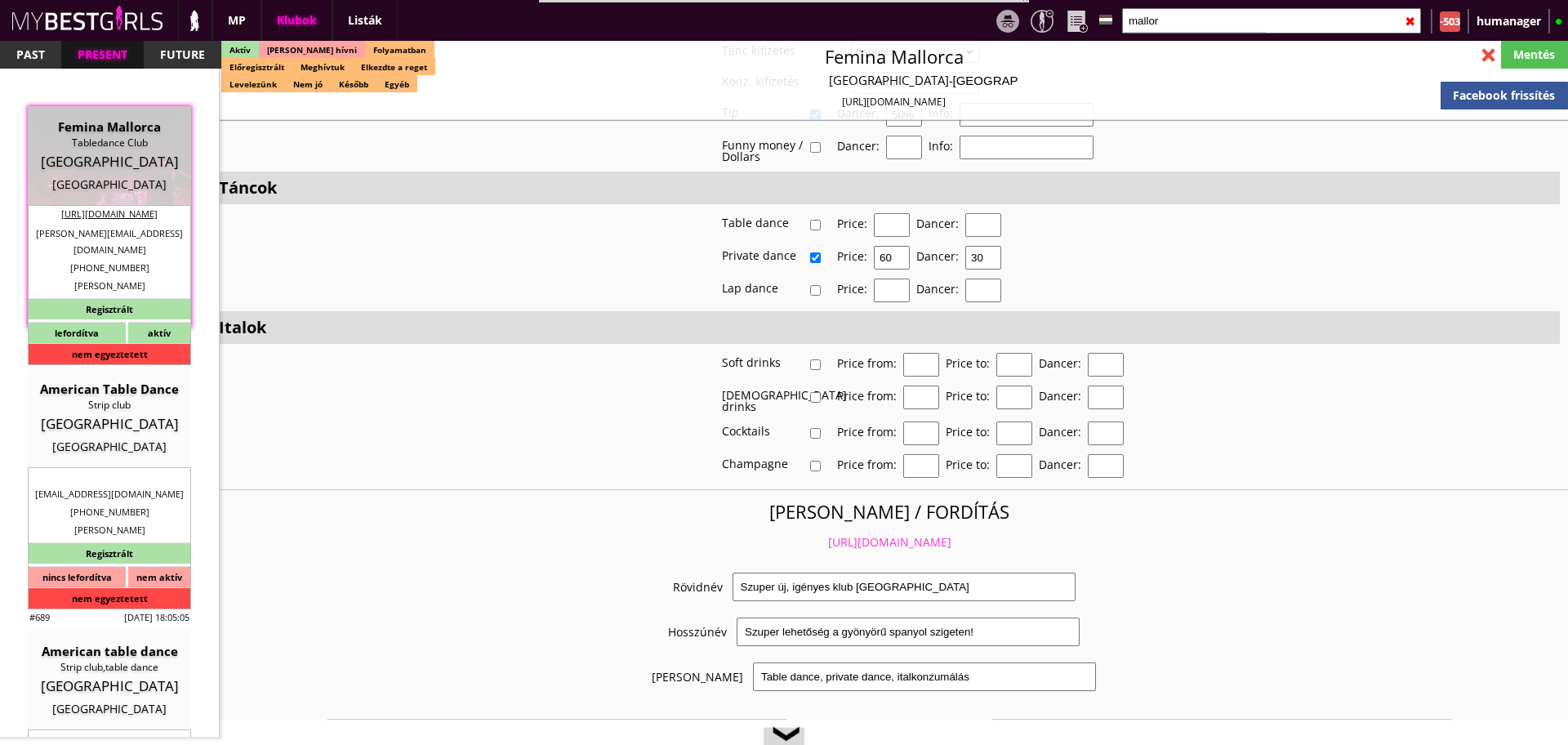
click at [951, 534] on link "https://mybestgirls.com/szuper-uj,-igenyes-klub-spanyolorszagban" at bounding box center [889, 542] width 124 height 16
click at [1180, 30] on input "mallor" at bounding box center [1271, 21] width 299 height 26
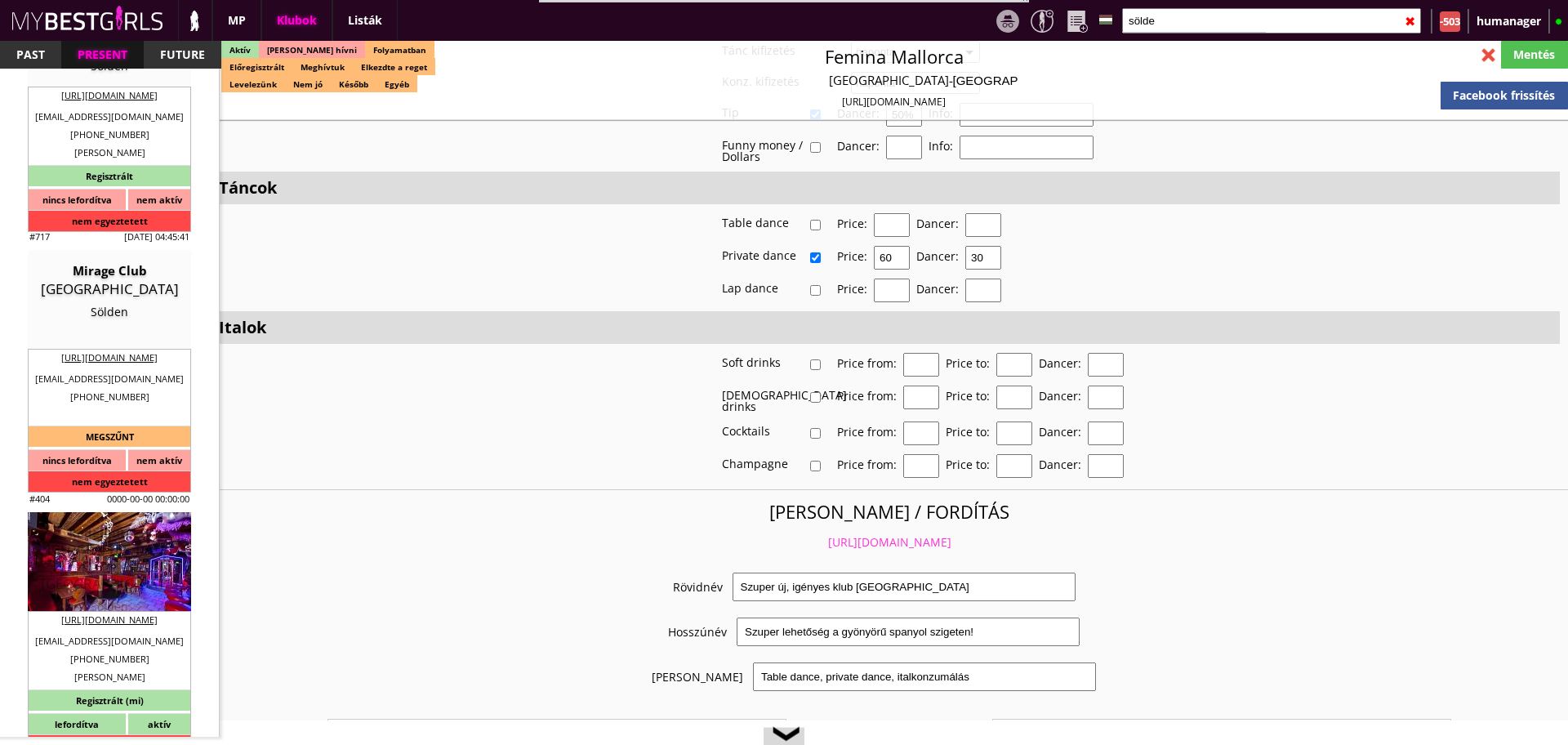
scroll to position [119, 0]
type input "sölde"
click at [107, 558] on div "Table dance club" at bounding box center [109, 564] width 138 height 16
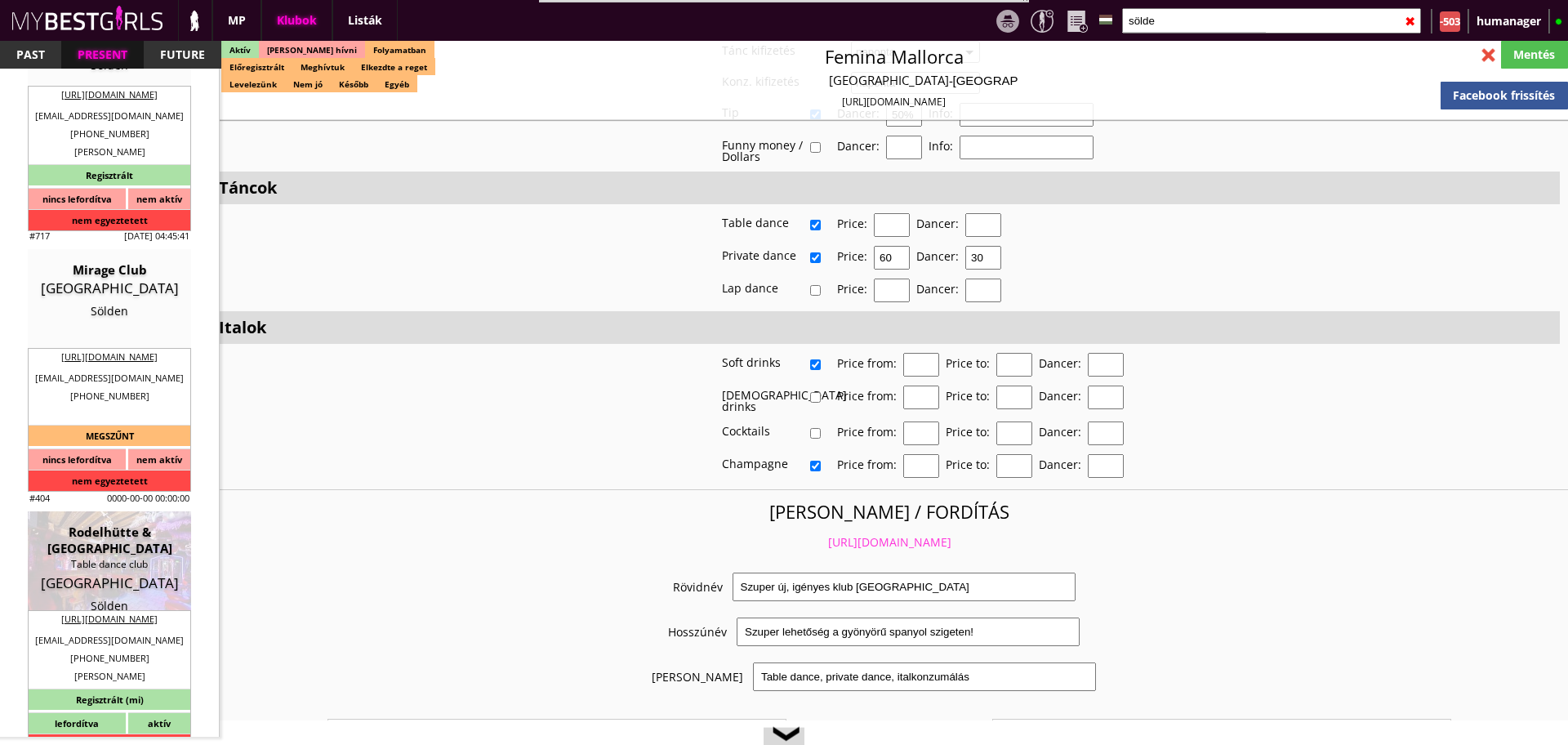
type input "Sölden"
checkbox input "false"
type textarea "2024. ŐSZI - 2025 TÉLI SZEZON: ANDY: Ist all ok. Only opening is different by t…"
type input "15.00"
type input "EUR"
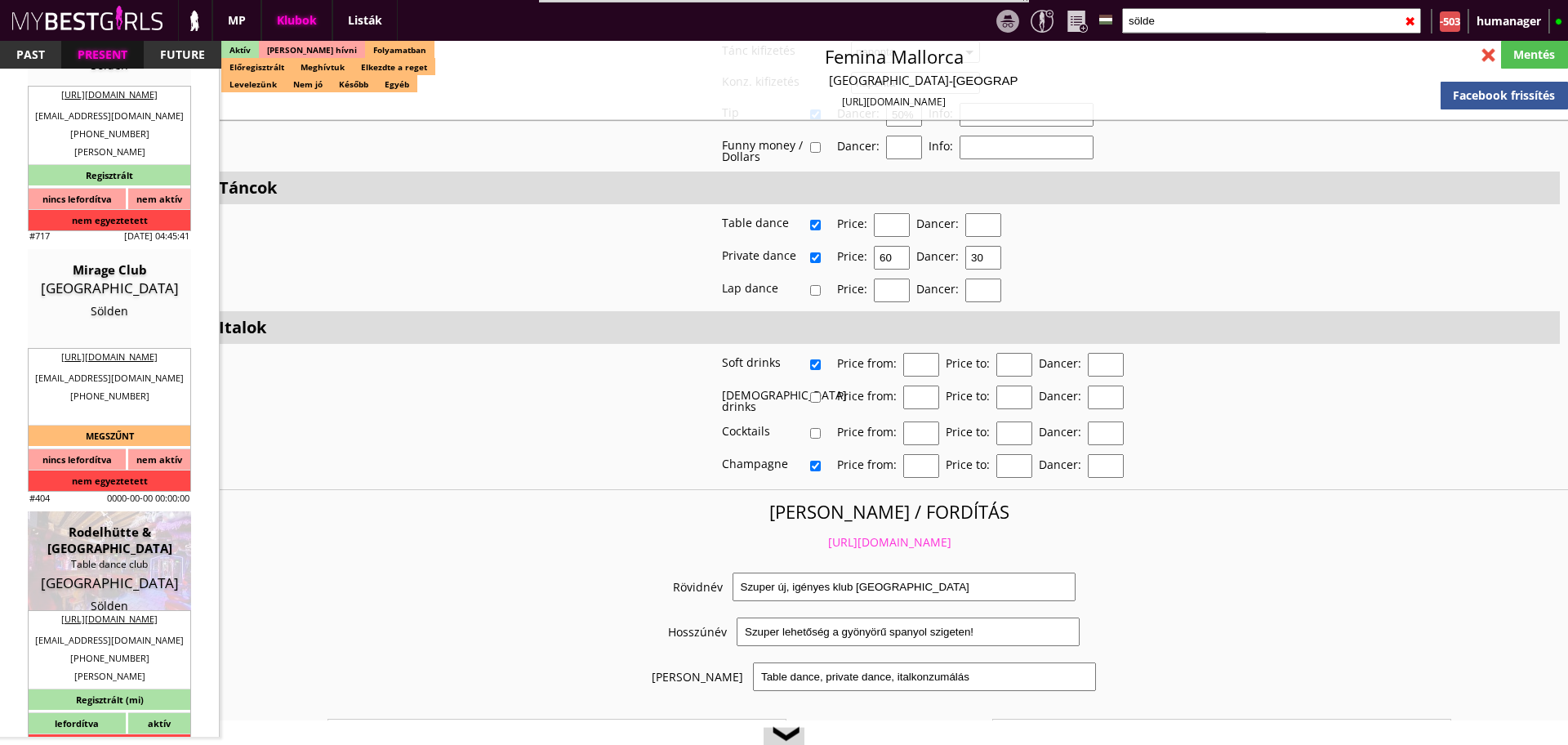
type input "Rodelhütte & [GEOGRAPHIC_DATA]"
type input "Table dance club"
type input "6450"
type input "1 and 158 Dorfstraße"
type input "info@sieglinde.at"
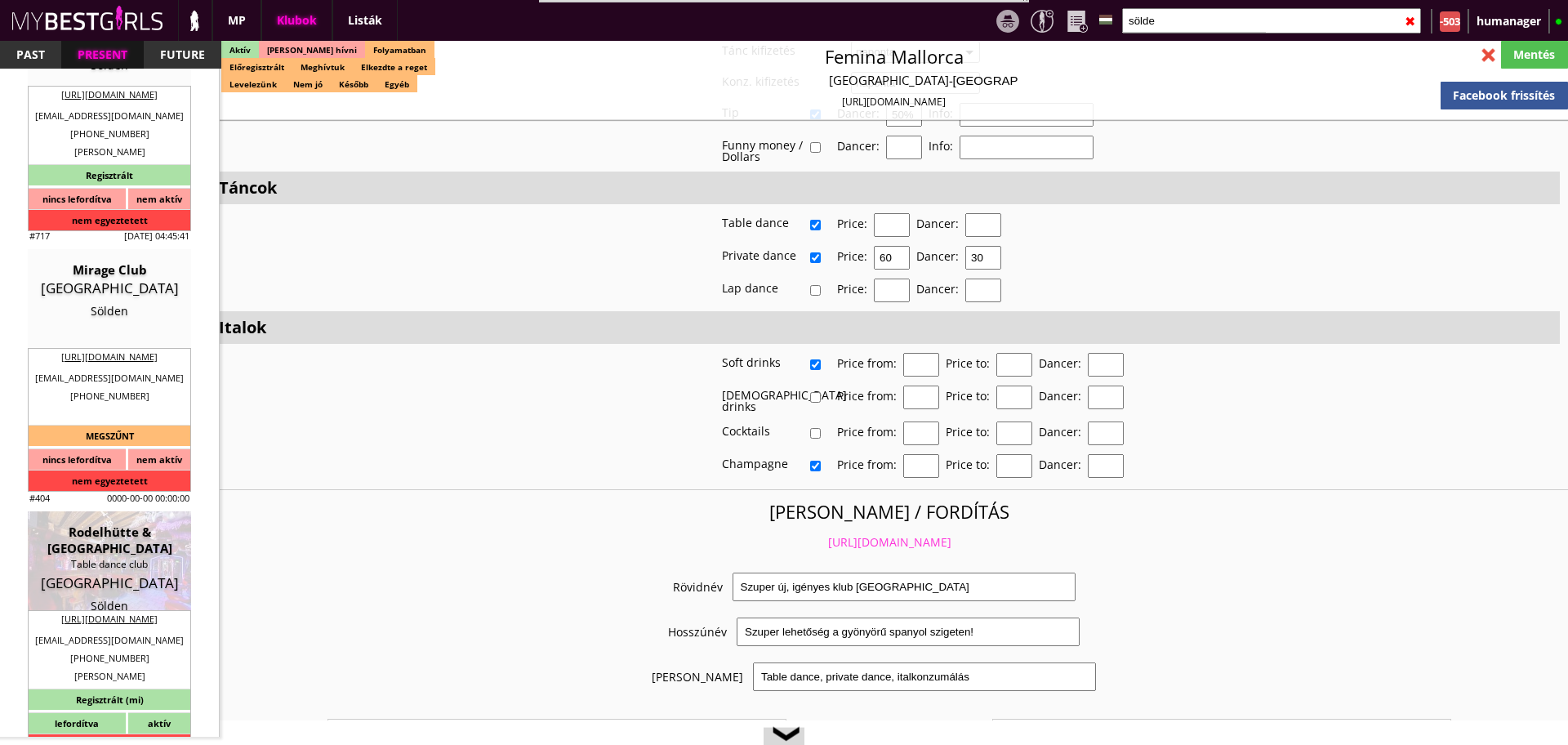
type input "http://www.hasenhuette.at/"
type textarea "Brugger Gastro GmbH ATU66055378 6450 Sölden Dorfstrasse 100"
type input "Brugger Gastro GmbH"
type input "ATU66055378"
type input "6450"
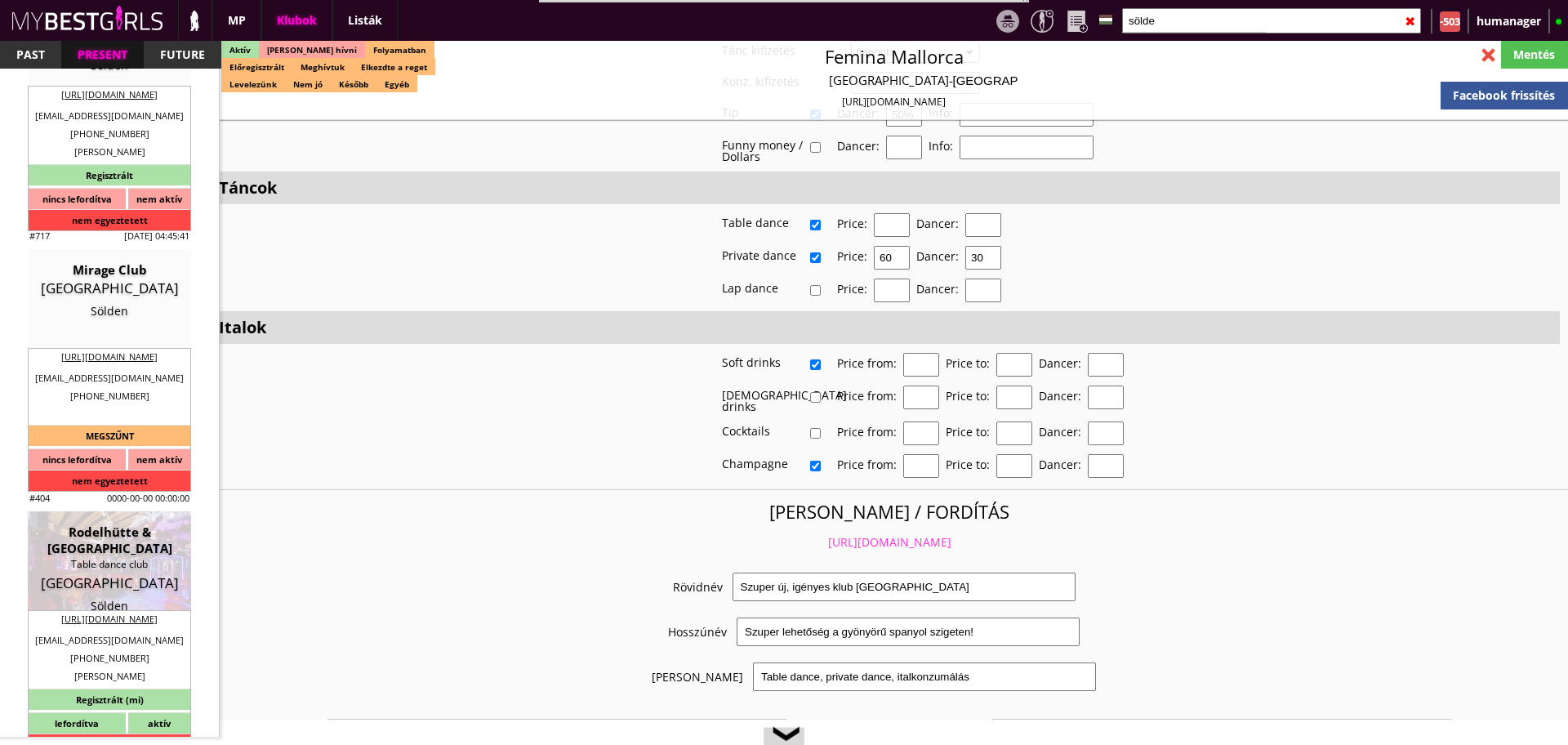
type input "Sölden"
type input "Dorfstrasse 100"
type input "Andreas"
type input "Brugger"
type input "43"
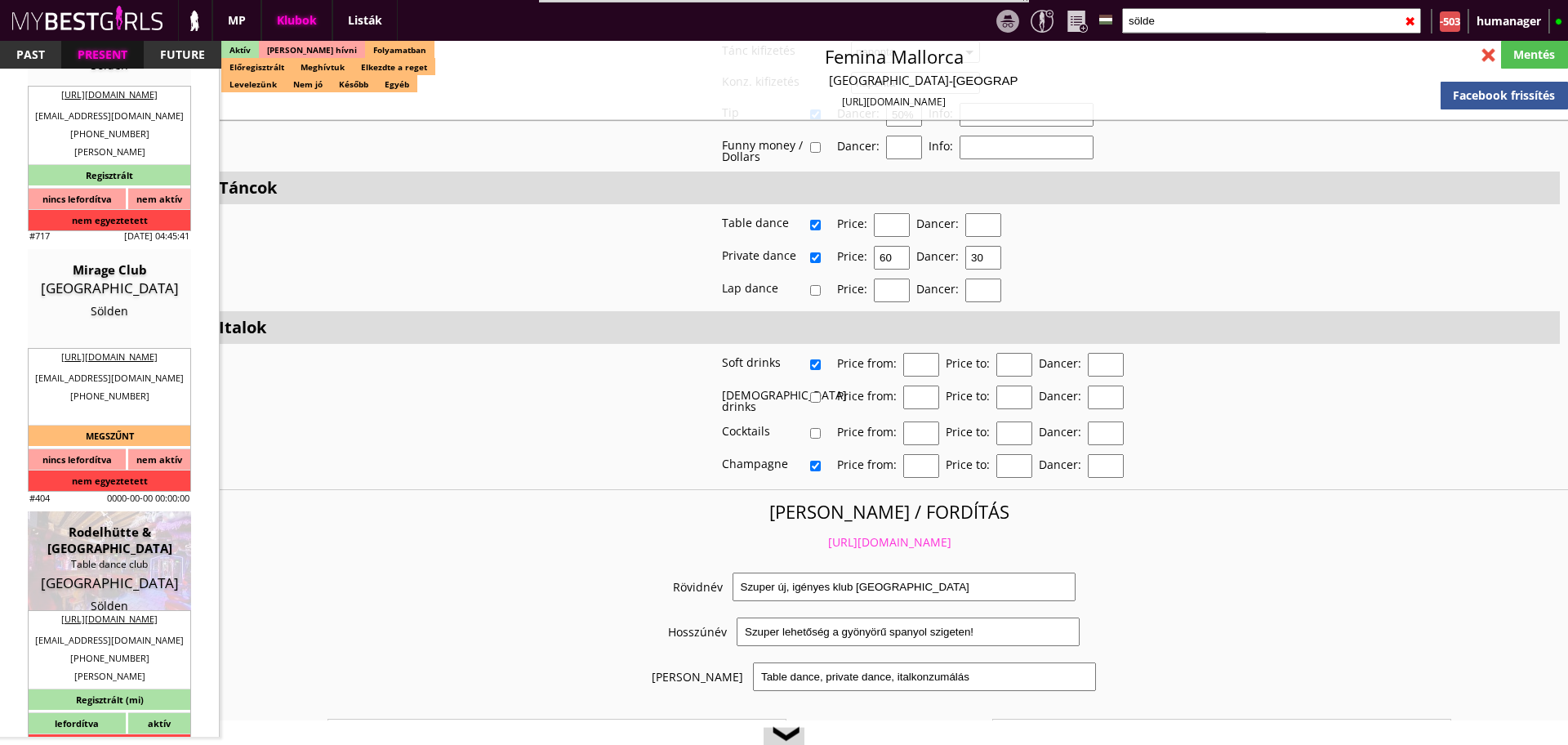
type input "664 1614087"
type input "info@sieglinde.at"
type input "[PERSON_NAME]"
type input "43"
type input "664 1135505"
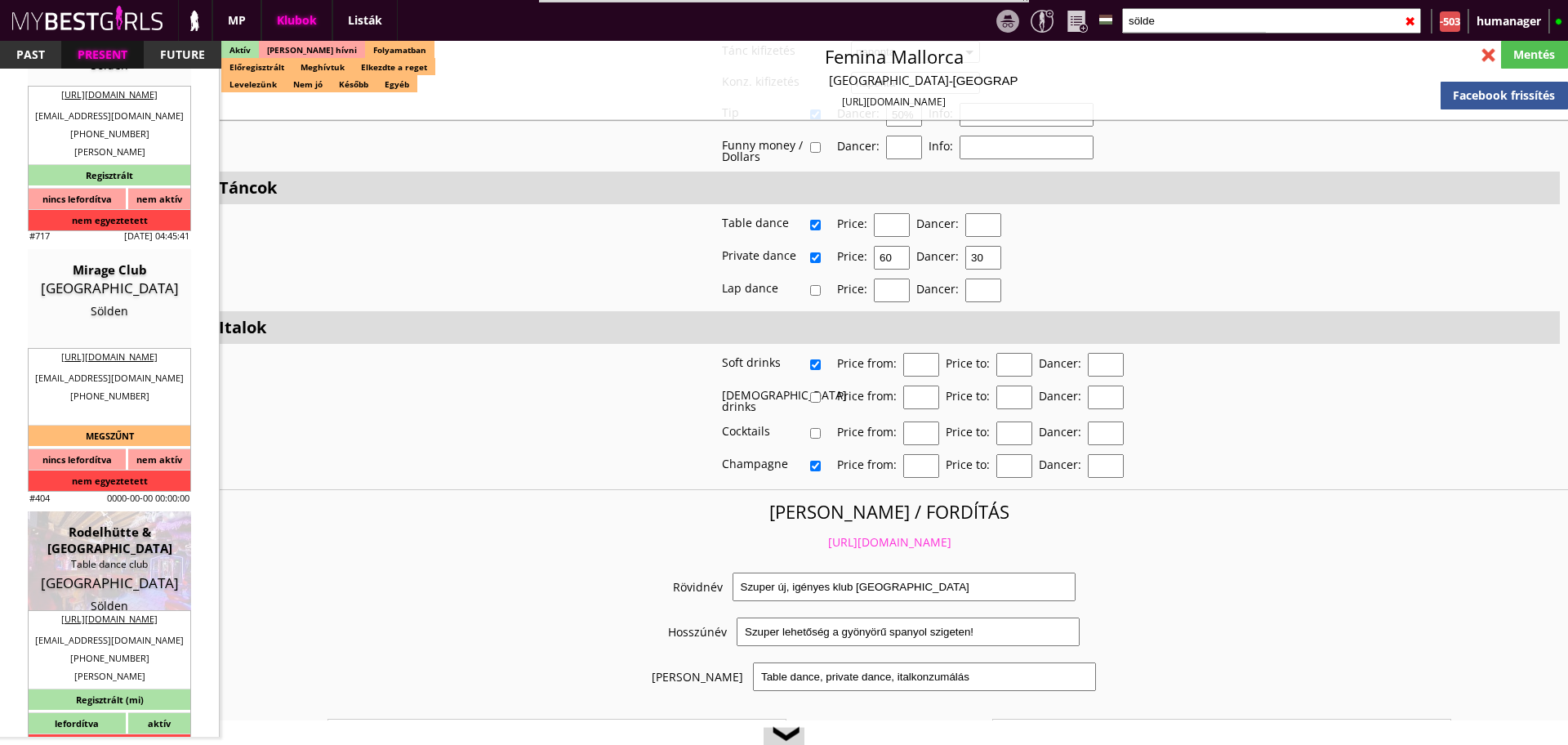
type input "info@sieglinde.at"
type textarea "Első tennivalód: Küldj ide nekünk fotót az útleveledről vagy a személyidről. Ír…"
type input "10"
type input "5"
type input "2-3-4"
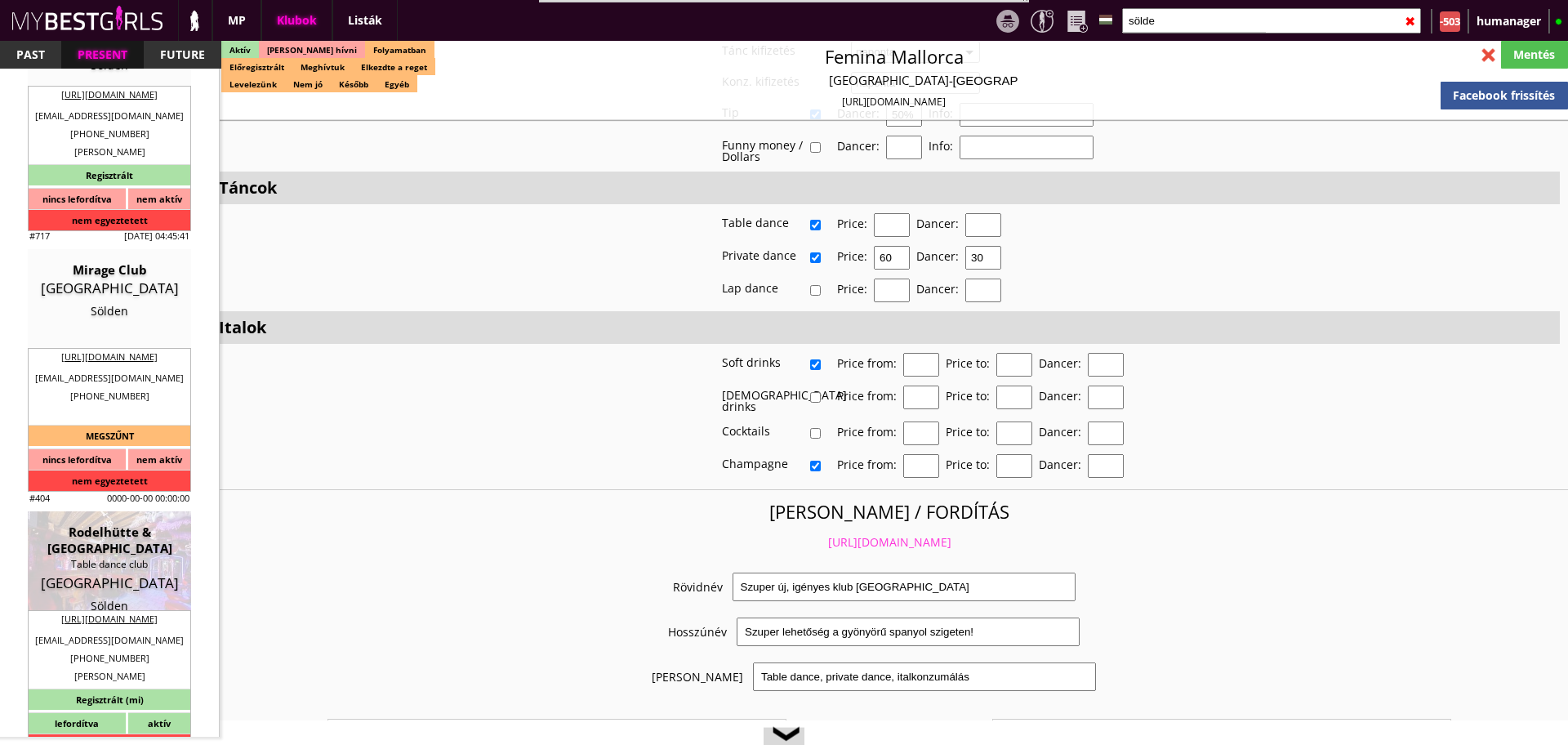
type input "2"
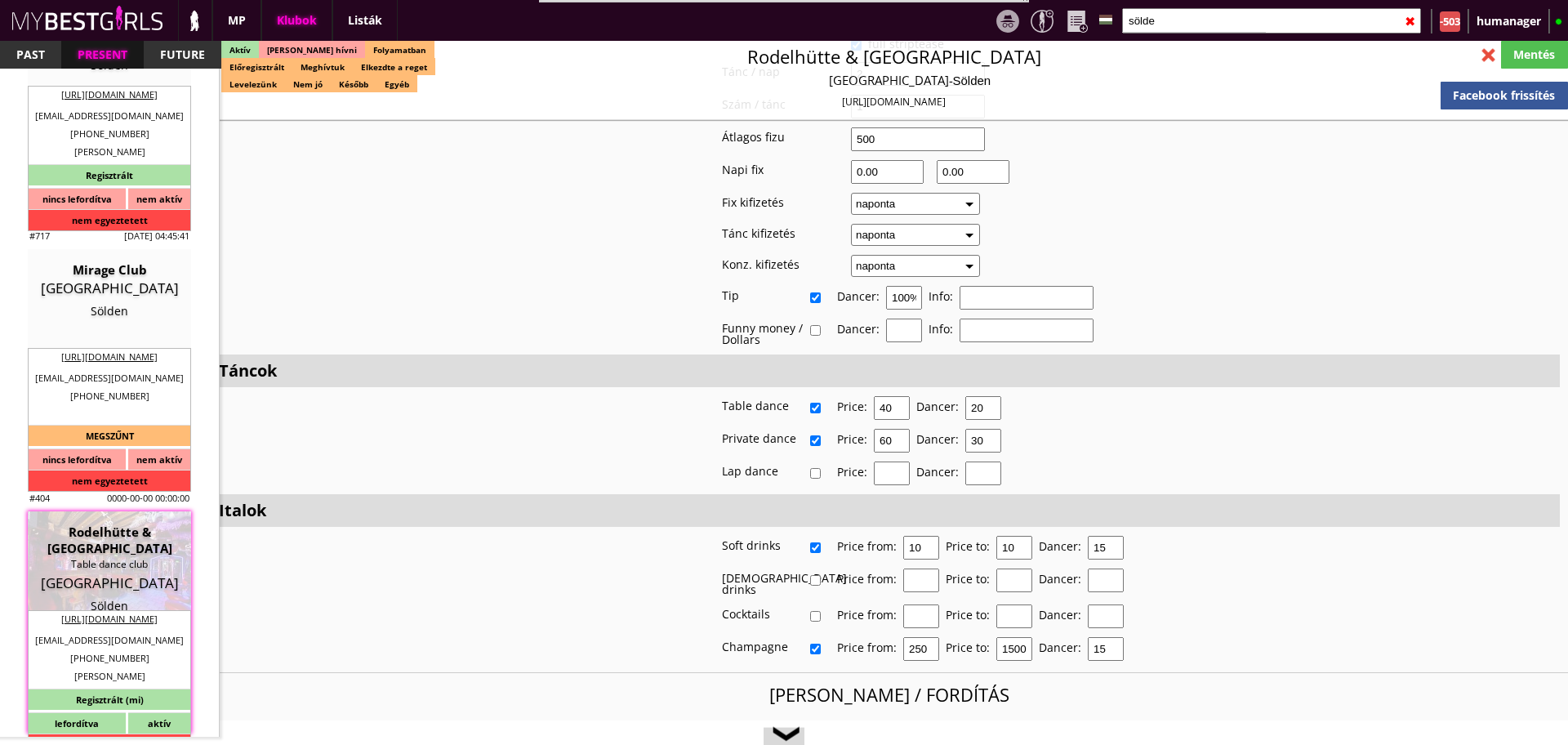
scroll to position [3106, 0]
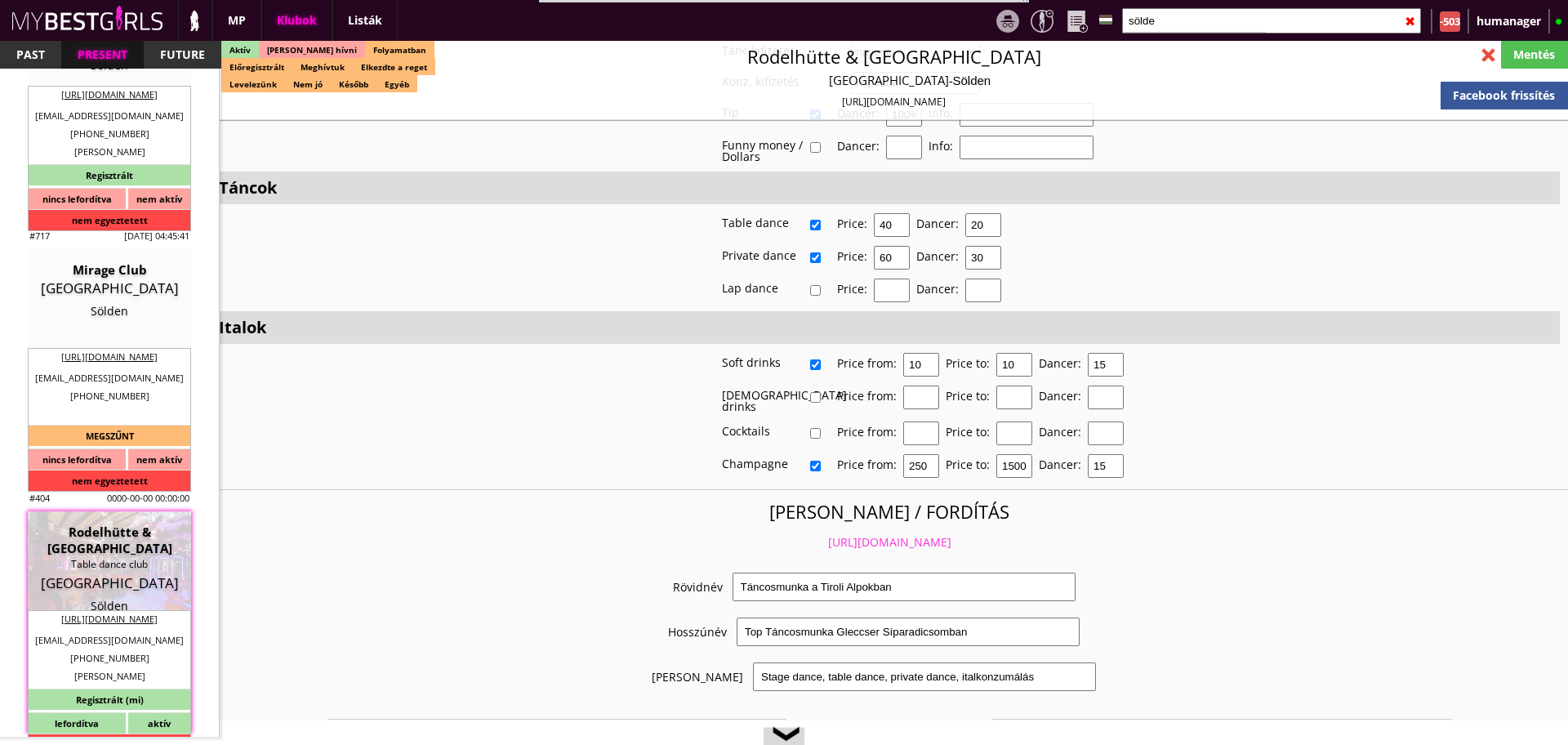
click at [828, 534] on link "https://mybestgirls.com/tancosmunka-a-tiroli-alpokban" at bounding box center [889, 542] width 124 height 16
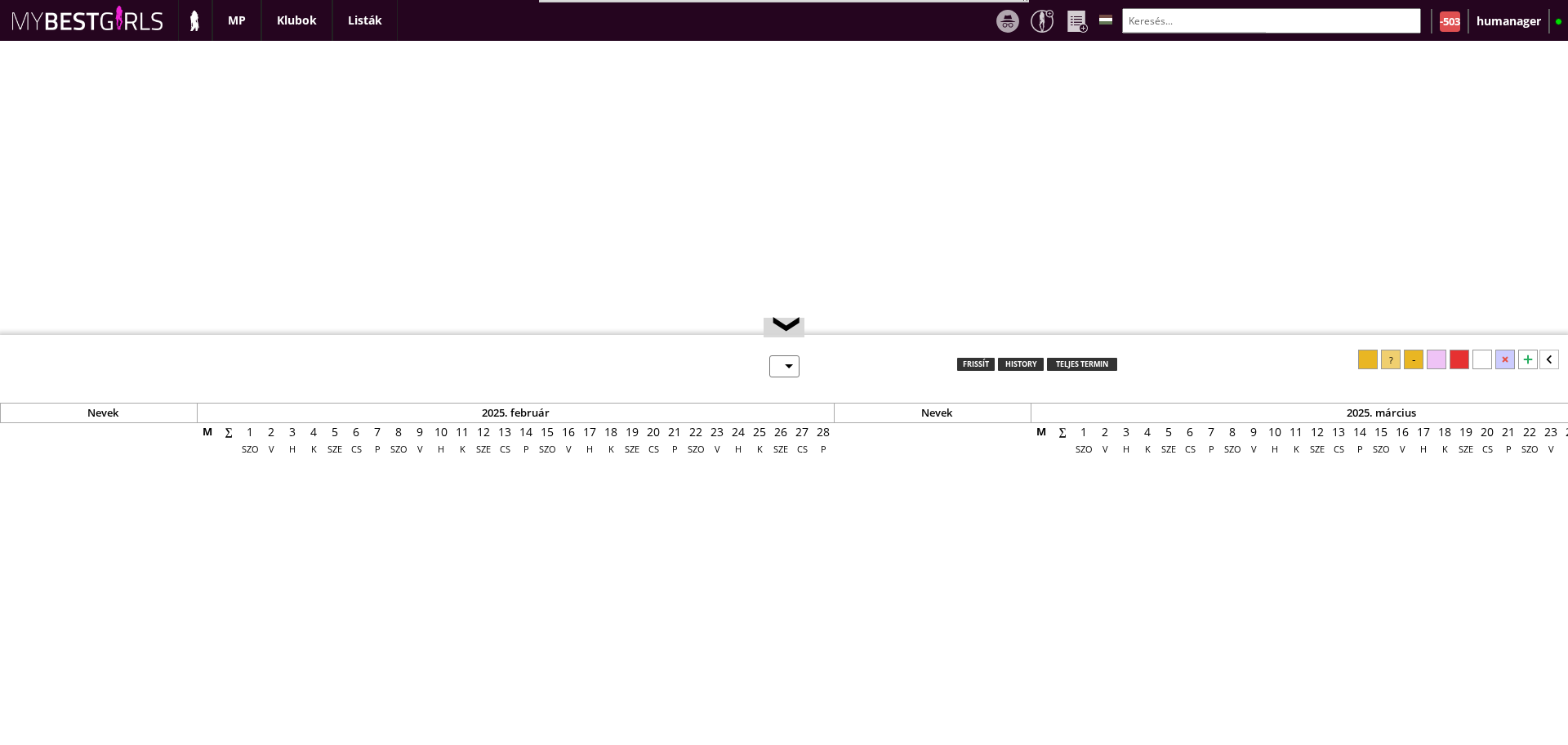
select select "0"
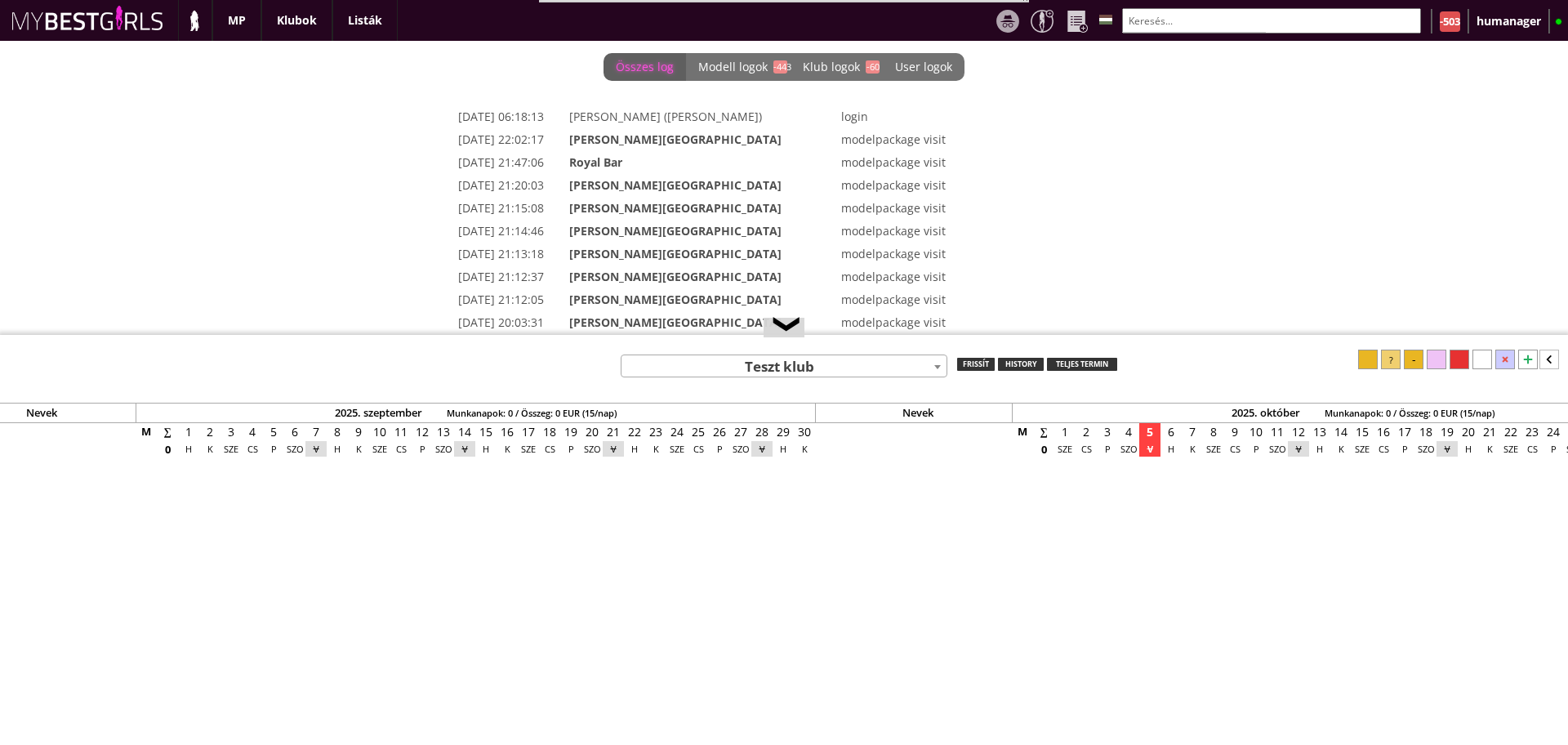
scroll to position [0, 6602]
